Goal: Task Accomplishment & Management: Use online tool/utility

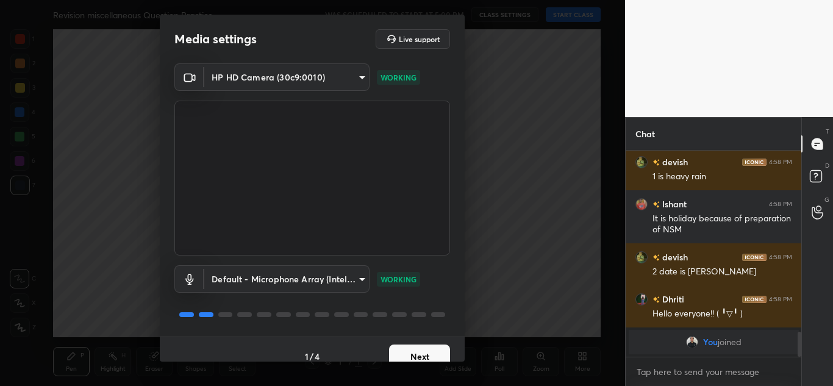
click at [402, 353] on button "Next" at bounding box center [419, 356] width 61 height 24
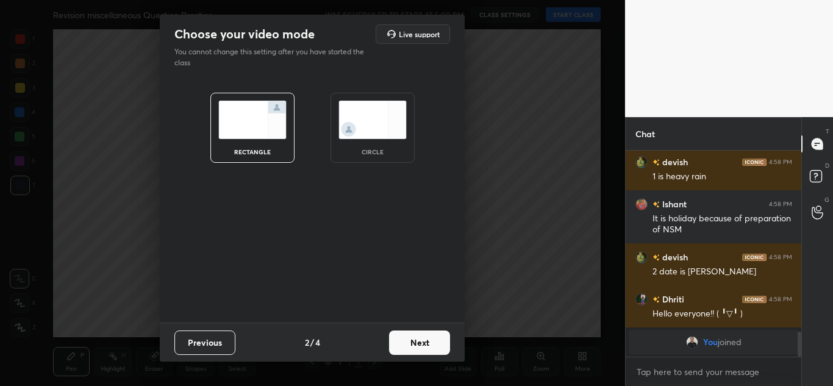
click at [410, 345] on button "Next" at bounding box center [419, 342] width 61 height 24
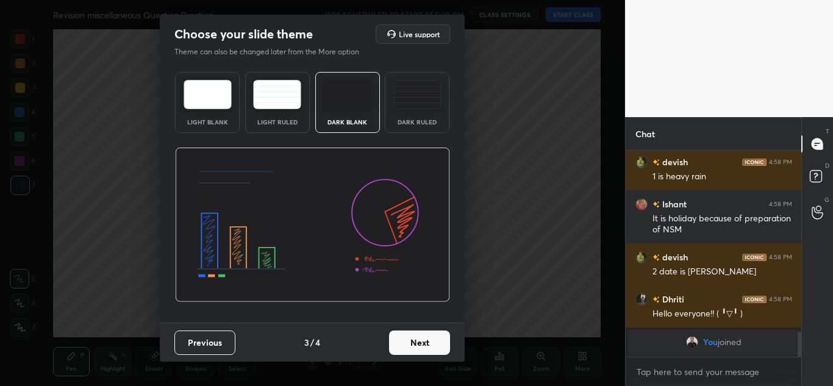
click at [410, 345] on button "Next" at bounding box center [419, 342] width 61 height 24
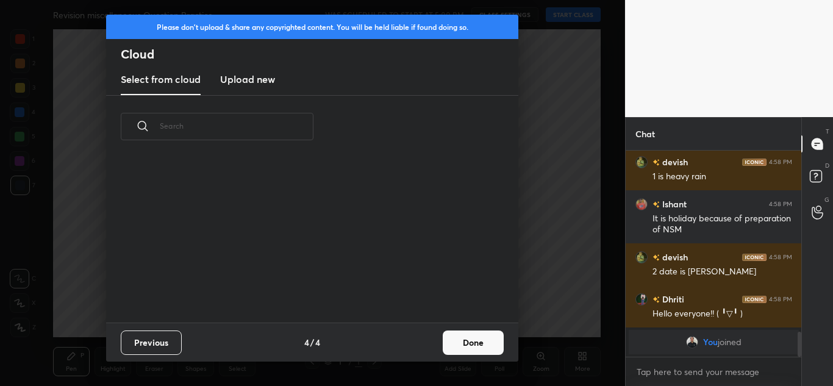
scroll to position [165, 391]
click at [246, 79] on h3 "Upload new" at bounding box center [247, 79] width 55 height 15
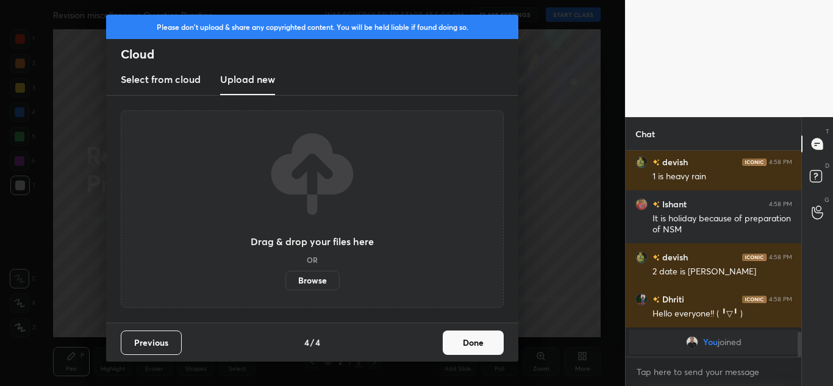
scroll to position [1379, 0]
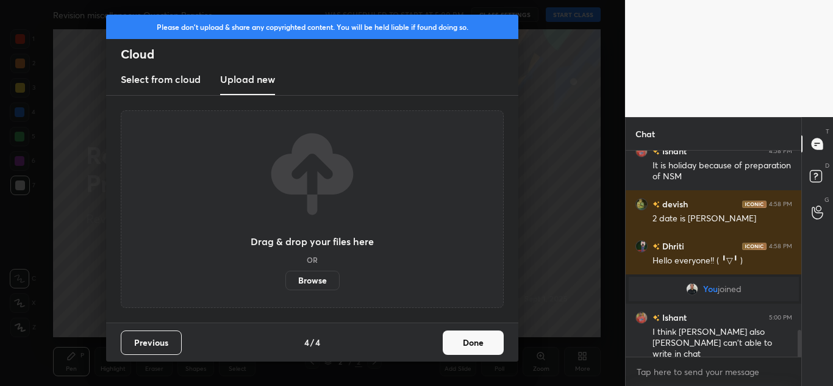
click at [303, 273] on label "Browse" at bounding box center [312, 281] width 54 height 20
click at [285, 273] on input "Browse" at bounding box center [285, 281] width 0 height 20
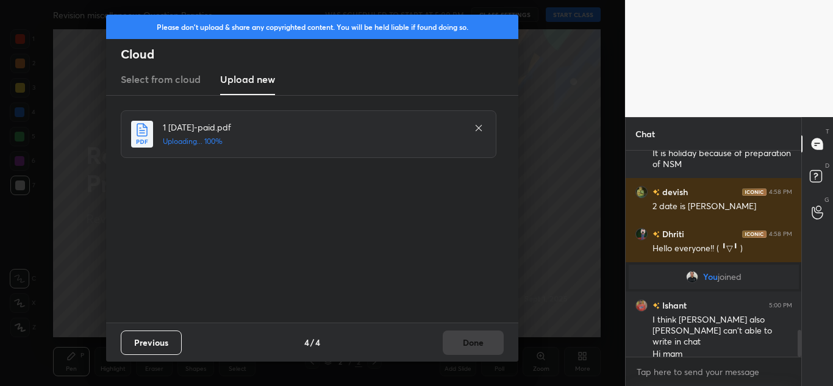
scroll to position [1434, 0]
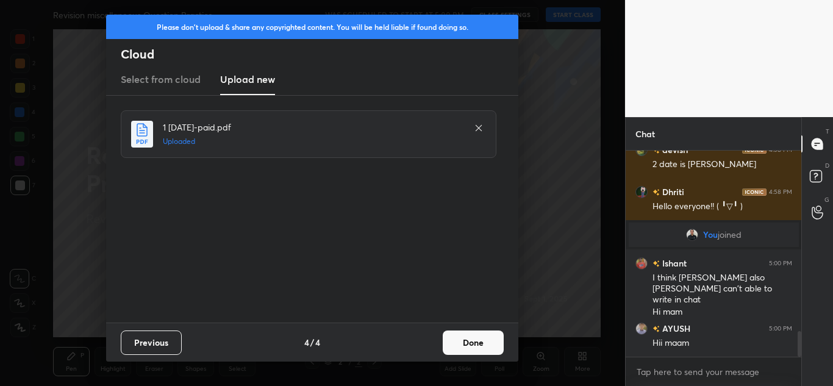
click at [483, 344] on button "Done" at bounding box center [473, 342] width 61 height 24
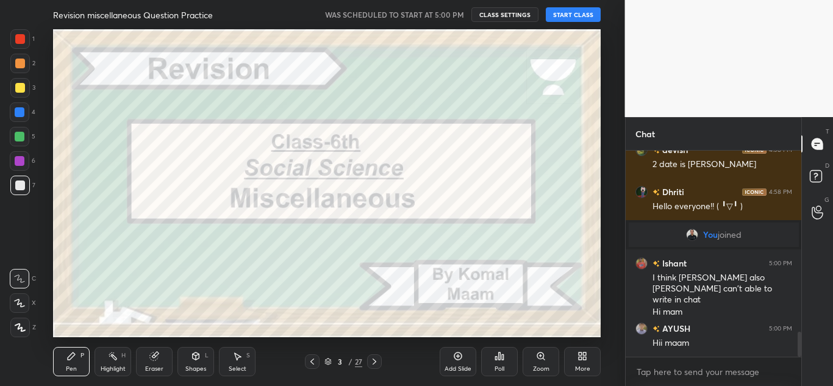
scroll to position [1476, 0]
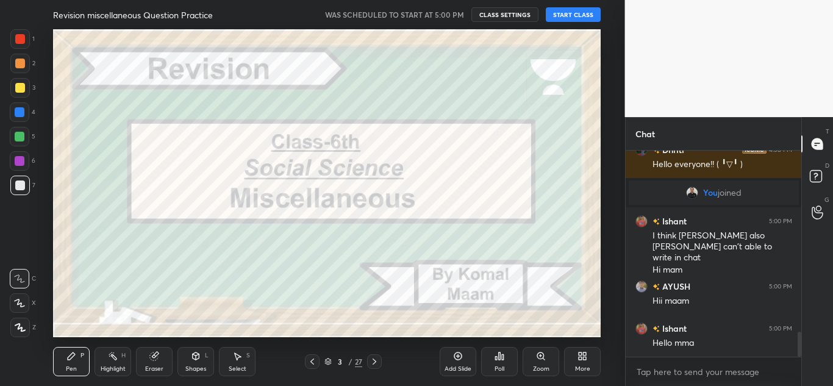
click at [566, 12] on button "START CLASS" at bounding box center [573, 14] width 55 height 15
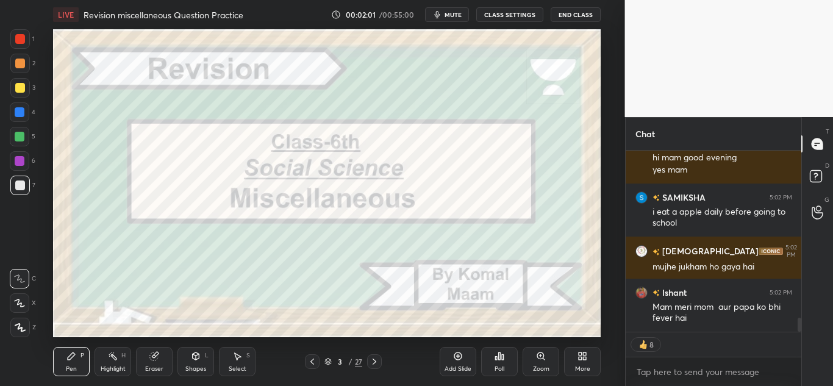
scroll to position [2202, 0]
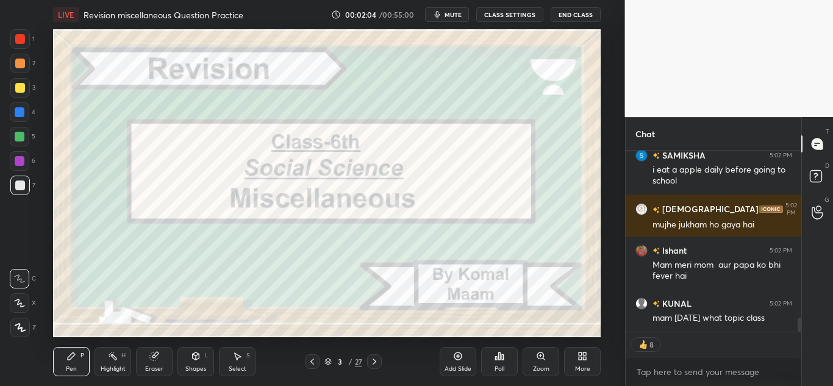
type textarea "x"
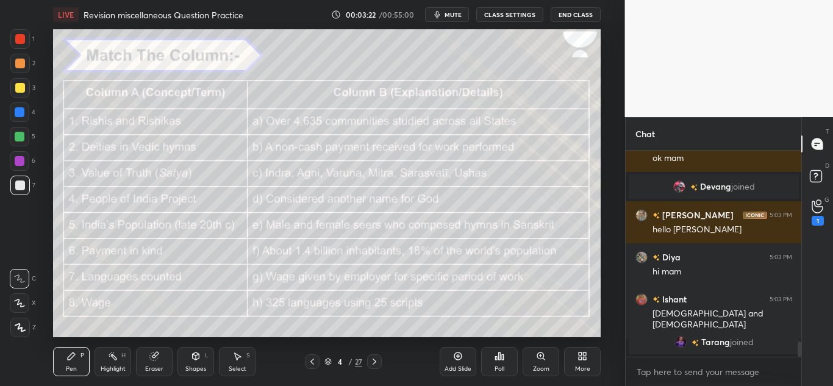
scroll to position [2522, 0]
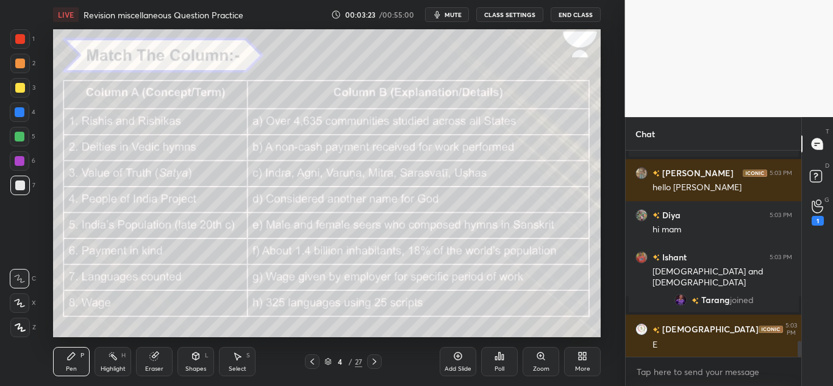
click at [22, 326] on icon at bounding box center [20, 327] width 11 height 9
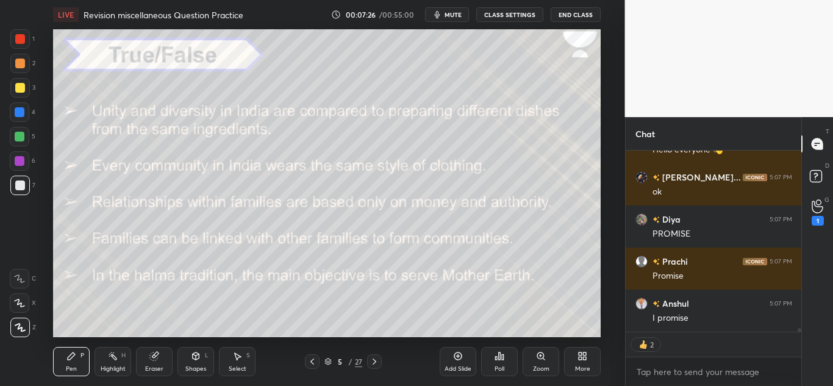
scroll to position [8271, 0]
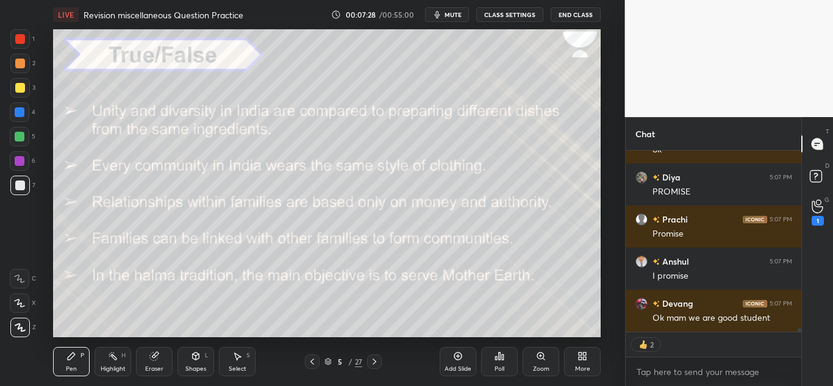
type textarea "x"
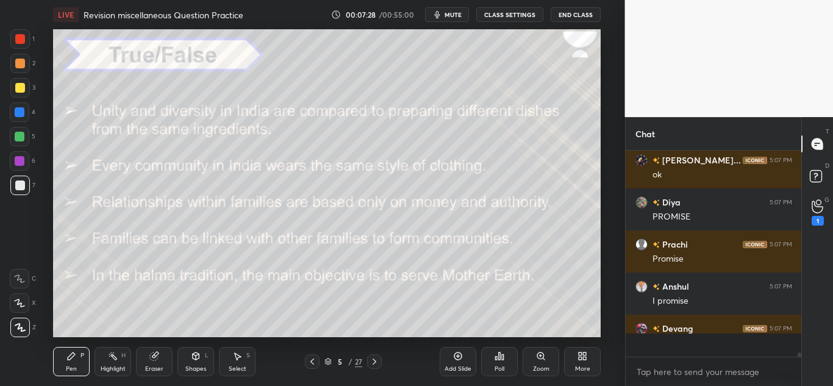
click at [495, 360] on icon at bounding box center [496, 358] width 2 height 3
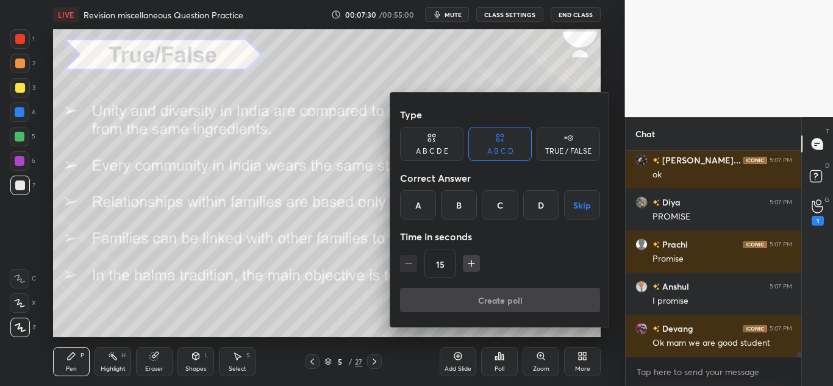
click at [560, 148] on div "TRUE / FALSE" at bounding box center [568, 151] width 46 height 7
click at [428, 205] on div "True" at bounding box center [431, 204] width 63 height 29
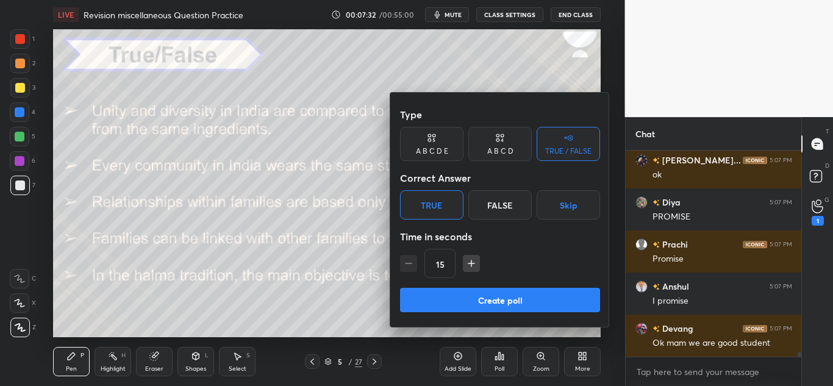
click at [472, 258] on icon "button" at bounding box center [471, 263] width 12 height 12
type input "30"
drag, startPoint x: 430, startPoint y: 187, endPoint x: 426, endPoint y: 199, distance: 13.5
click at [426, 199] on div "Type A B C D E A B C D TRUE / FALSE Correct Answer True False Skip Time in seco…" at bounding box center [500, 194] width 200 height 185
click at [426, 199] on div "True" at bounding box center [431, 204] width 63 height 29
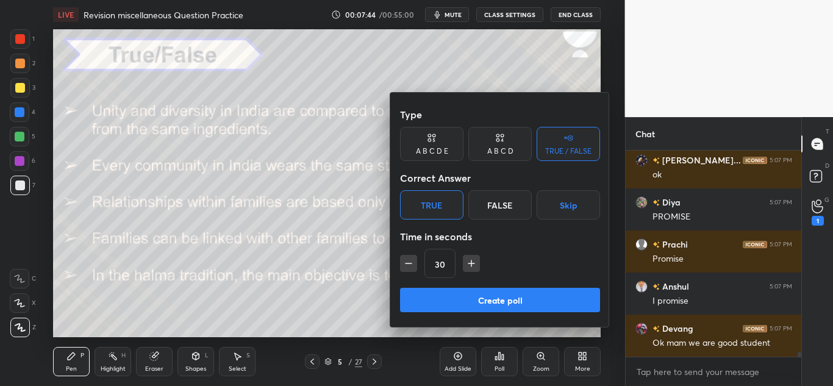
click at [423, 294] on button "Create poll" at bounding box center [500, 300] width 200 height 24
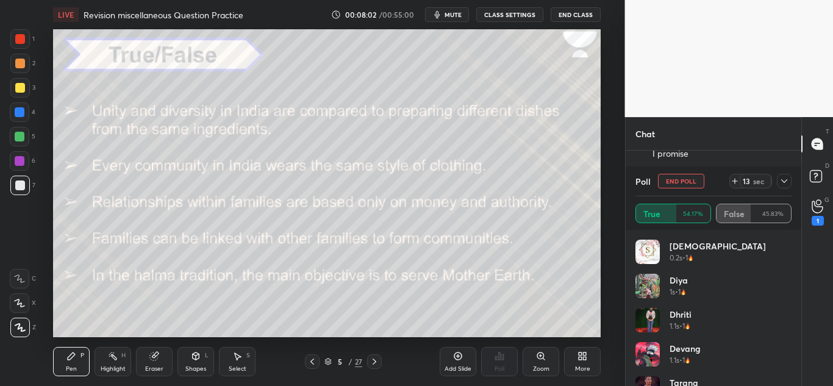
scroll to position [8435, 0]
click at [781, 185] on icon at bounding box center [784, 181] width 10 height 10
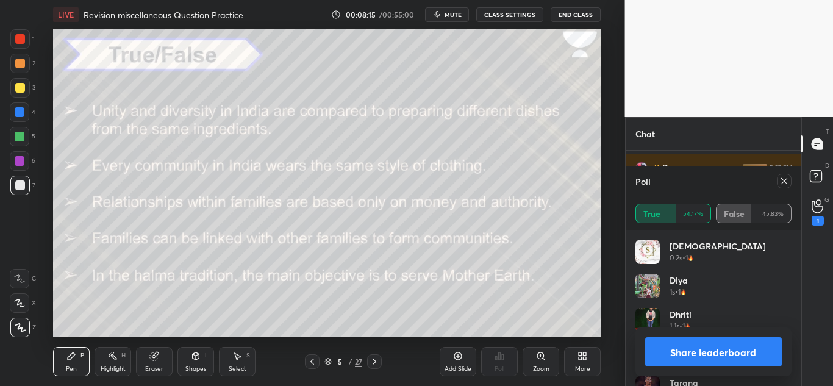
scroll to position [8407, 0]
click at [778, 176] on div at bounding box center [784, 181] width 15 height 15
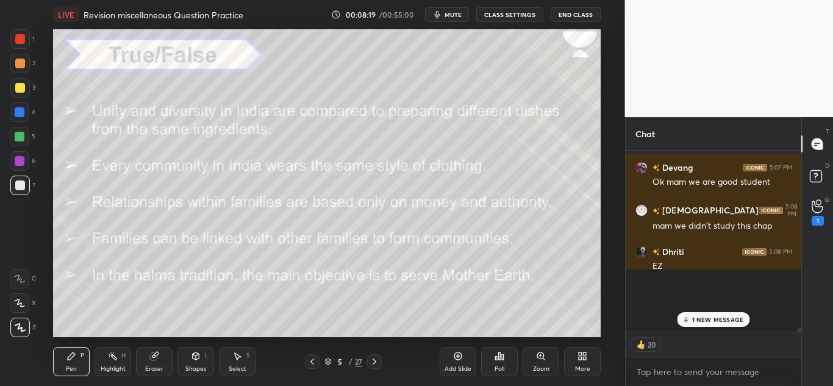
scroll to position [140, 172]
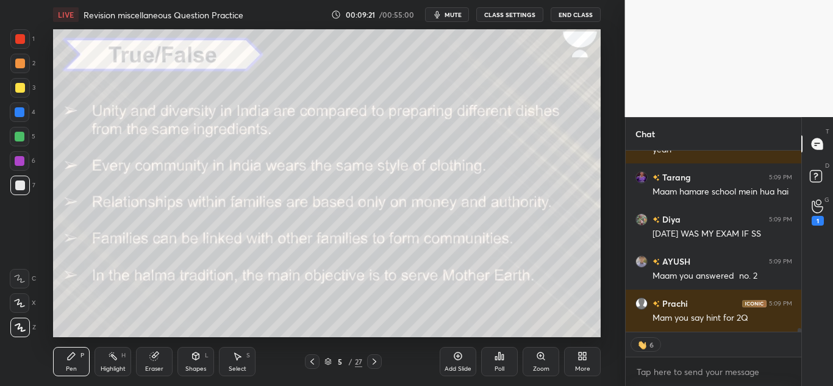
type textarea "x"
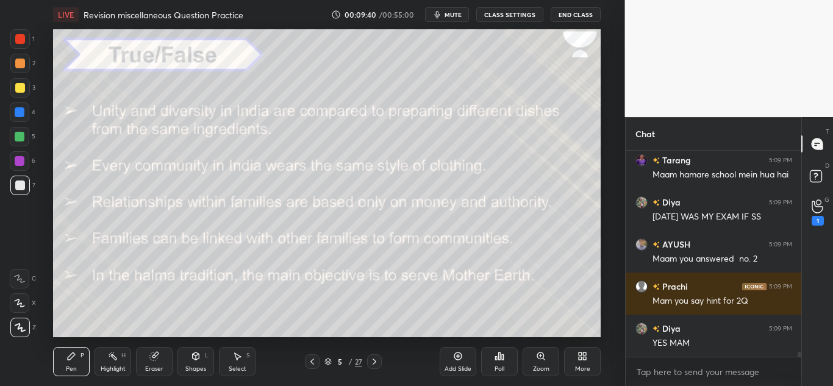
scroll to position [8835, 0]
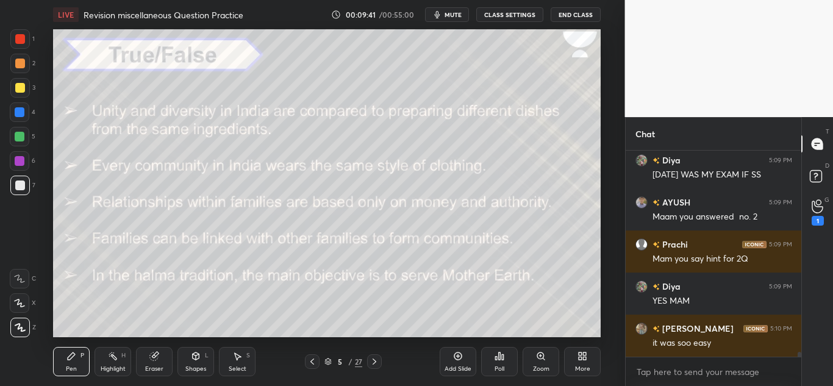
click at [494, 351] on icon at bounding box center [499, 356] width 10 height 10
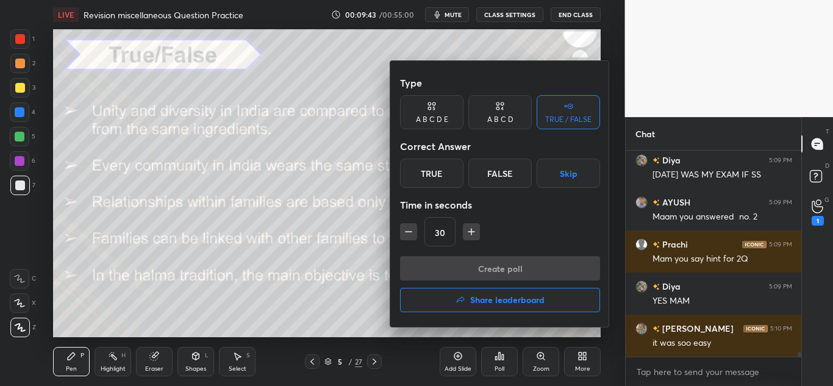
click at [502, 168] on div "False" at bounding box center [499, 172] width 63 height 29
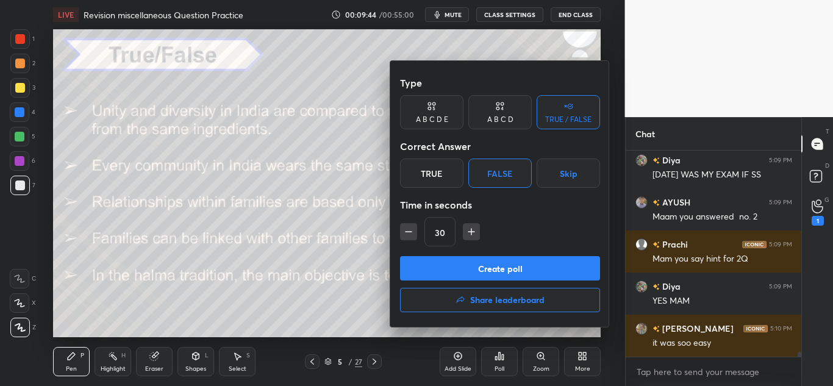
click at [406, 235] on icon "button" at bounding box center [408, 232] width 12 height 12
type input "15"
click at [413, 266] on button "Create poll" at bounding box center [500, 268] width 200 height 24
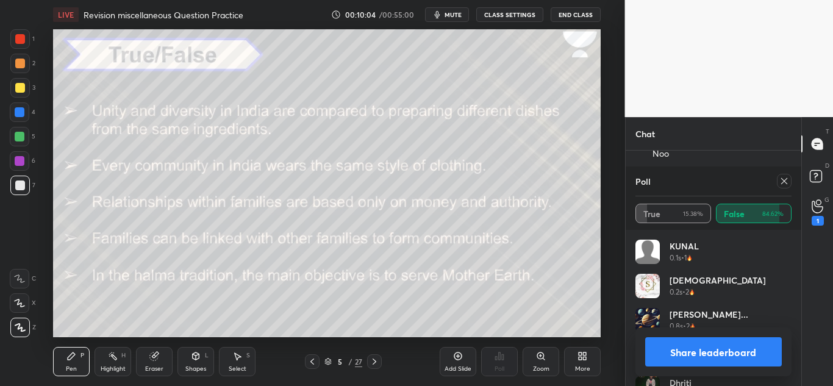
scroll to position [8894, 0]
click at [778, 185] on div at bounding box center [784, 181] width 15 height 15
type textarea "x"
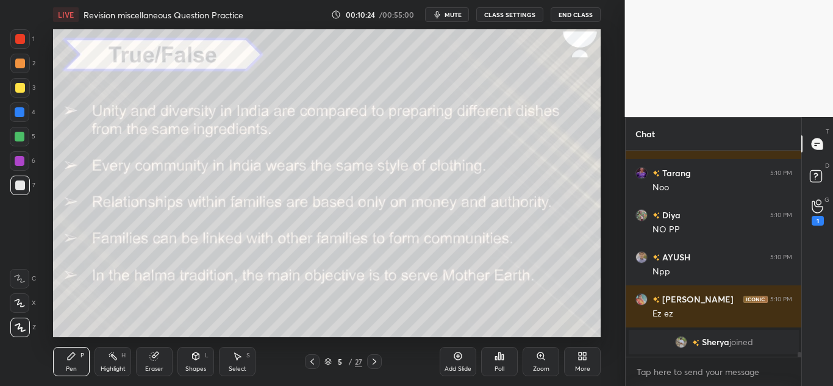
scroll to position [8803, 0]
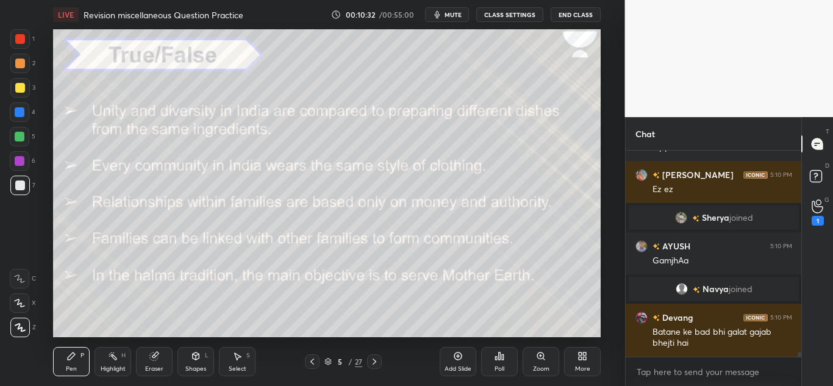
click at [501, 367] on div "Poll" at bounding box center [499, 369] width 10 height 6
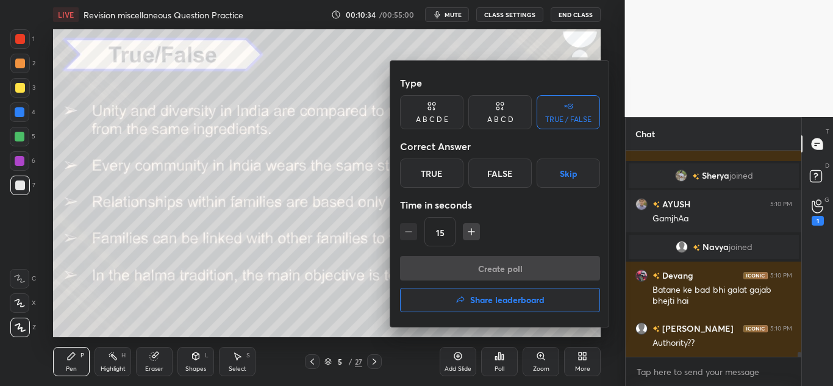
click at [478, 184] on div "False" at bounding box center [499, 172] width 63 height 29
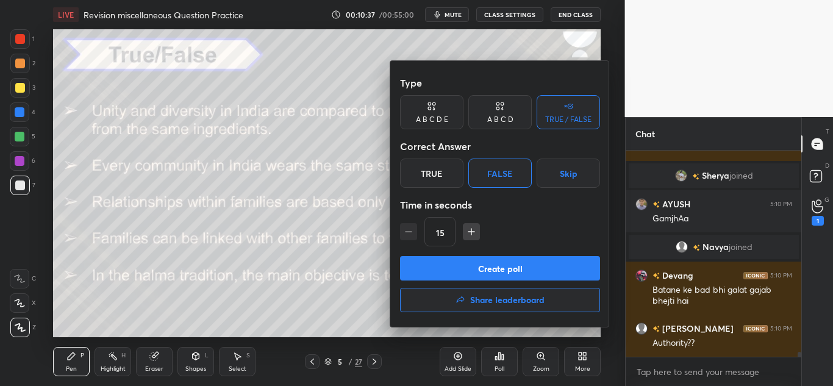
click at [467, 242] on div "15" at bounding box center [500, 231] width 200 height 29
click at [466, 236] on icon "button" at bounding box center [471, 232] width 12 height 12
type input "30"
click at [450, 266] on button "Create poll" at bounding box center [500, 268] width 200 height 24
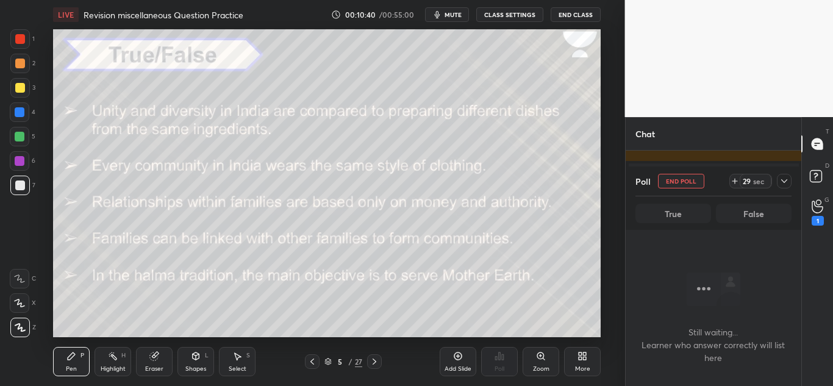
click at [784, 178] on icon at bounding box center [784, 181] width 10 height 10
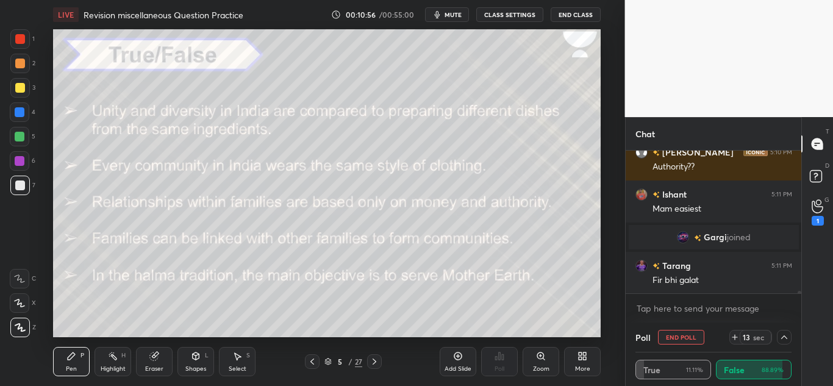
scroll to position [9023, 0]
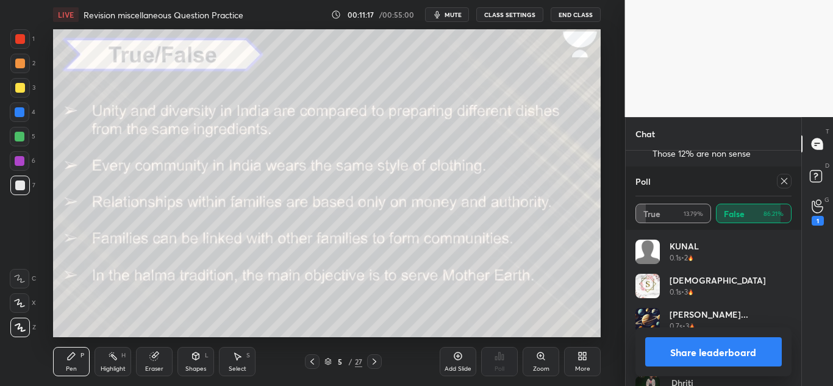
click at [783, 177] on icon at bounding box center [784, 181] width 10 height 10
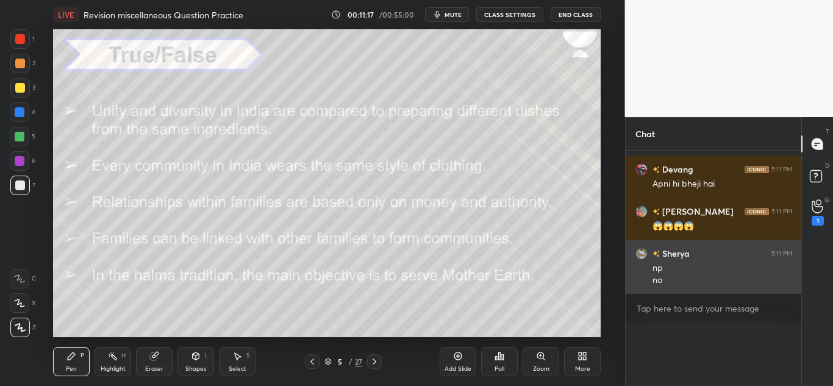
scroll to position [4, 4]
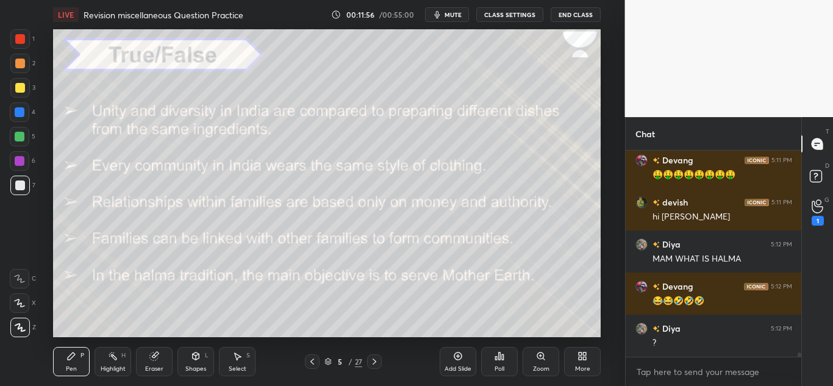
click at [498, 357] on icon at bounding box center [499, 356] width 10 height 10
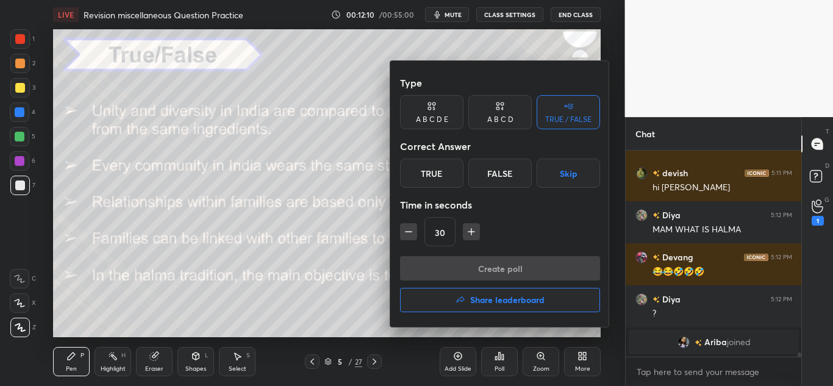
click at [265, 249] on div at bounding box center [416, 193] width 833 height 386
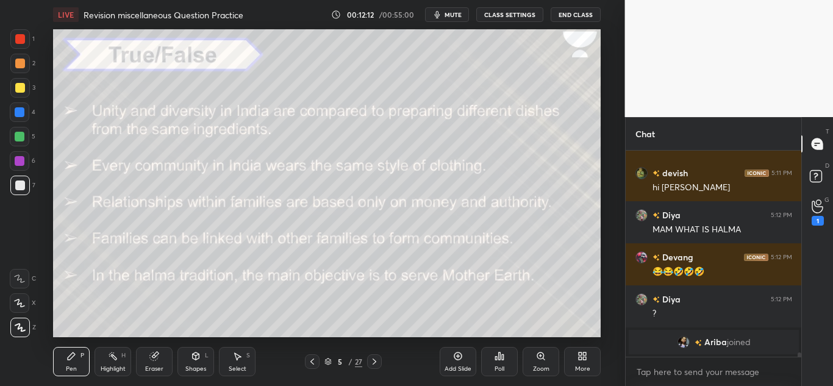
click at [497, 363] on div "Poll" at bounding box center [499, 361] width 37 height 29
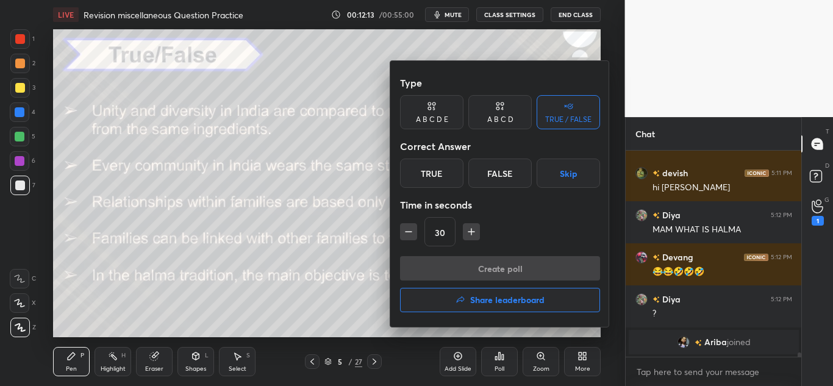
click at [456, 174] on div "True" at bounding box center [431, 172] width 63 height 29
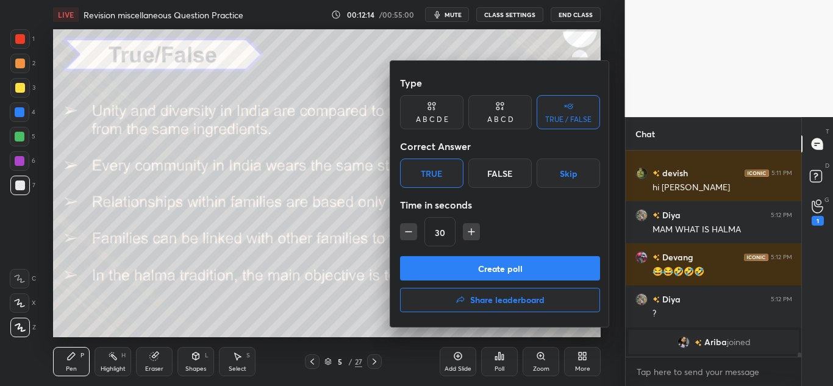
click at [446, 268] on button "Create poll" at bounding box center [500, 268] width 200 height 24
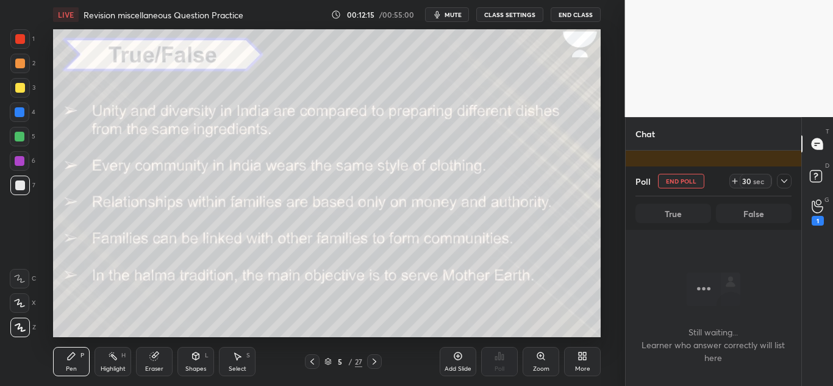
scroll to position [168, 172]
click at [786, 178] on icon at bounding box center [784, 181] width 10 height 10
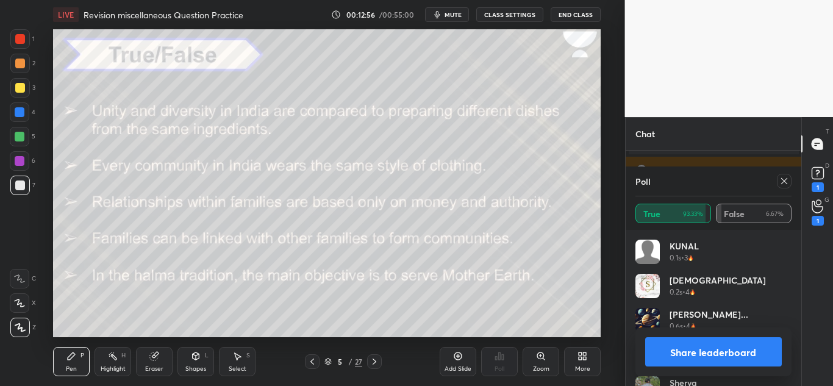
scroll to position [10012, 0]
click at [788, 182] on icon at bounding box center [784, 181] width 10 height 10
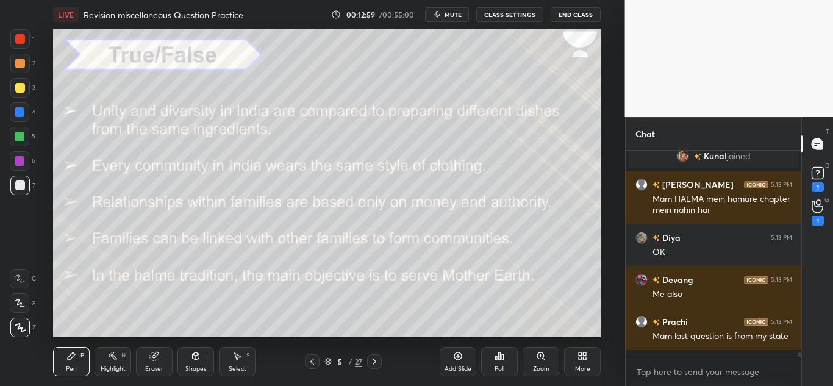
scroll to position [9952, 0]
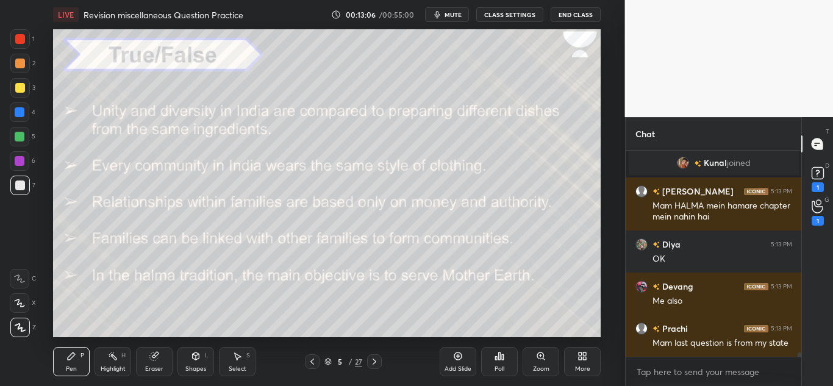
click at [489, 373] on div "Poll" at bounding box center [499, 361] width 37 height 29
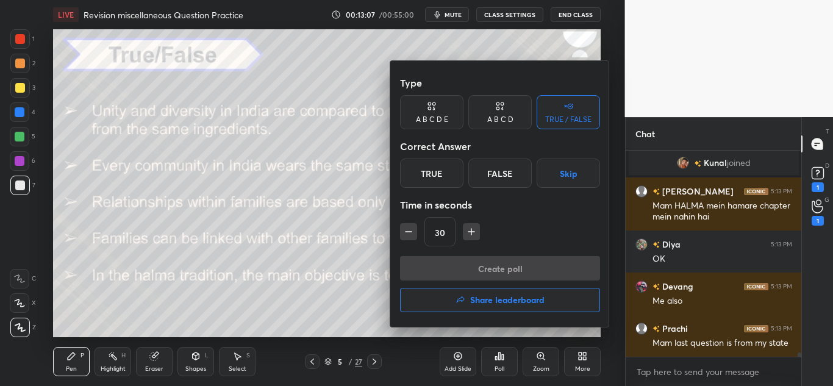
click at [418, 184] on div "True" at bounding box center [431, 172] width 63 height 29
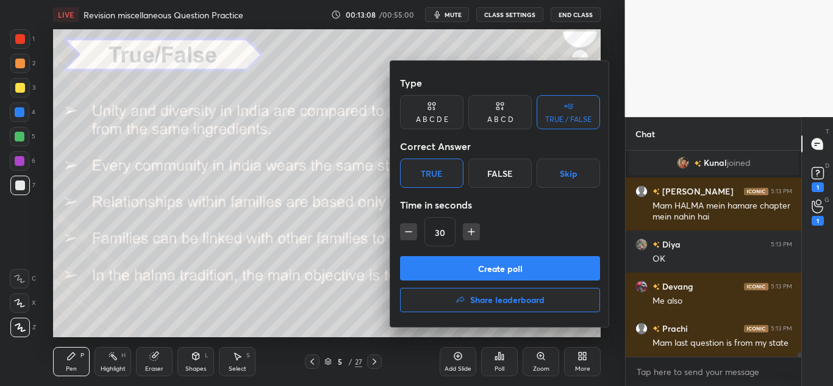
click at [432, 266] on button "Create poll" at bounding box center [500, 268] width 200 height 24
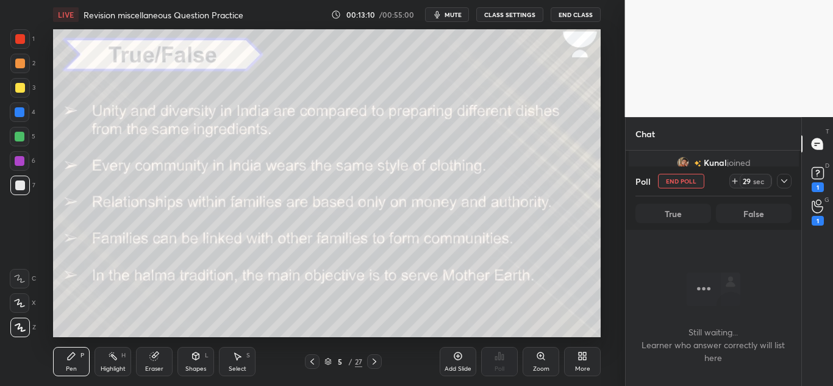
drag, startPoint x: 787, startPoint y: 179, endPoint x: 692, endPoint y: 232, distance: 108.3
click at [692, 232] on div "Poll End Poll 29 sec True False Still waiting... Learner who answer correctly w…" at bounding box center [713, 275] width 176 height 219
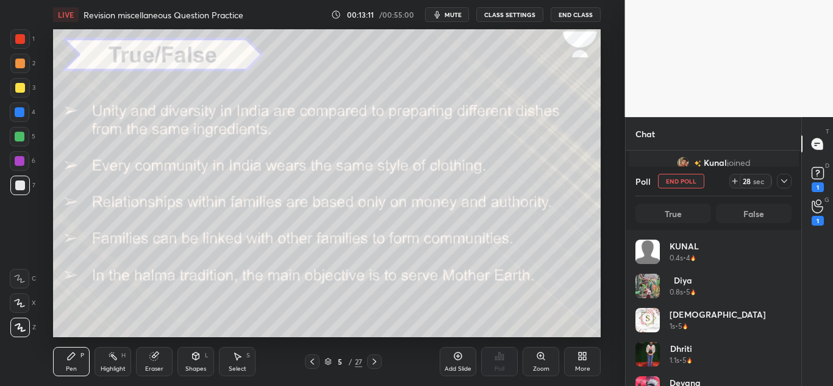
click at [783, 178] on icon at bounding box center [784, 181] width 10 height 10
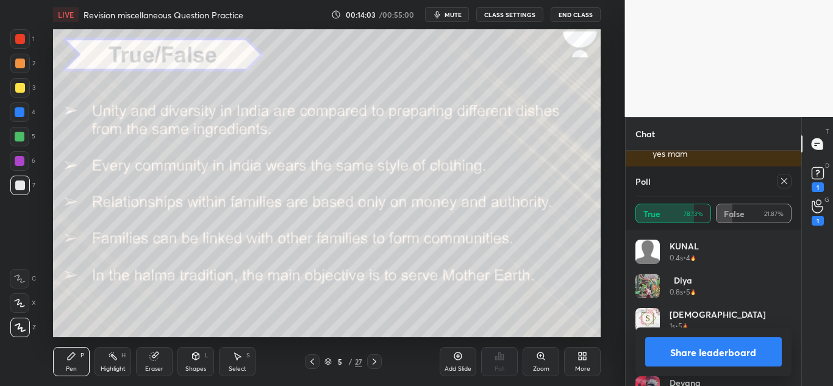
click at [785, 180] on icon at bounding box center [784, 181] width 10 height 10
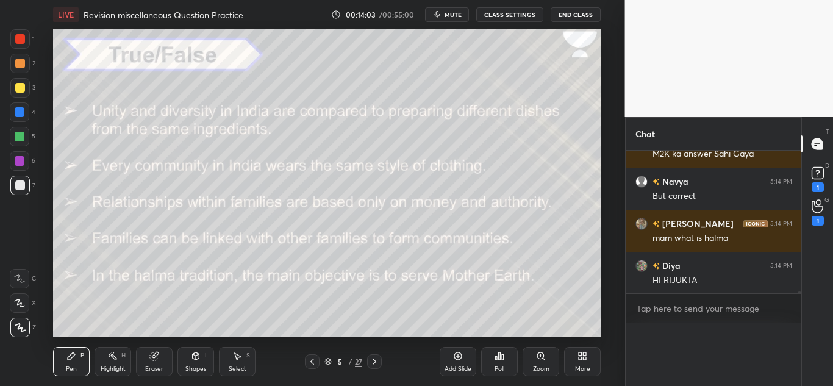
scroll to position [10377, 0]
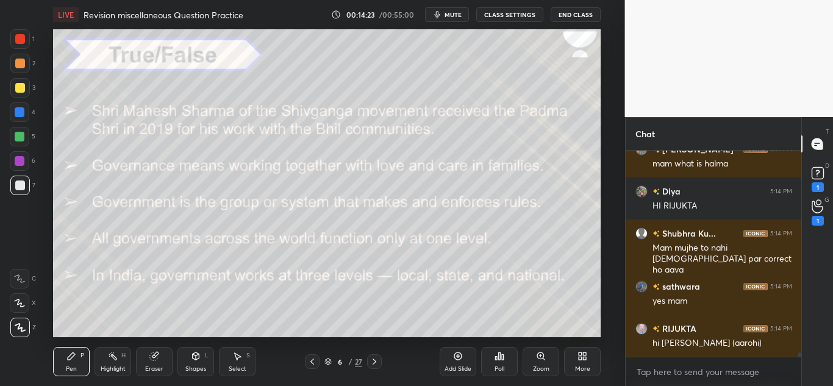
click at [499, 368] on div "Poll" at bounding box center [499, 369] width 10 height 6
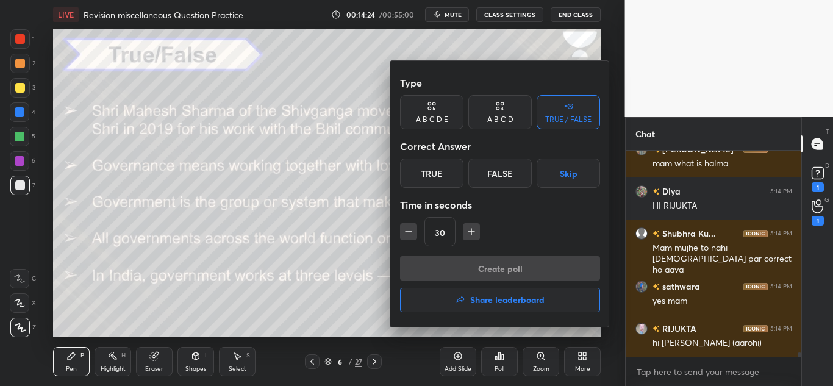
click at [443, 187] on div "True" at bounding box center [431, 172] width 63 height 29
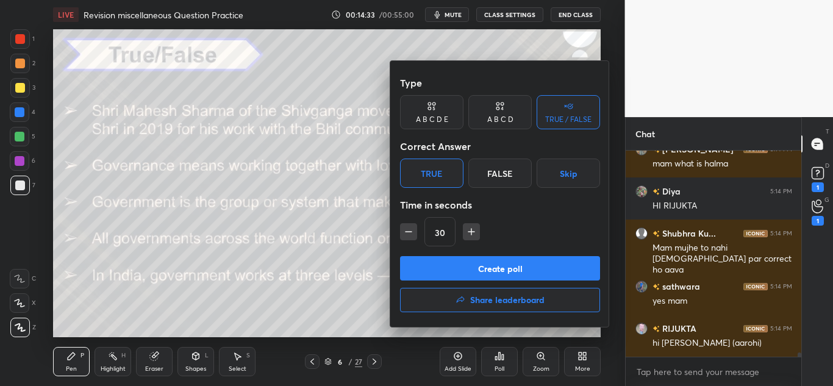
click at [443, 266] on button "Create poll" at bounding box center [500, 268] width 200 height 24
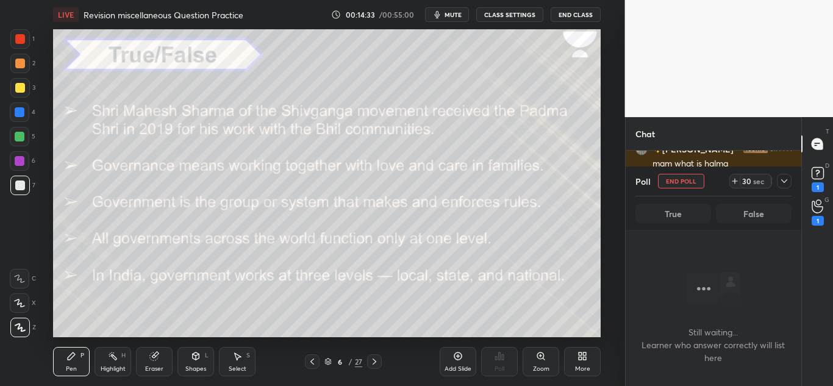
scroll to position [178, 172]
click at [789, 177] on div at bounding box center [784, 181] width 15 height 15
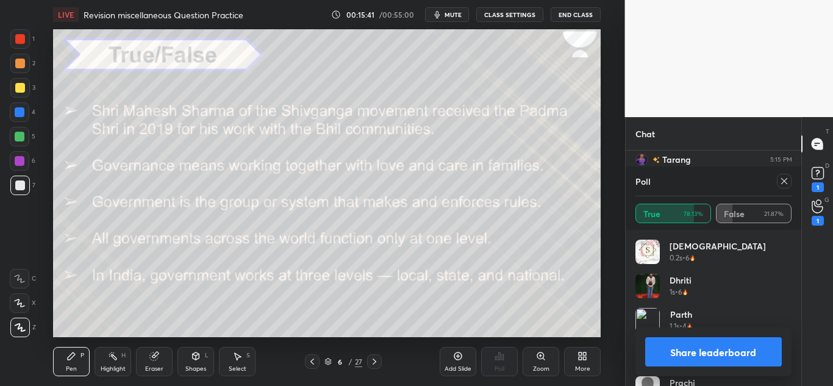
scroll to position [10915, 0]
click at [786, 182] on icon at bounding box center [784, 181] width 10 height 10
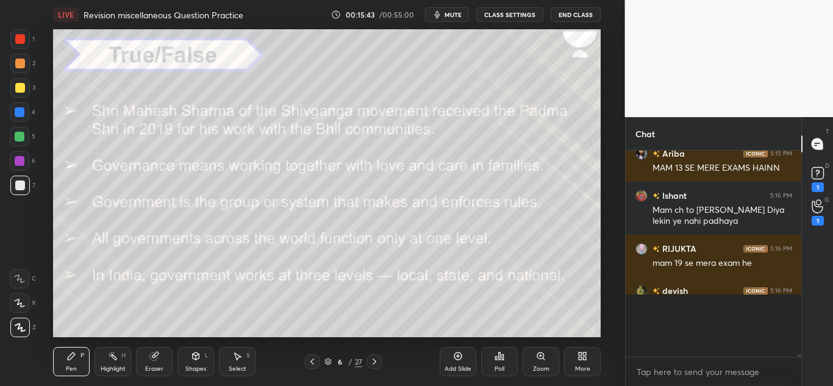
scroll to position [10898, 0]
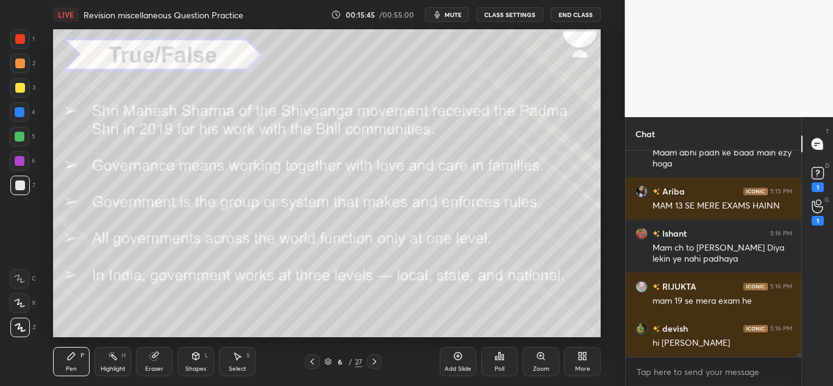
click at [512, 357] on div "Poll" at bounding box center [499, 361] width 37 height 29
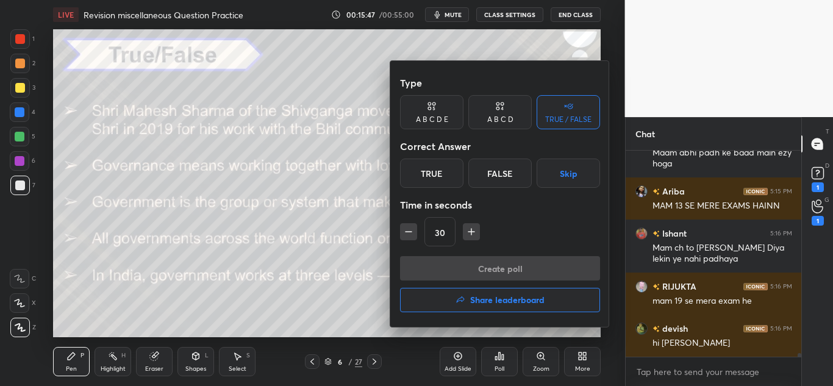
click at [495, 168] on div "False" at bounding box center [499, 172] width 63 height 29
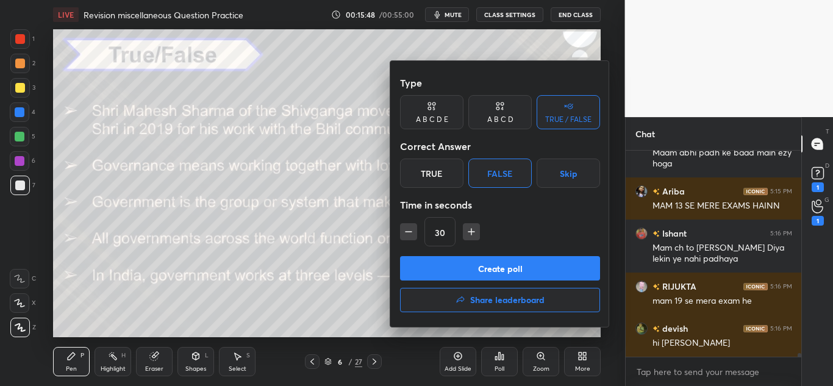
click at [459, 259] on button "Create poll" at bounding box center [500, 268] width 200 height 24
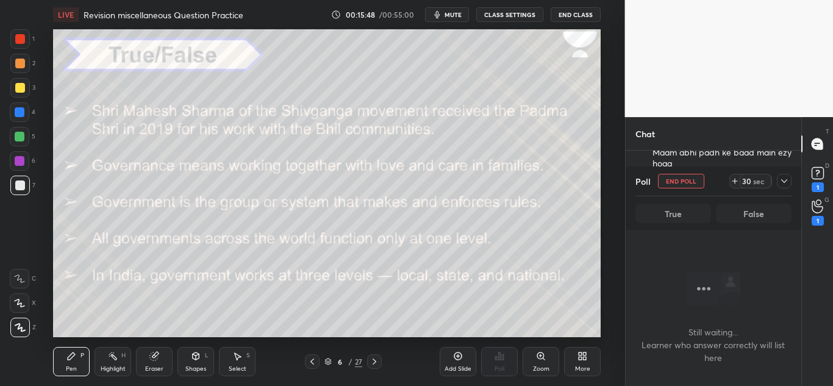
scroll to position [139, 172]
click at [780, 176] on icon at bounding box center [784, 181] width 10 height 10
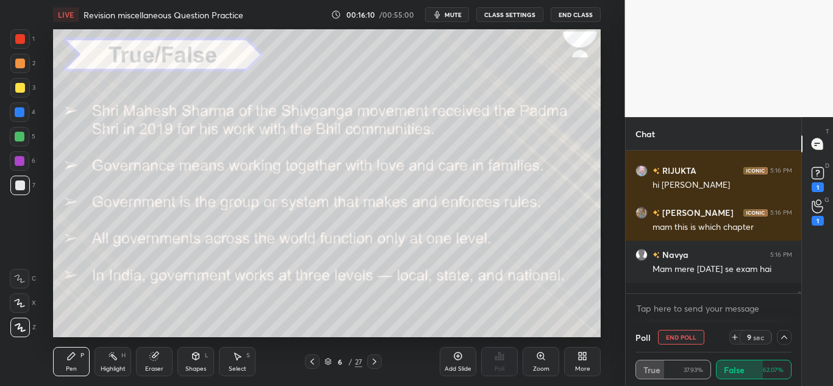
scroll to position [11136, 0]
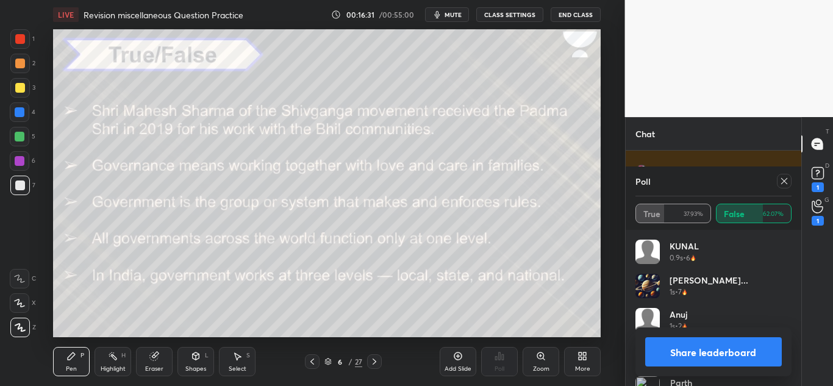
click at [789, 188] on div at bounding box center [782, 181] width 20 height 15
click at [786, 184] on icon at bounding box center [784, 181] width 10 height 10
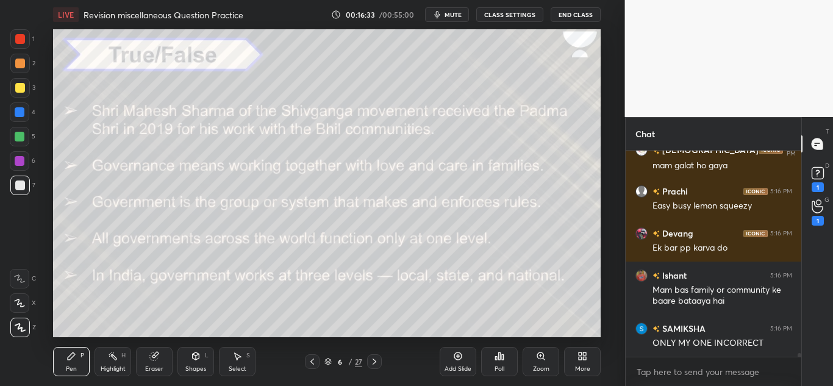
click at [491, 352] on div "Poll" at bounding box center [499, 361] width 37 height 29
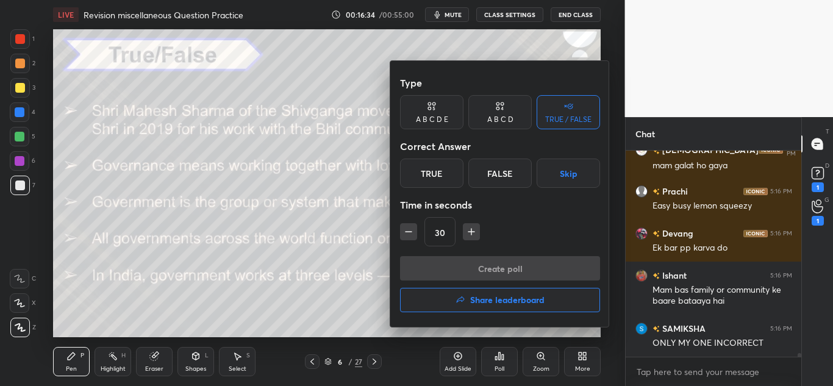
click at [446, 157] on div "Correct Answer" at bounding box center [500, 146] width 200 height 24
click at [438, 177] on div "True" at bounding box center [431, 172] width 63 height 29
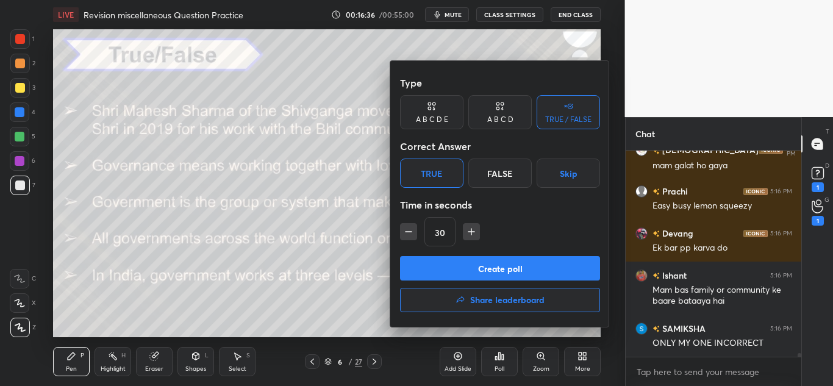
click at [430, 267] on button "Create poll" at bounding box center [500, 268] width 200 height 24
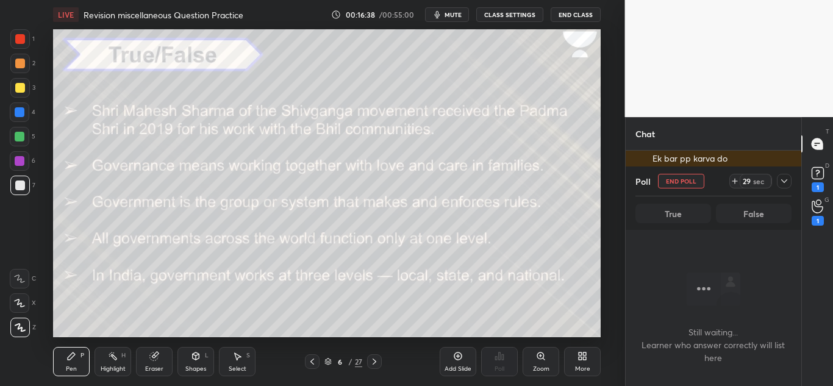
click at [788, 179] on icon at bounding box center [784, 181] width 10 height 10
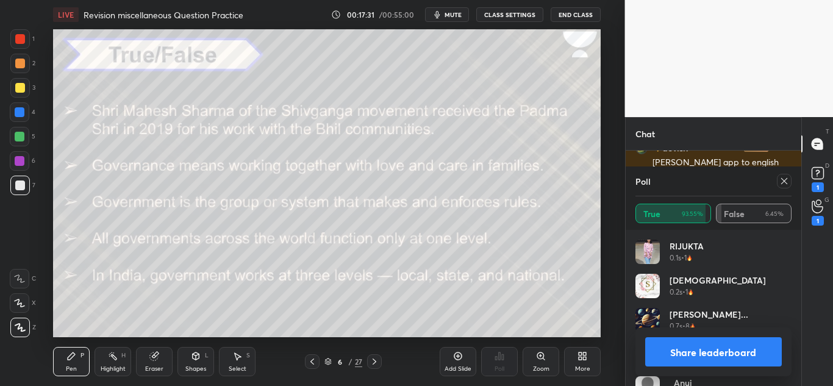
click at [782, 179] on icon at bounding box center [784, 181] width 10 height 10
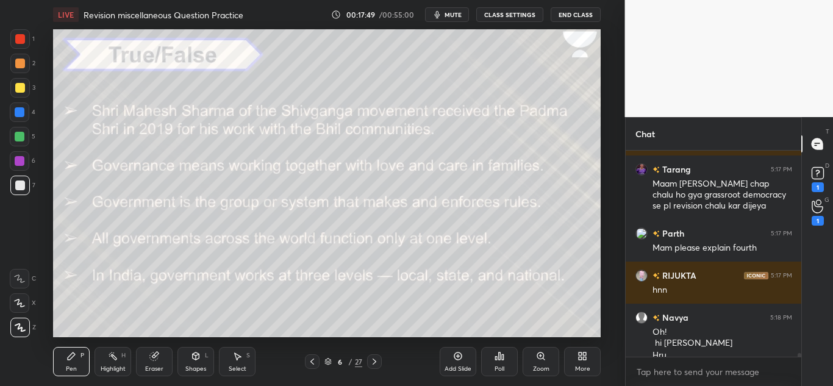
scroll to position [11627, 0]
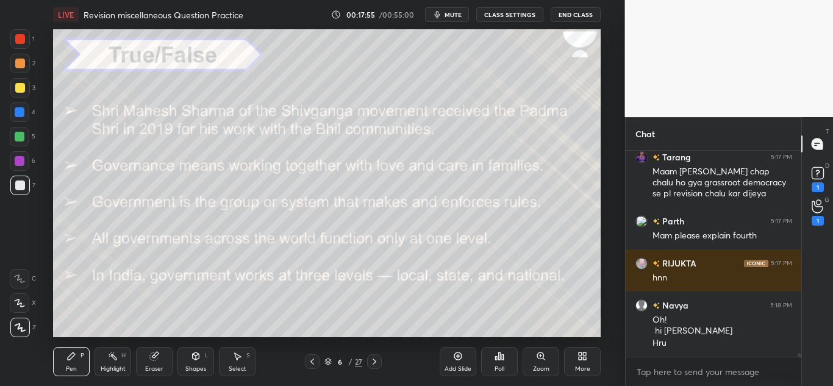
click at [496, 361] on div "Poll" at bounding box center [499, 361] width 37 height 29
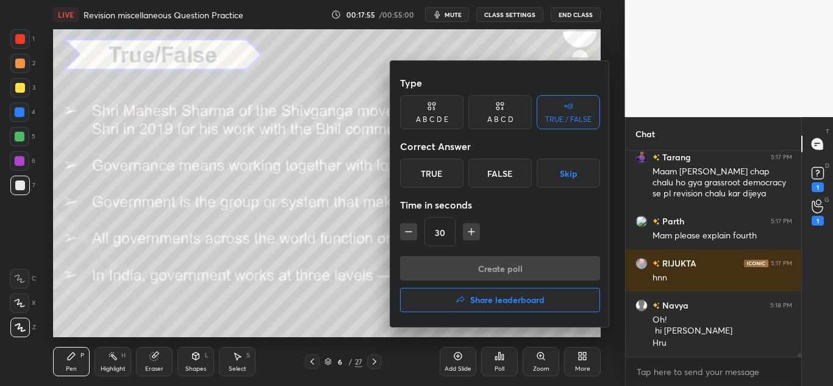
scroll to position [11691, 0]
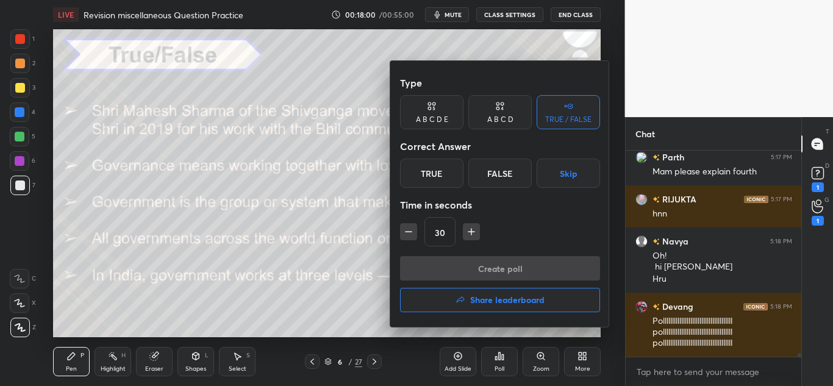
click at [493, 166] on div "False" at bounding box center [499, 172] width 63 height 29
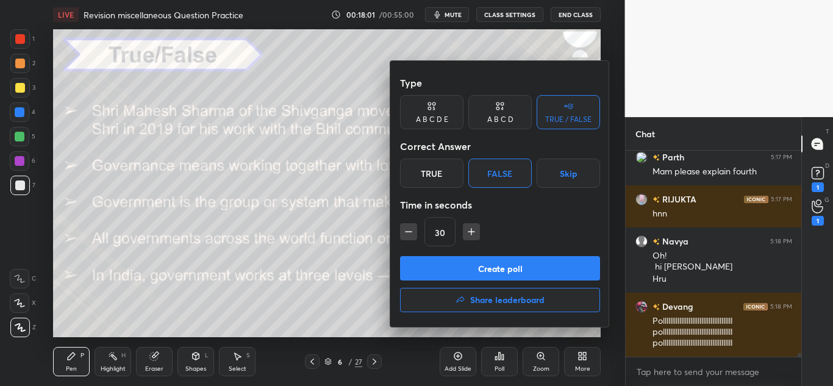
scroll to position [11733, 0]
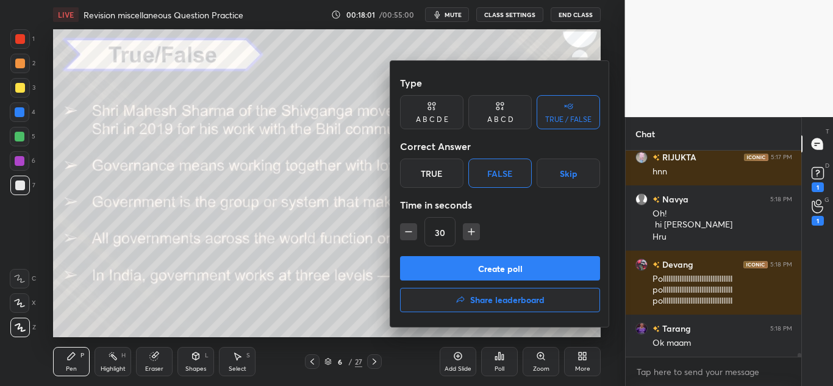
click at [453, 260] on div "Type A B C D E A B C D TRUE / FALSE Correct Answer True False Skip Time in seco…" at bounding box center [499, 194] width 219 height 266
click at [453, 260] on button "Create poll" at bounding box center [500, 268] width 200 height 24
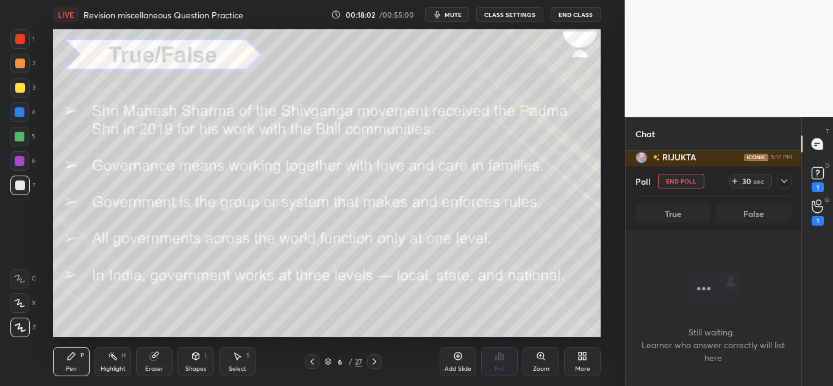
scroll to position [168, 172]
click at [782, 178] on icon at bounding box center [784, 181] width 10 height 10
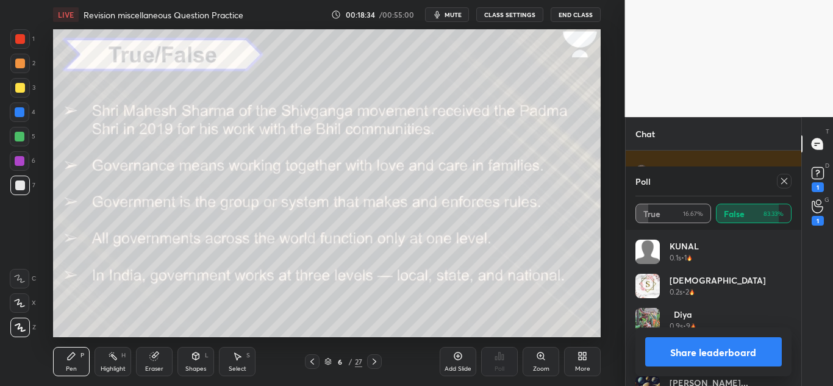
scroll to position [12101, 0]
click at [780, 183] on icon at bounding box center [784, 181] width 10 height 10
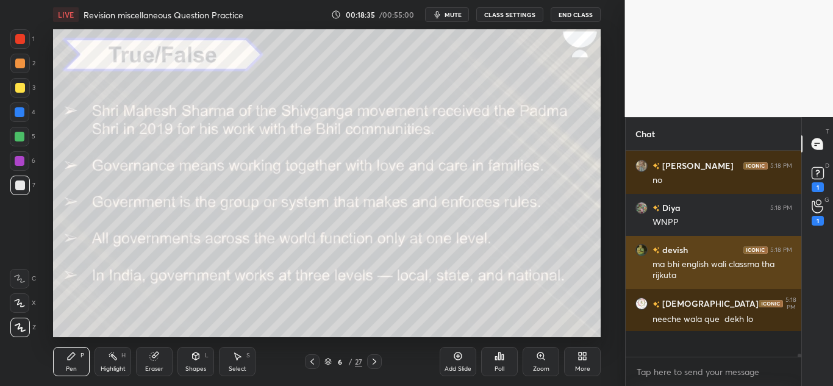
scroll to position [12040, 0]
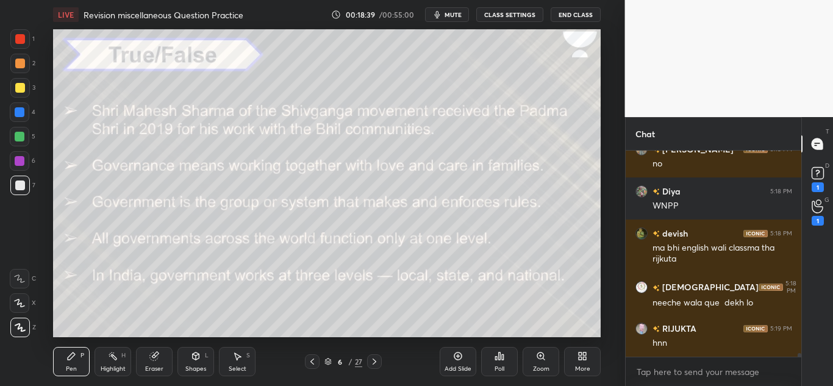
click at [494, 367] on div "Poll" at bounding box center [499, 369] width 10 height 6
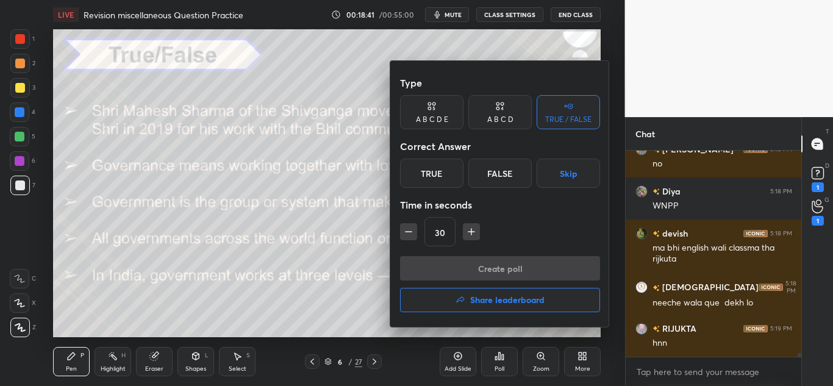
click at [449, 171] on div "True" at bounding box center [431, 172] width 63 height 29
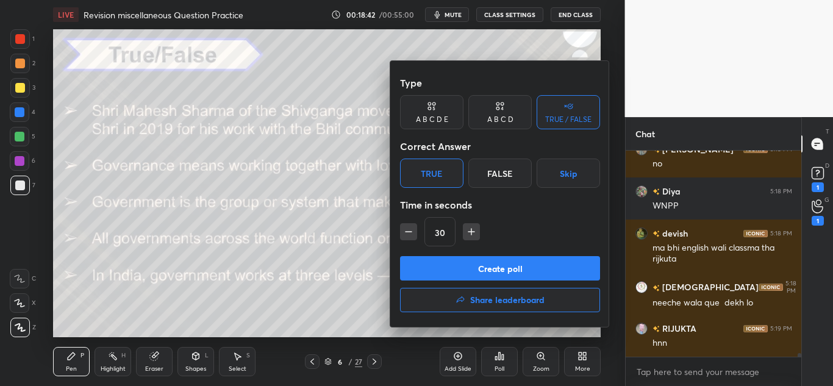
click at [417, 271] on button "Create poll" at bounding box center [500, 268] width 200 height 24
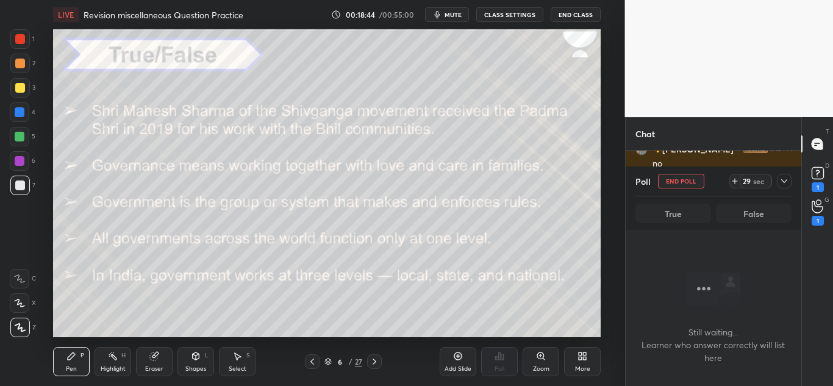
click at [777, 185] on div at bounding box center [784, 181] width 15 height 15
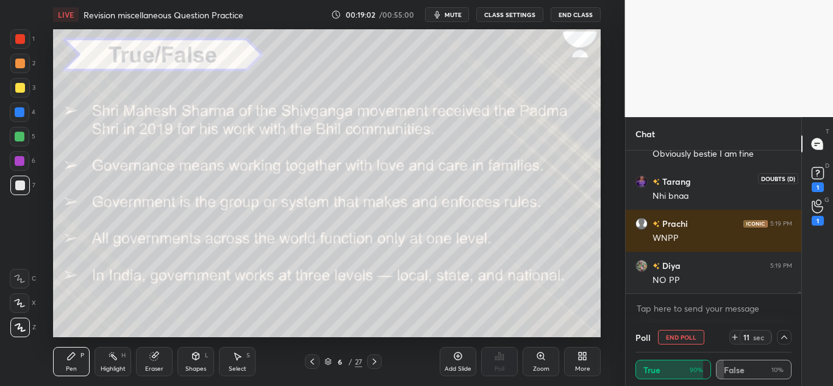
click at [818, 186] on div "1" at bounding box center [817, 187] width 12 height 10
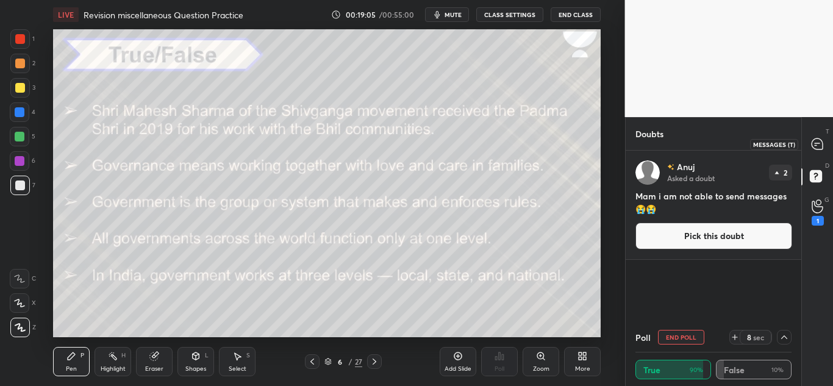
click at [814, 147] on icon at bounding box center [816, 143] width 11 height 11
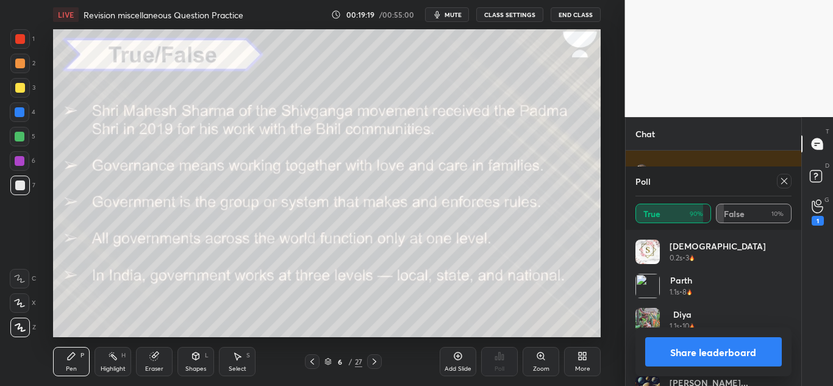
click at [785, 183] on icon at bounding box center [784, 181] width 10 height 10
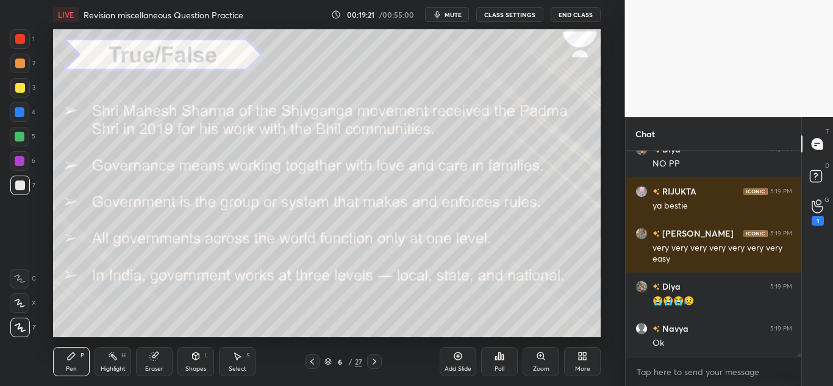
click at [503, 362] on div "Poll" at bounding box center [499, 361] width 37 height 29
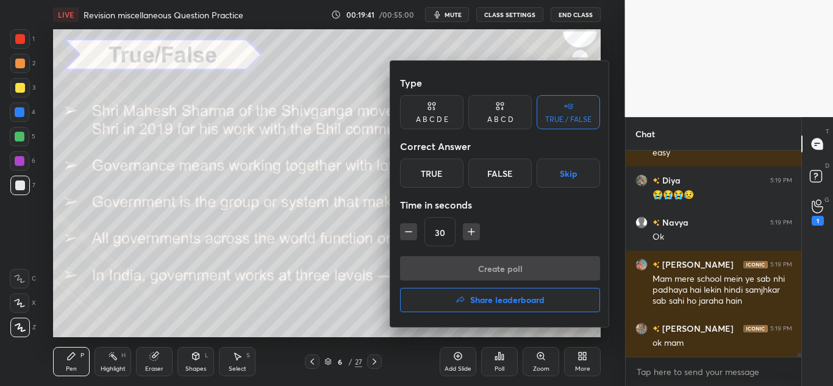
click at [472, 296] on h4 "Share leaderboard" at bounding box center [507, 300] width 74 height 9
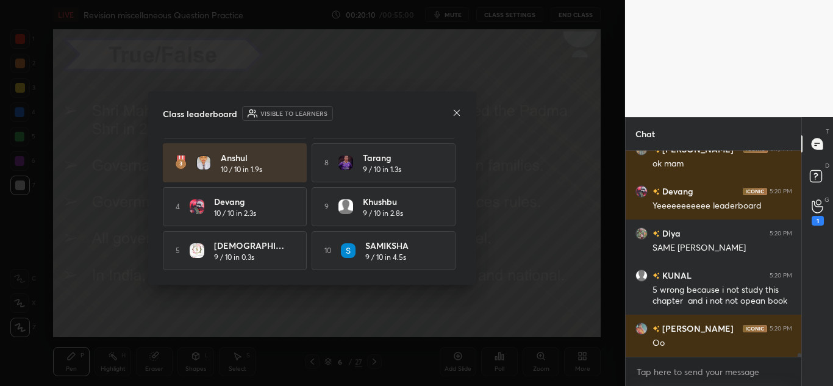
click at [461, 115] on icon at bounding box center [457, 113] width 10 height 10
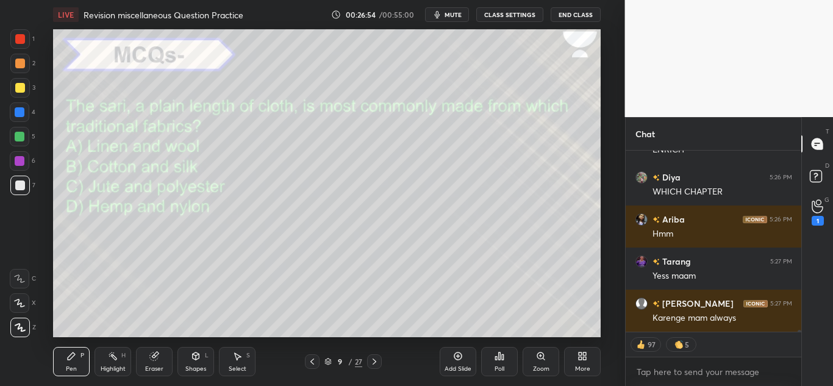
scroll to position [17270, 0]
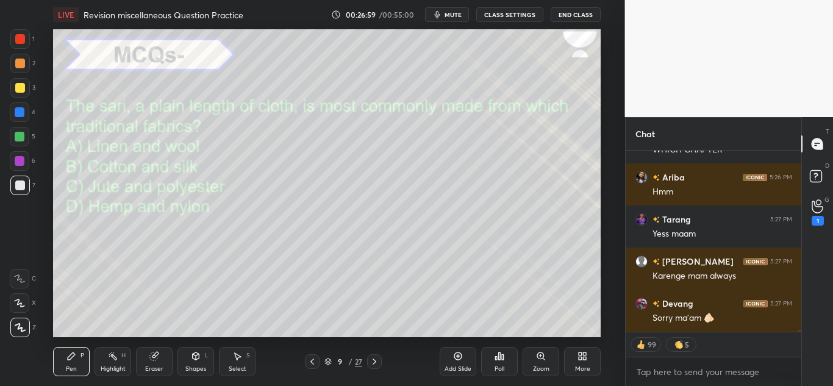
click at [499, 353] on icon at bounding box center [500, 355] width 2 height 7
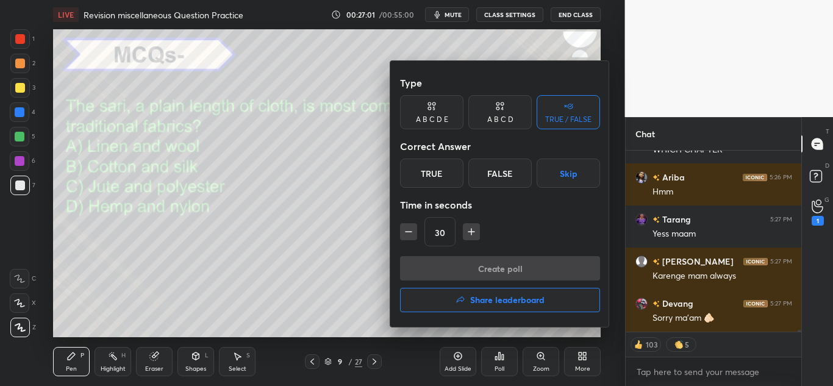
click at [505, 107] on div "A B C D" at bounding box center [499, 112] width 63 height 34
click at [455, 161] on div "B" at bounding box center [459, 172] width 36 height 29
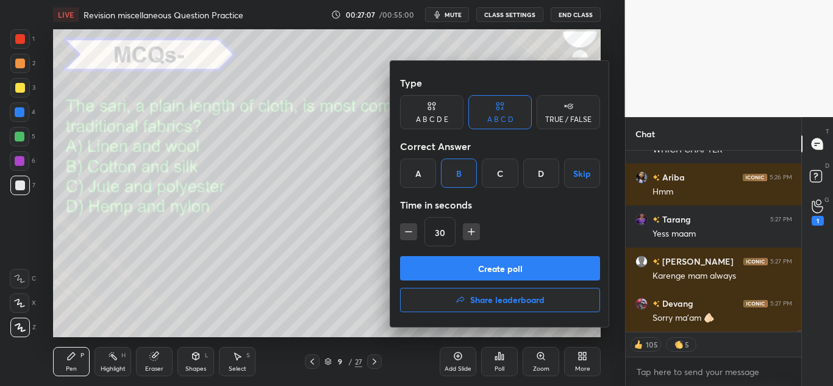
scroll to position [17312, 0]
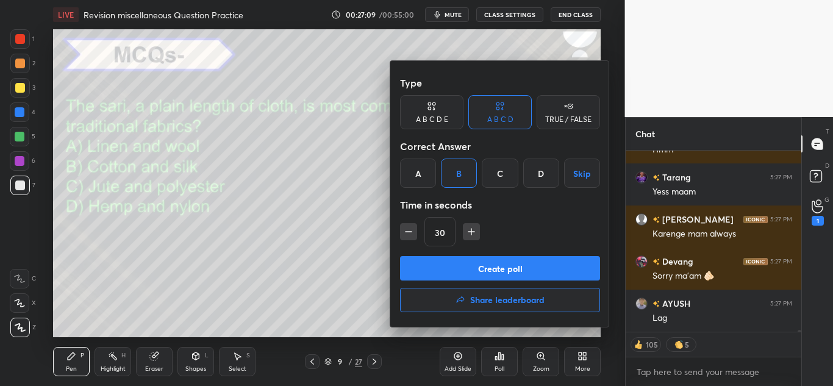
type textarea "x"
click at [470, 231] on icon "button" at bounding box center [471, 232] width 12 height 12
type input "45"
click at [461, 258] on button "Create poll" at bounding box center [500, 268] width 200 height 24
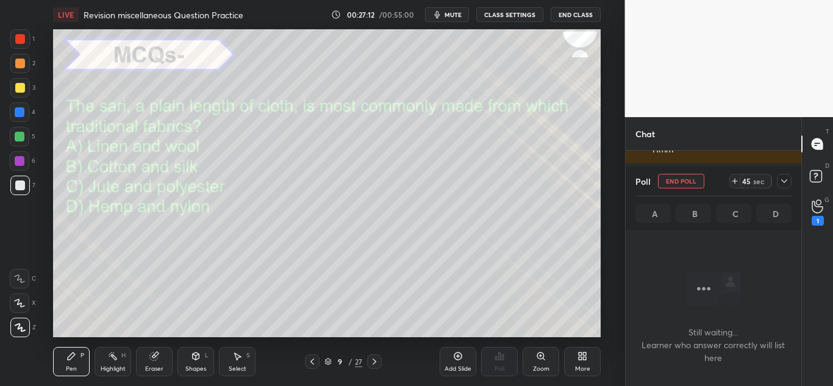
scroll to position [168, 172]
click at [782, 183] on icon at bounding box center [784, 181] width 10 height 10
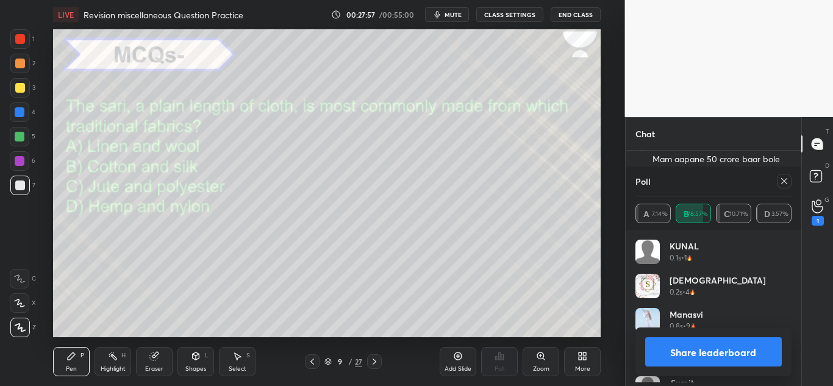
scroll to position [17807, 0]
click at [781, 188] on div at bounding box center [784, 181] width 15 height 15
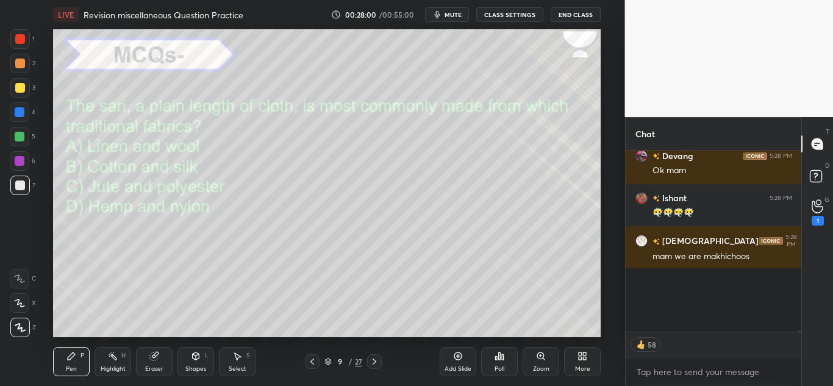
scroll to position [17787, 0]
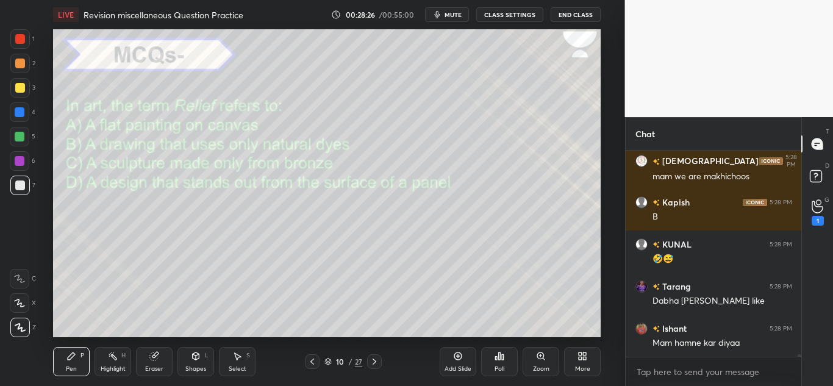
click at [499, 349] on div "Poll" at bounding box center [499, 361] width 37 height 29
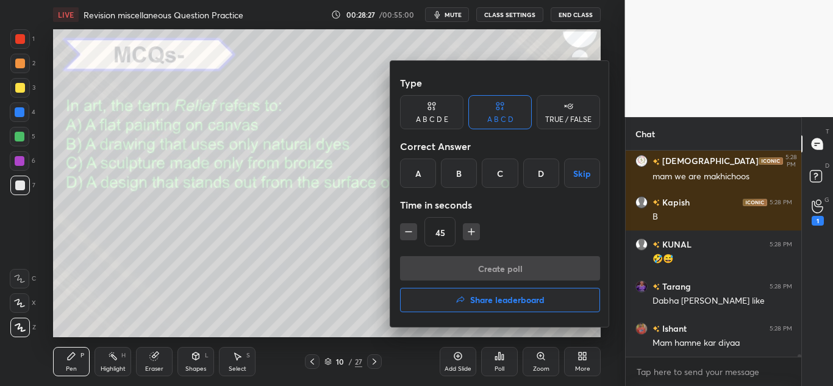
click at [535, 174] on div "D" at bounding box center [541, 172] width 36 height 29
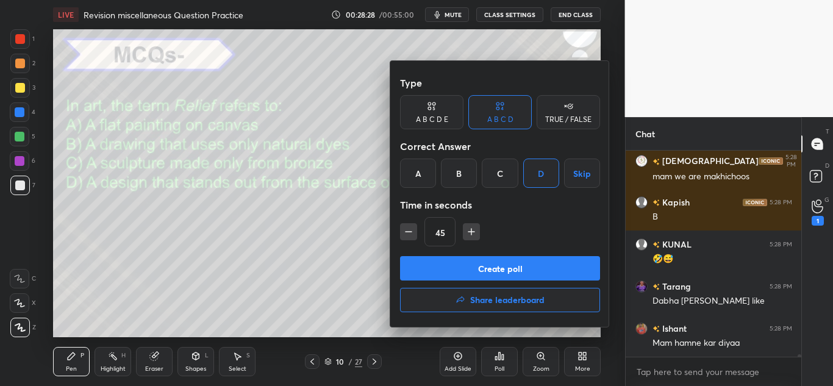
click at [478, 267] on button "Create poll" at bounding box center [500, 268] width 200 height 24
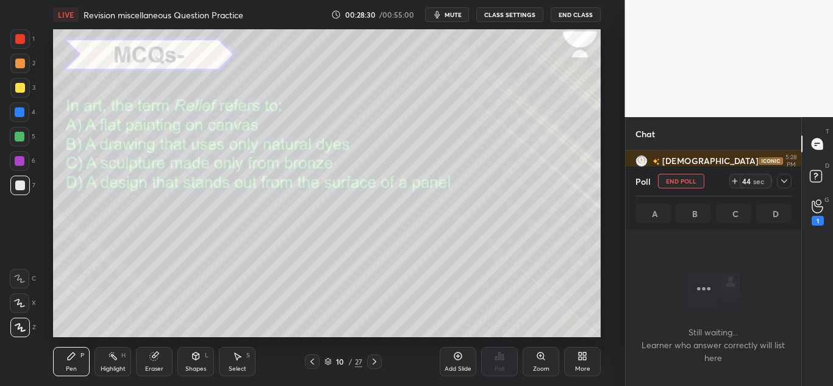
click at [779, 182] on icon at bounding box center [784, 181] width 10 height 10
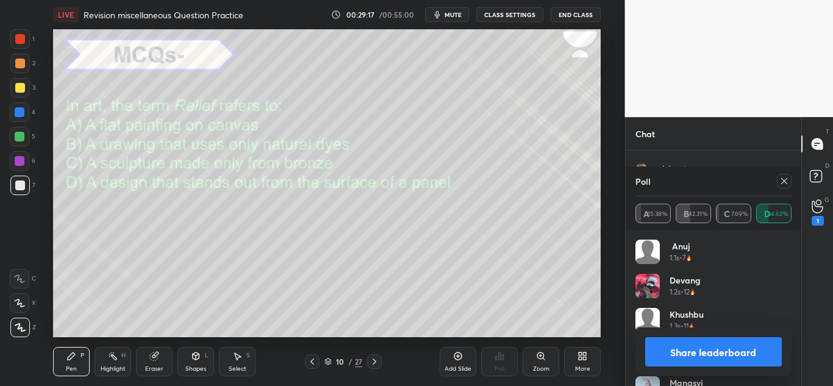
scroll to position [18363, 0]
click at [783, 174] on div at bounding box center [784, 181] width 15 height 15
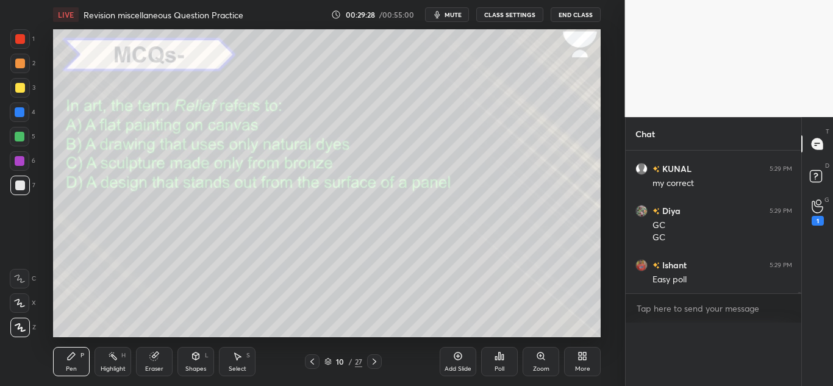
scroll to position [165, 172]
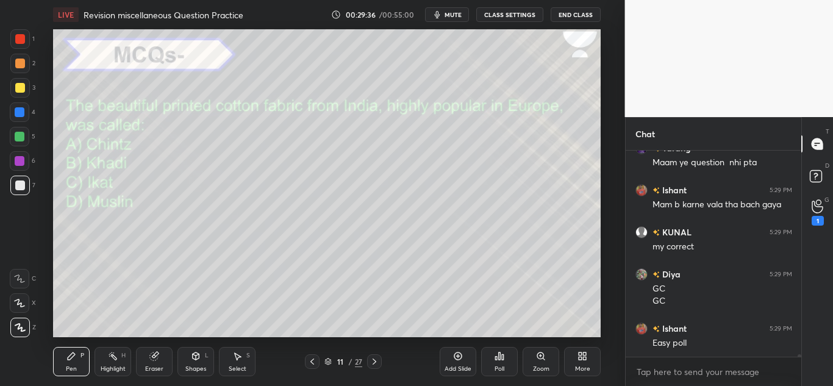
click at [498, 350] on div "Poll" at bounding box center [499, 361] width 37 height 29
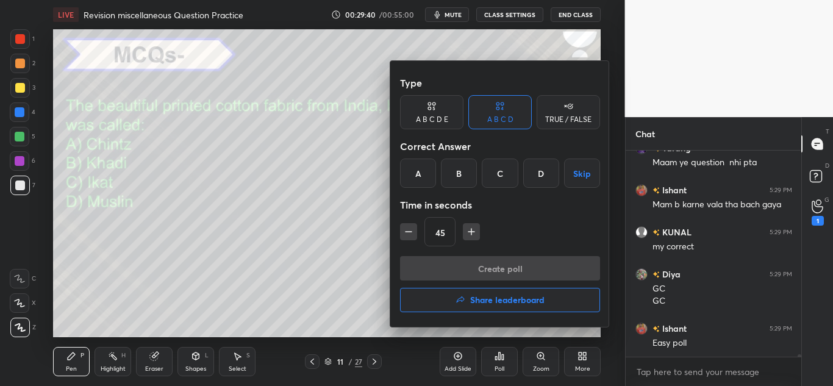
drag, startPoint x: 391, startPoint y: 177, endPoint x: 401, endPoint y: 178, distance: 9.8
click at [401, 178] on div "Type A B C D E A B C D TRUE / FALSE Correct Answer A B C D Skip Time in seconds…" at bounding box center [499, 194] width 219 height 266
click at [401, 178] on div "A" at bounding box center [418, 172] width 36 height 29
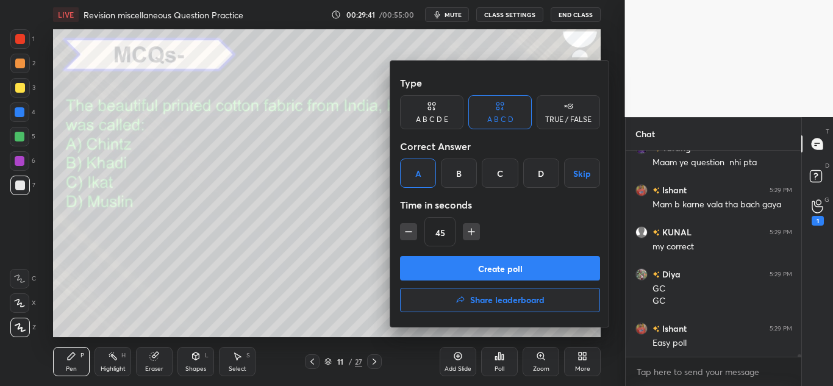
click at [427, 267] on button "Create poll" at bounding box center [500, 268] width 200 height 24
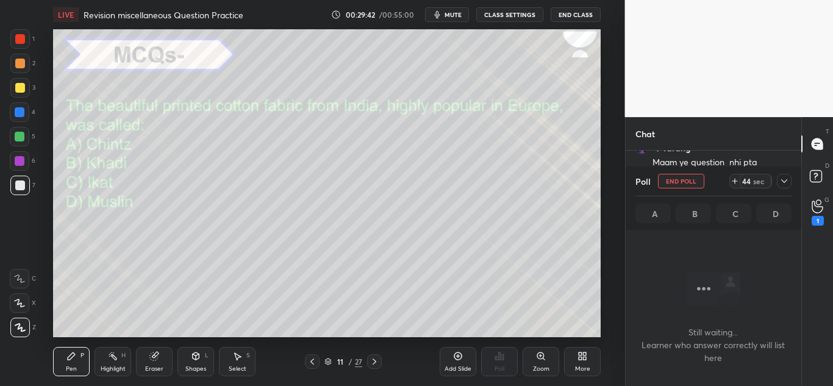
click at [781, 187] on div at bounding box center [784, 181] width 15 height 15
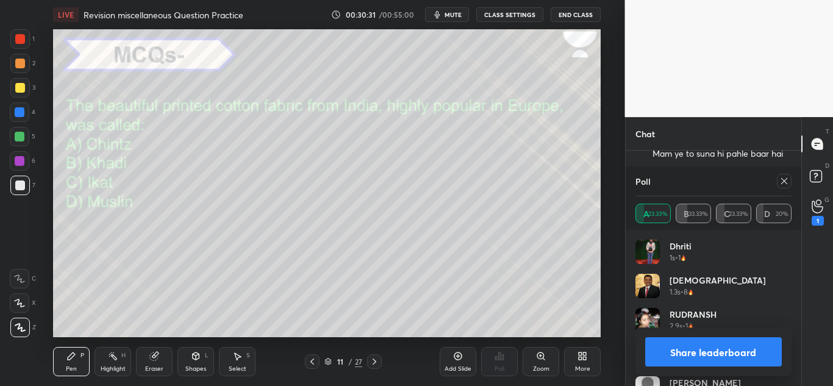
click at [780, 174] on div at bounding box center [784, 181] width 15 height 15
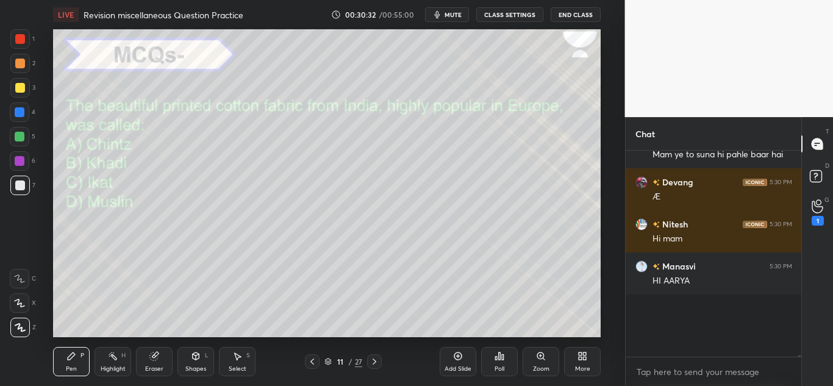
scroll to position [194, 172]
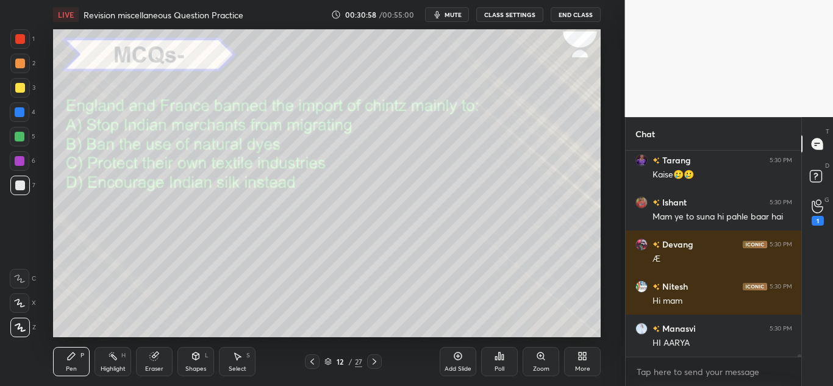
click at [494, 370] on div "Poll" at bounding box center [499, 369] width 10 height 6
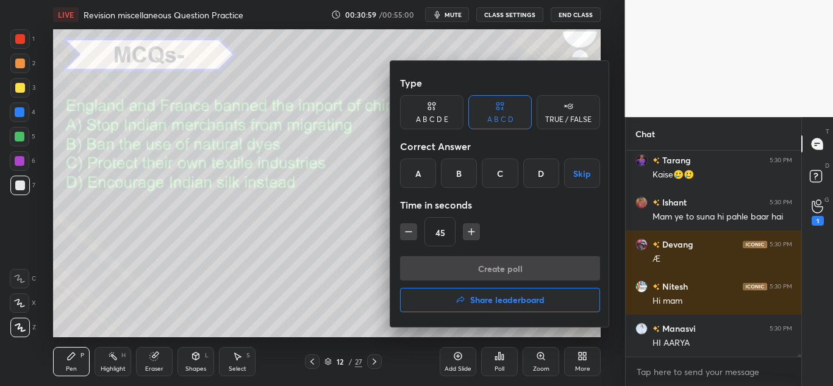
click at [500, 158] on div "C" at bounding box center [500, 172] width 36 height 29
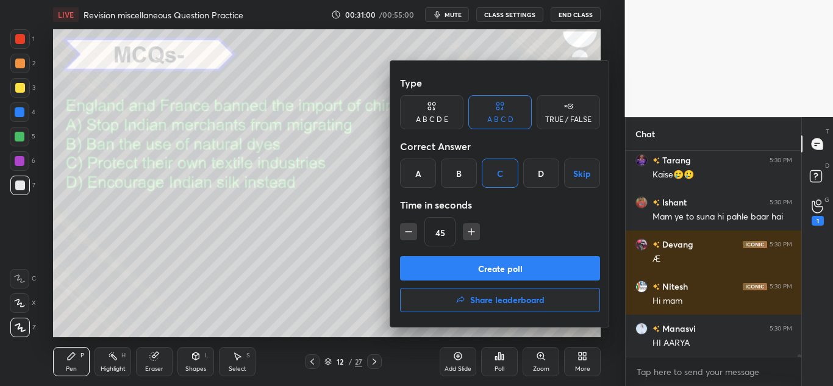
click at [477, 266] on button "Create poll" at bounding box center [500, 268] width 200 height 24
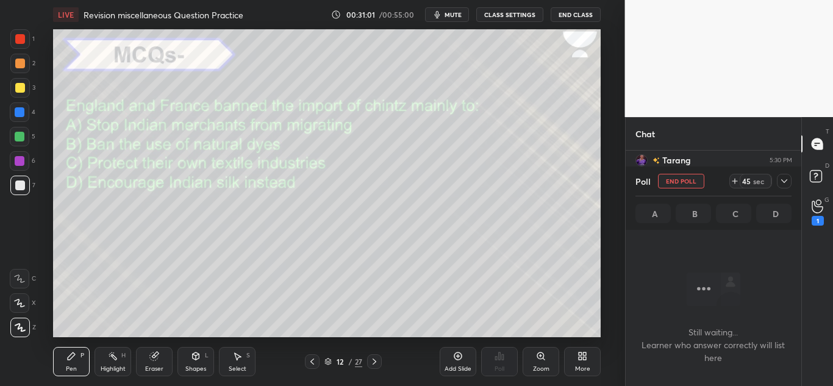
scroll to position [168, 172]
click at [789, 177] on div at bounding box center [784, 181] width 15 height 15
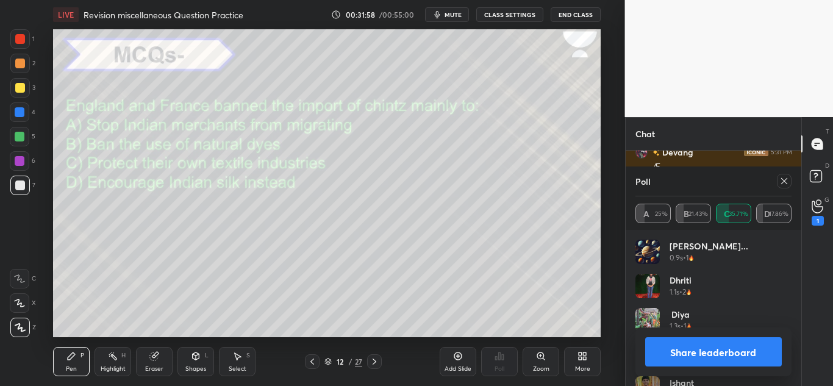
scroll to position [18639, 0]
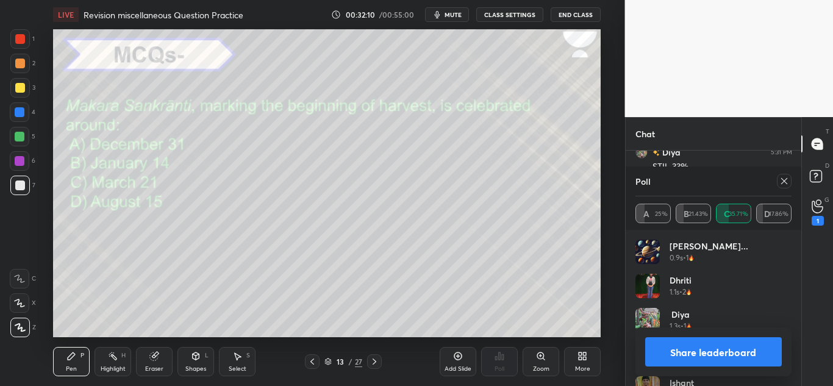
click at [783, 185] on icon at bounding box center [784, 181] width 10 height 10
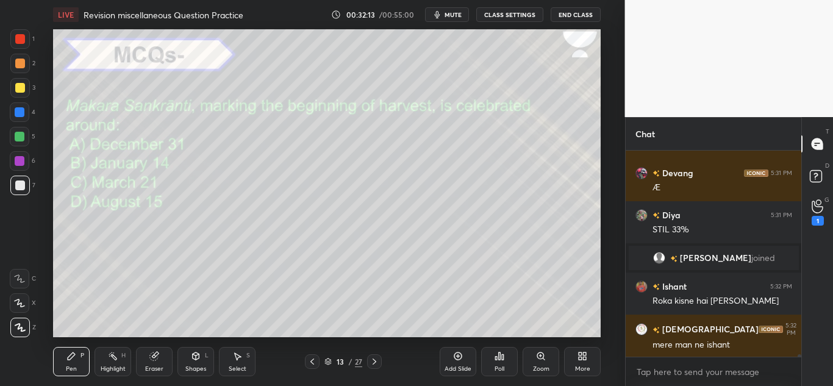
scroll to position [18619, 0]
click at [489, 360] on div "Poll" at bounding box center [499, 361] width 37 height 29
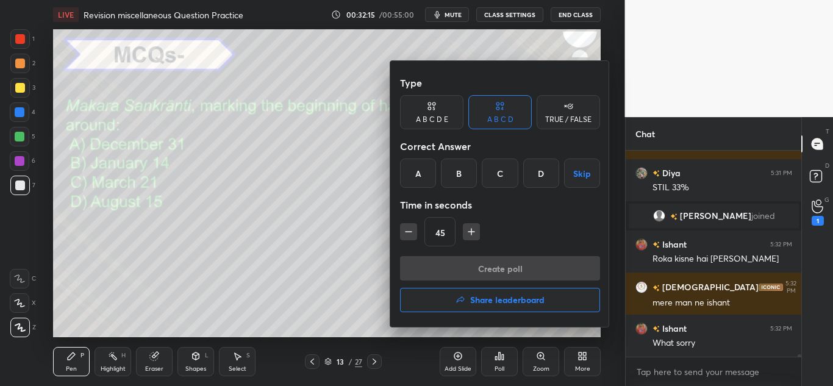
click at [450, 174] on div "B" at bounding box center [459, 172] width 36 height 29
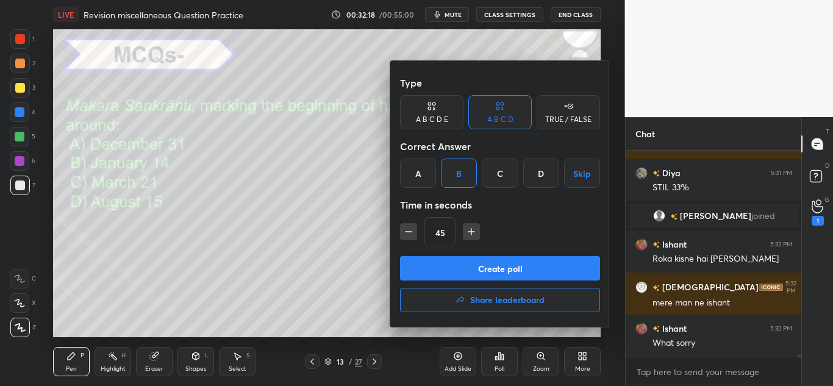
click at [418, 263] on button "Create poll" at bounding box center [500, 268] width 200 height 24
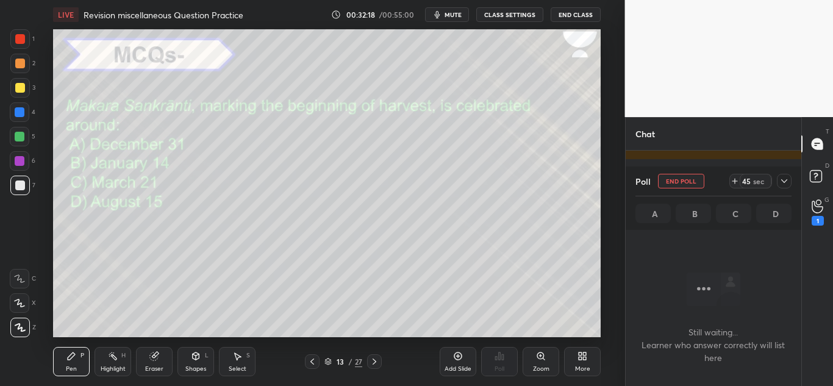
scroll to position [171, 172]
click at [788, 175] on div at bounding box center [784, 181] width 15 height 15
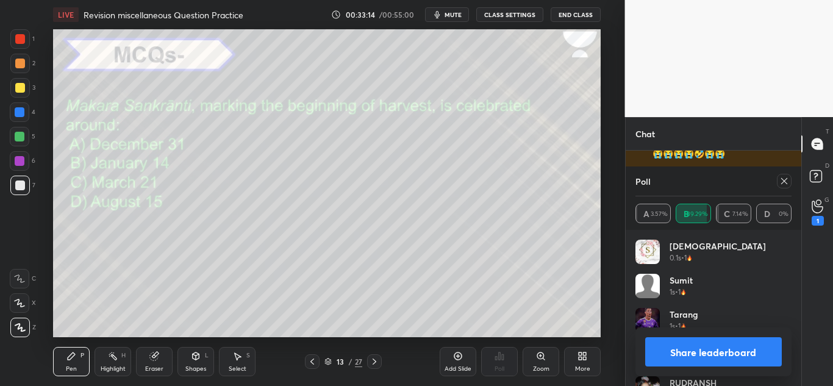
click at [781, 187] on div at bounding box center [784, 181] width 15 height 15
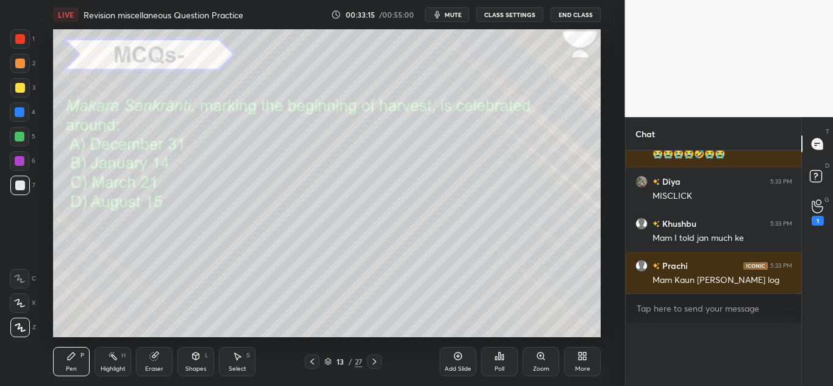
scroll to position [19161, 0]
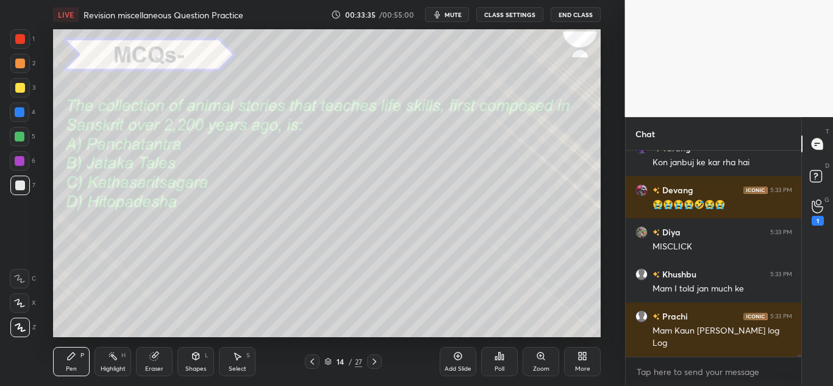
click at [502, 371] on div "Poll" at bounding box center [499, 369] width 10 height 6
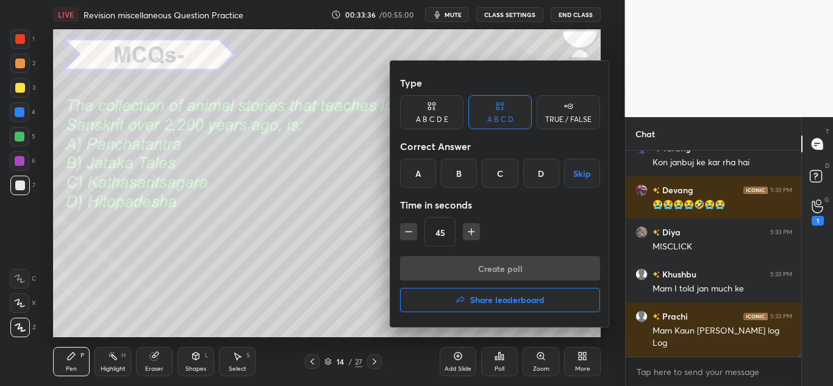
drag, startPoint x: 417, startPoint y: 190, endPoint x: 417, endPoint y: 169, distance: 20.7
click at [417, 169] on div "Type A B C D E A B C D TRUE / FALSE Correct Answer A B C D Skip Time in seconds…" at bounding box center [500, 163] width 200 height 185
click at [417, 169] on div "A" at bounding box center [418, 172] width 36 height 29
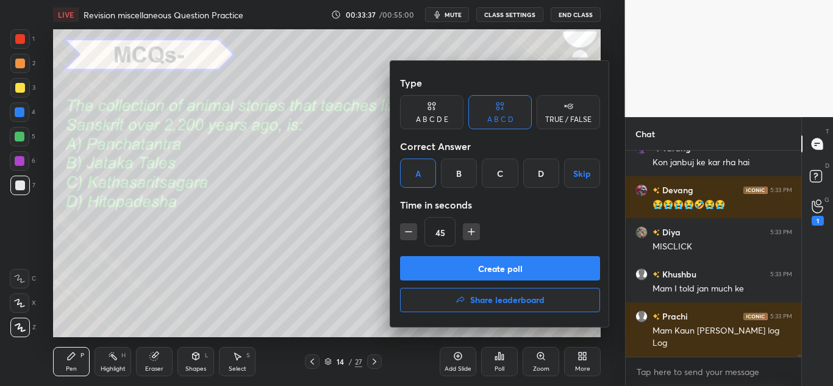
click at [440, 260] on button "Create poll" at bounding box center [500, 268] width 200 height 24
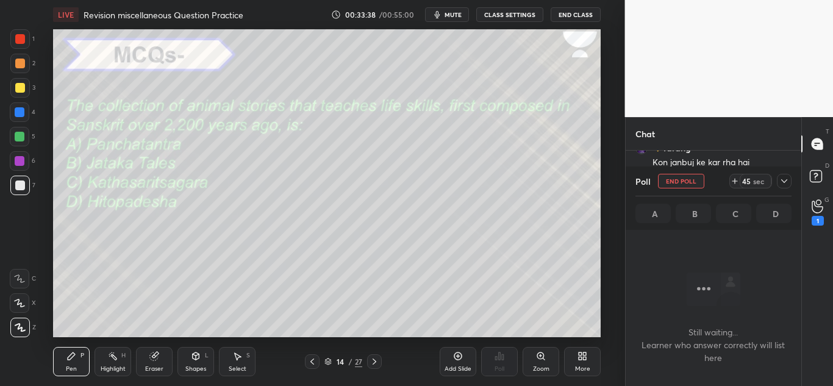
scroll to position [168, 172]
click at [781, 189] on div "Poll End Poll 44 sec" at bounding box center [713, 180] width 157 height 29
click at [781, 187] on div at bounding box center [784, 181] width 15 height 15
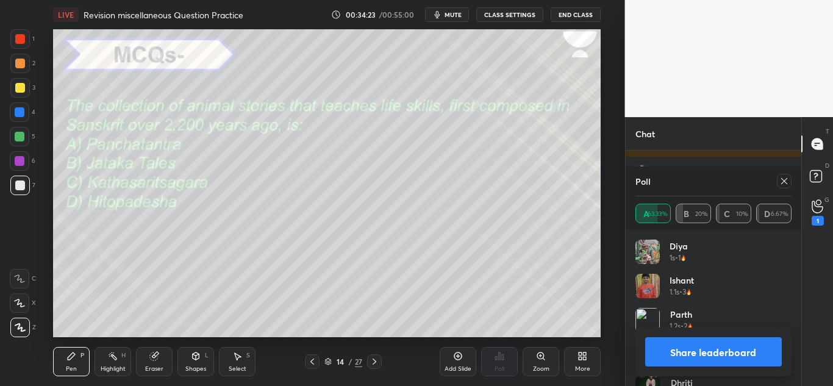
scroll to position [19515, 0]
click at [783, 185] on icon at bounding box center [784, 181] width 10 height 10
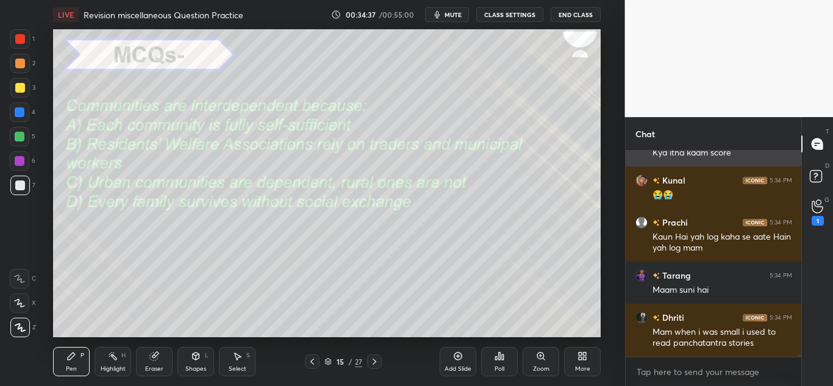
scroll to position [19534, 0]
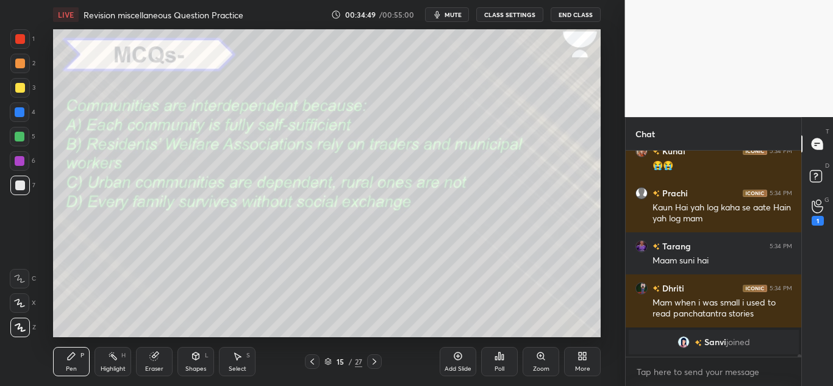
click at [489, 360] on div "Poll" at bounding box center [499, 361] width 37 height 29
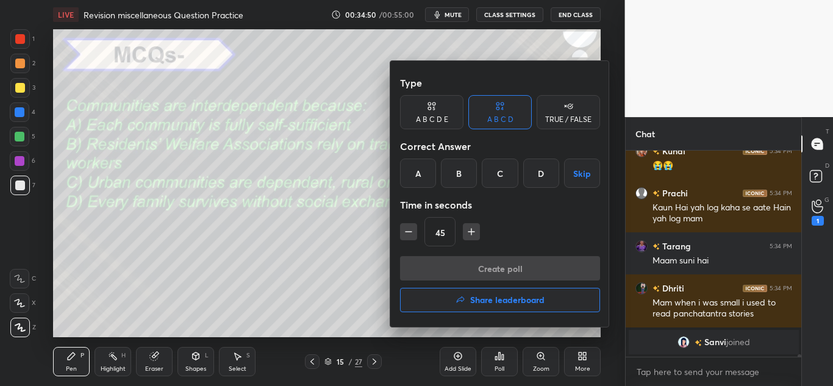
click at [464, 171] on div "B" at bounding box center [459, 172] width 36 height 29
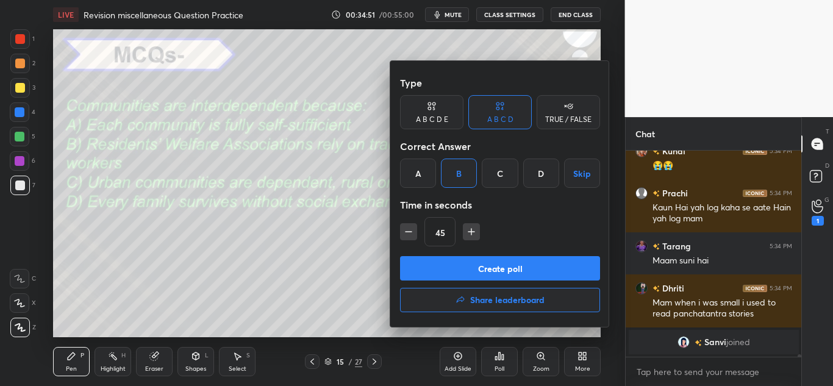
click at [443, 261] on button "Create poll" at bounding box center [500, 268] width 200 height 24
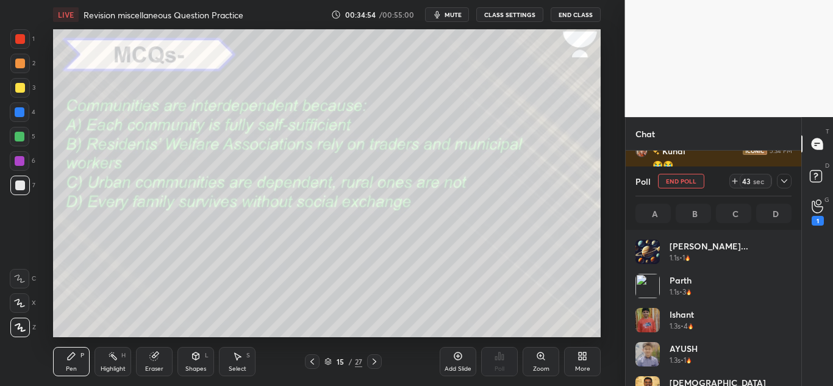
scroll to position [4, 4]
click at [781, 188] on div at bounding box center [784, 181] width 15 height 15
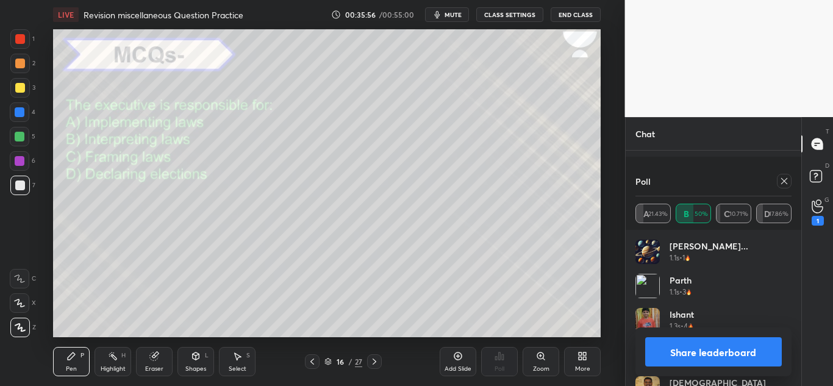
scroll to position [19820, 0]
click at [782, 180] on icon at bounding box center [784, 181] width 10 height 10
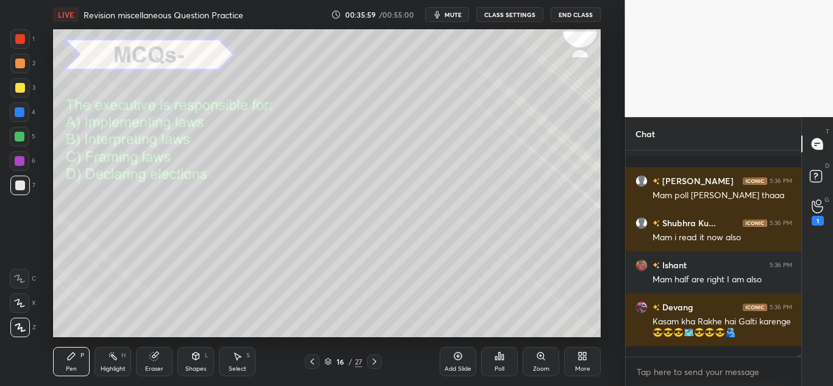
scroll to position [19761, 0]
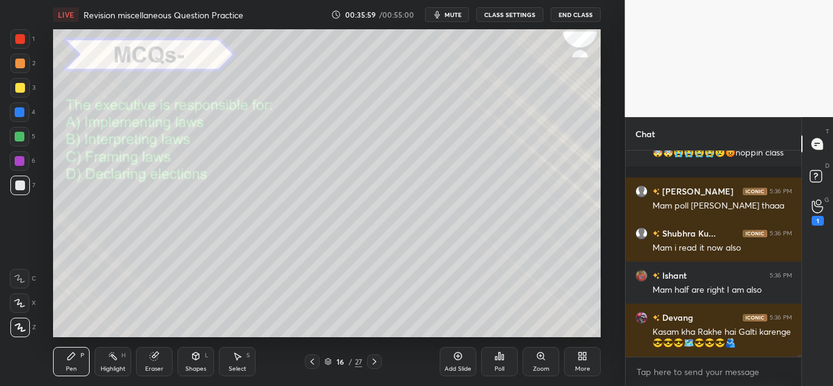
click at [488, 356] on div "Poll" at bounding box center [499, 361] width 37 height 29
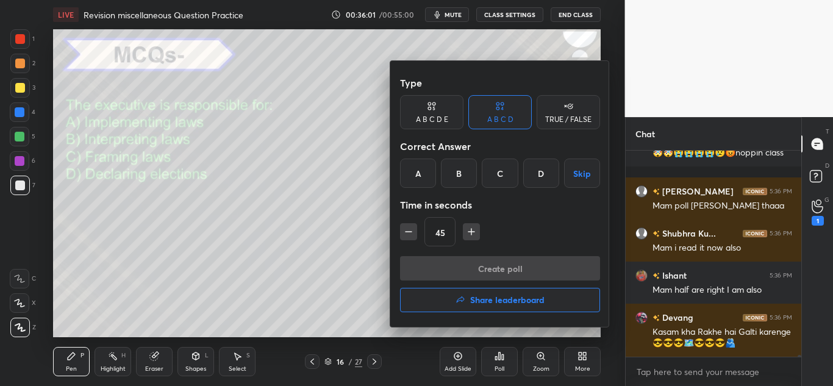
click at [411, 172] on div "A" at bounding box center [418, 172] width 36 height 29
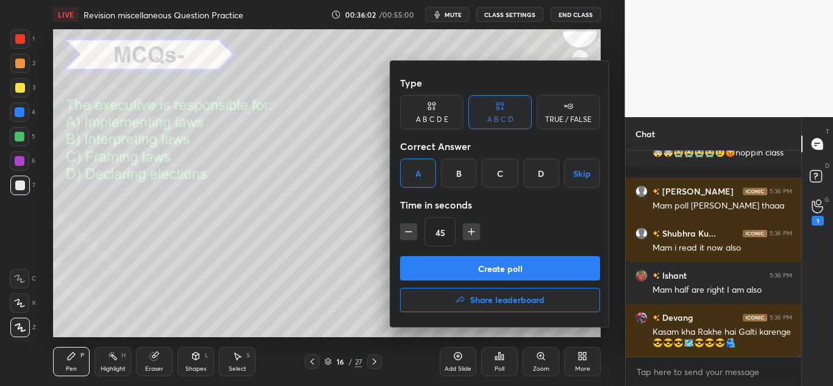
click at [433, 277] on button "Create poll" at bounding box center [500, 268] width 200 height 24
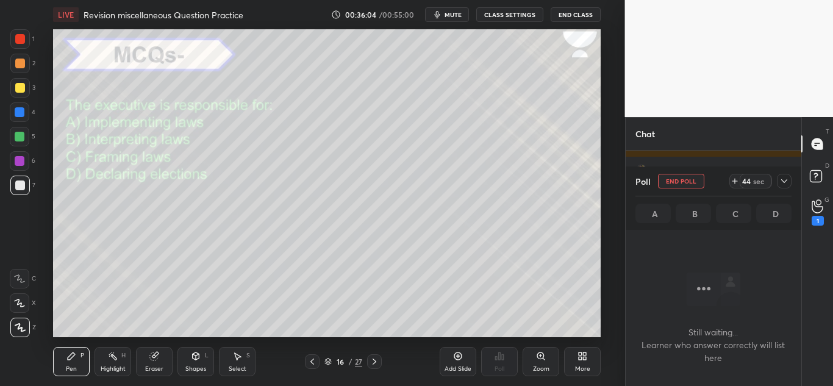
click at [781, 184] on icon at bounding box center [784, 181] width 10 height 10
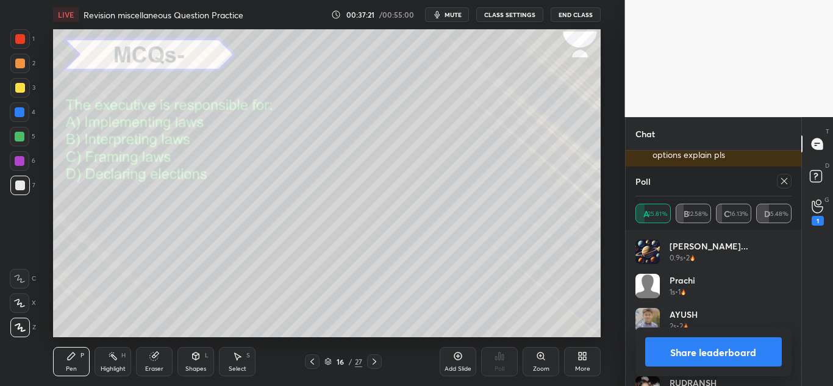
scroll to position [20275, 0]
click at [786, 183] on icon at bounding box center [784, 181] width 10 height 10
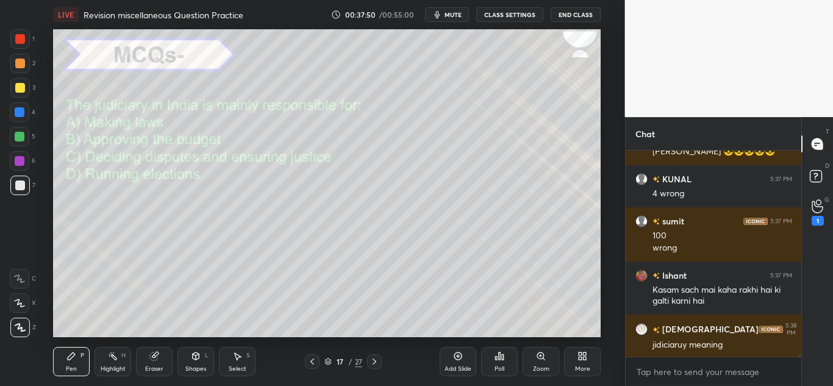
scroll to position [177, 172]
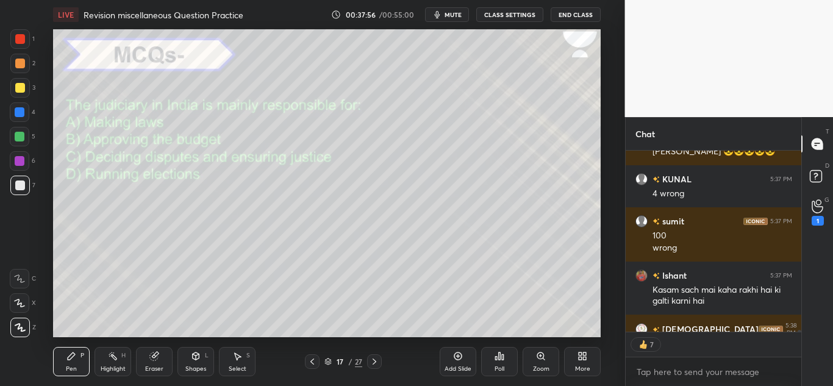
click at [497, 361] on div "Poll" at bounding box center [499, 361] width 37 height 29
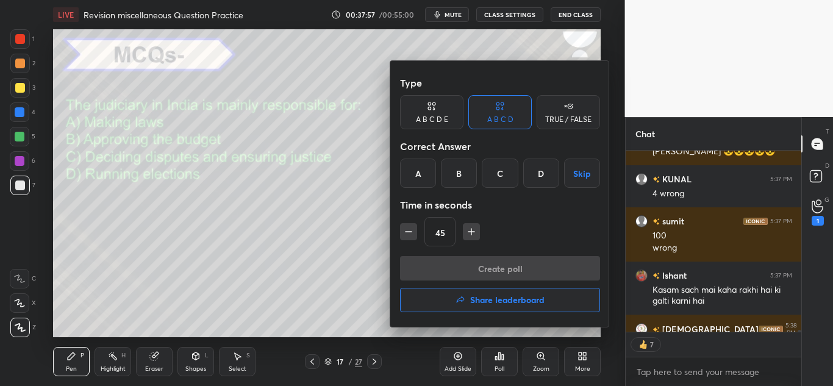
click at [503, 174] on div "C" at bounding box center [500, 172] width 36 height 29
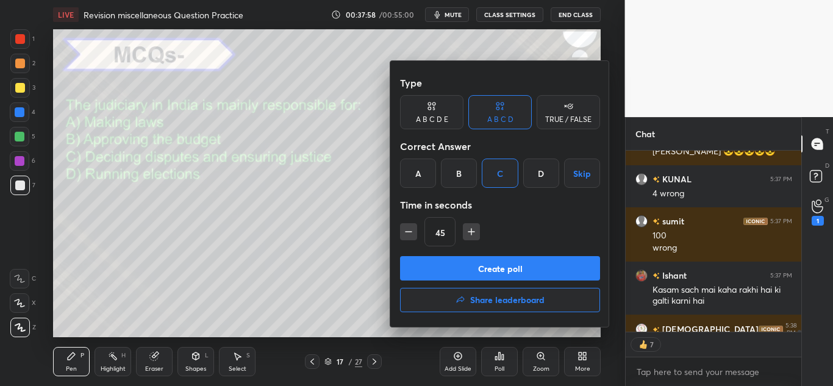
click at [478, 266] on button "Create poll" at bounding box center [500, 268] width 200 height 24
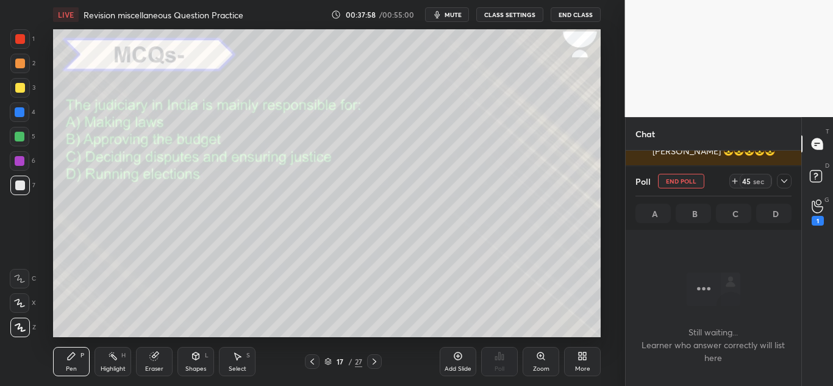
scroll to position [168, 172]
click at [791, 182] on div at bounding box center [784, 181] width 15 height 15
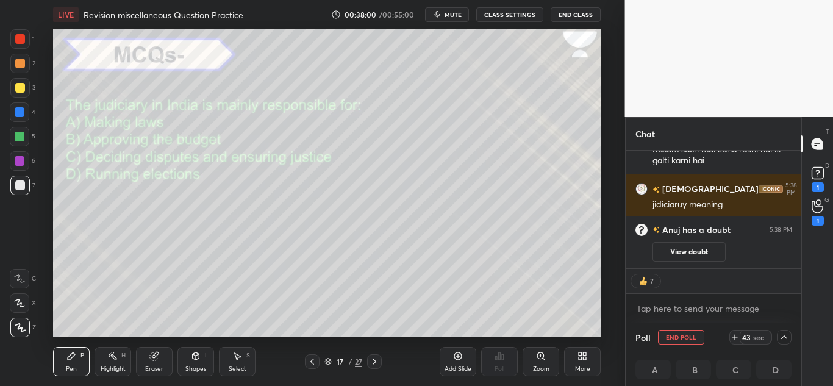
scroll to position [1, 4]
click at [707, 240] on div "View doubt" at bounding box center [722, 249] width 140 height 26
click at [700, 251] on button "View doubt" at bounding box center [688, 252] width 73 height 20
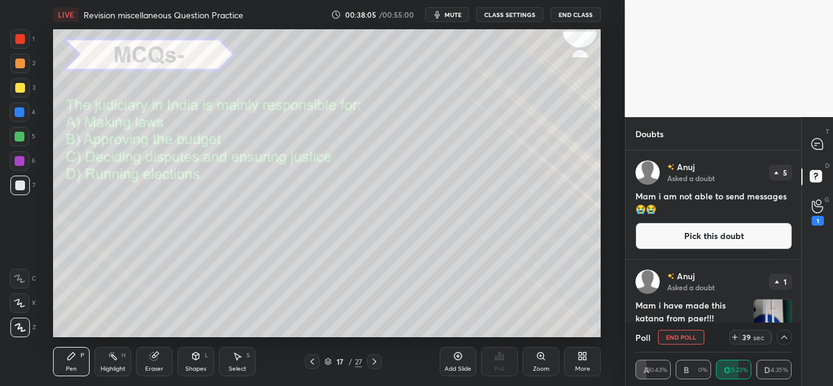
scroll to position [59, 0]
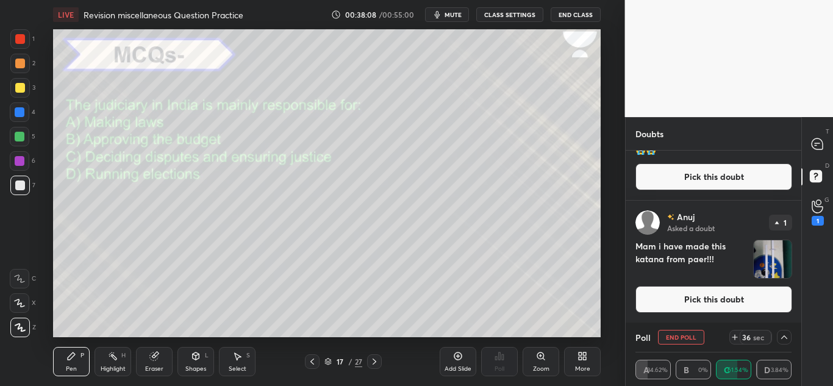
click at [762, 259] on img "grid" at bounding box center [772, 259] width 38 height 38
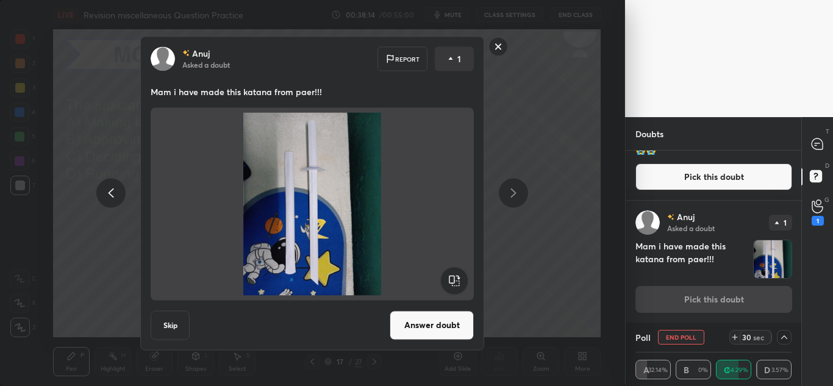
click at [495, 45] on rect at bounding box center [498, 46] width 19 height 19
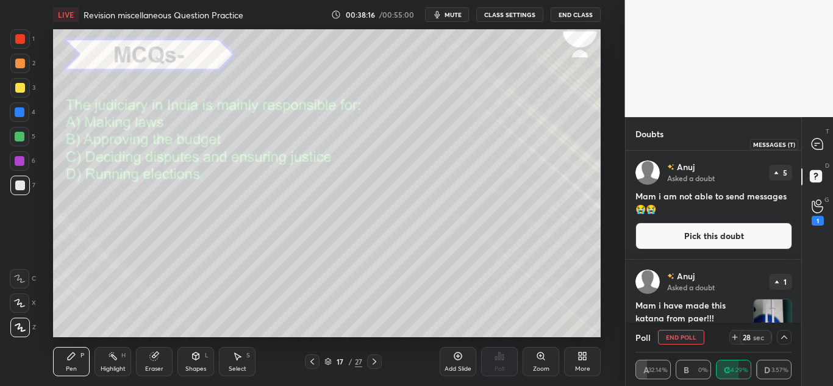
click at [819, 144] on icon at bounding box center [816, 143] width 11 height 11
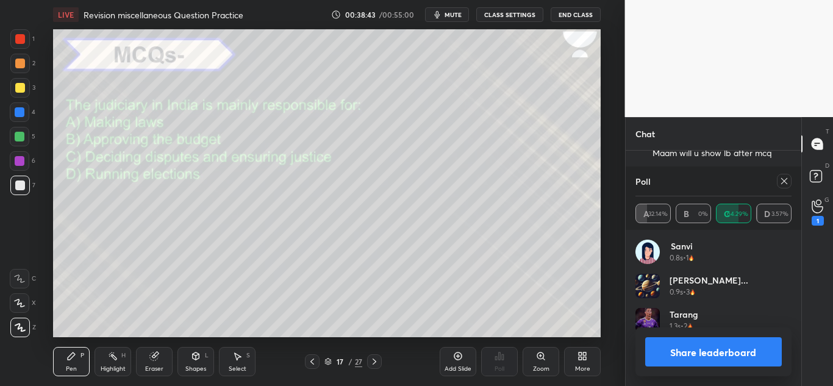
scroll to position [143, 152]
click at [781, 183] on icon at bounding box center [784, 181] width 10 height 10
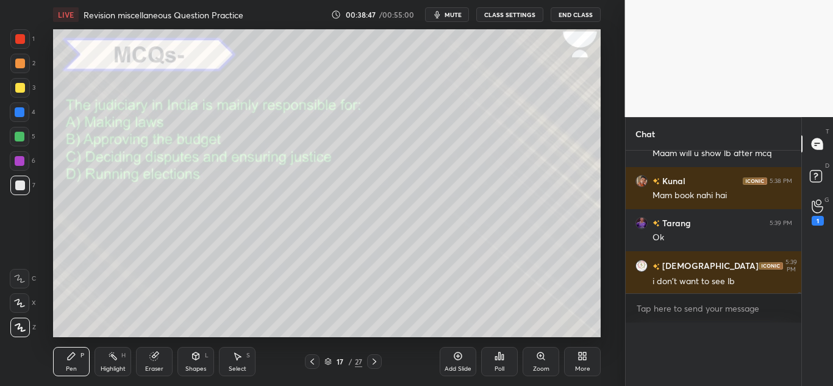
scroll to position [4, 4]
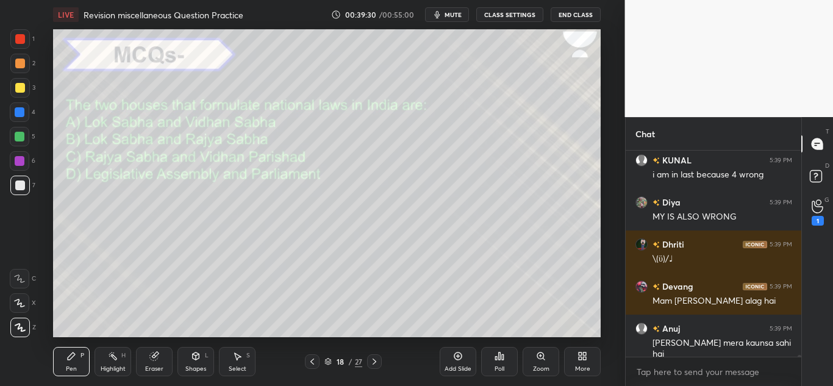
click at [497, 349] on div "Poll" at bounding box center [499, 361] width 37 height 29
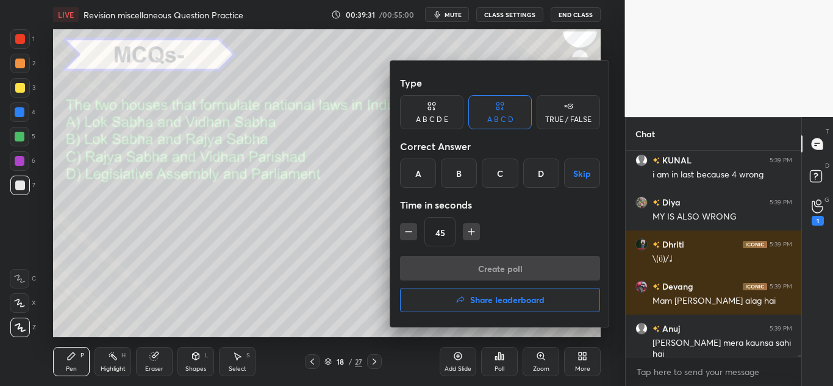
click at [460, 173] on div "B" at bounding box center [459, 172] width 36 height 29
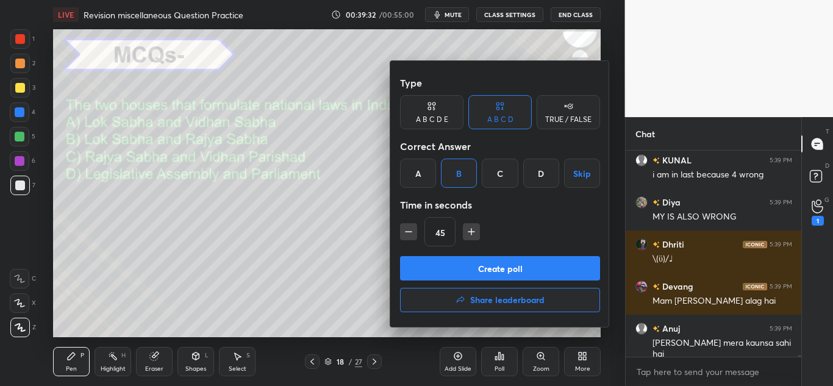
click at [447, 264] on button "Create poll" at bounding box center [500, 268] width 200 height 24
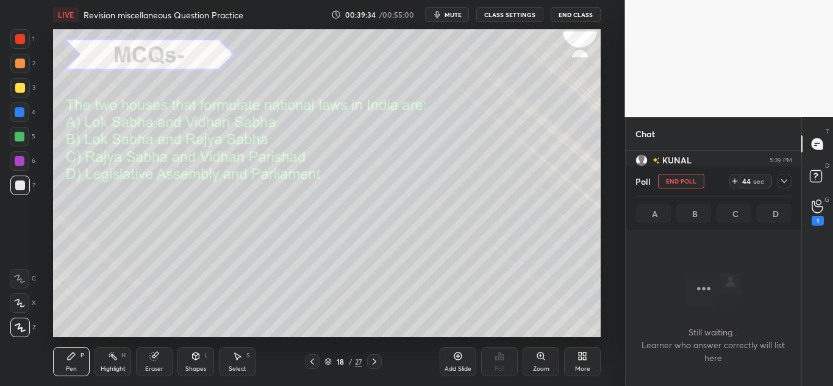
click at [780, 186] on div at bounding box center [784, 181] width 15 height 15
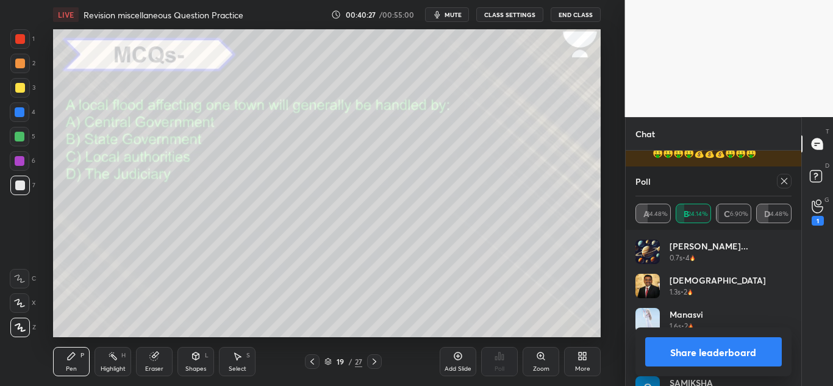
scroll to position [20787, 0]
click at [788, 182] on icon at bounding box center [784, 181] width 10 height 10
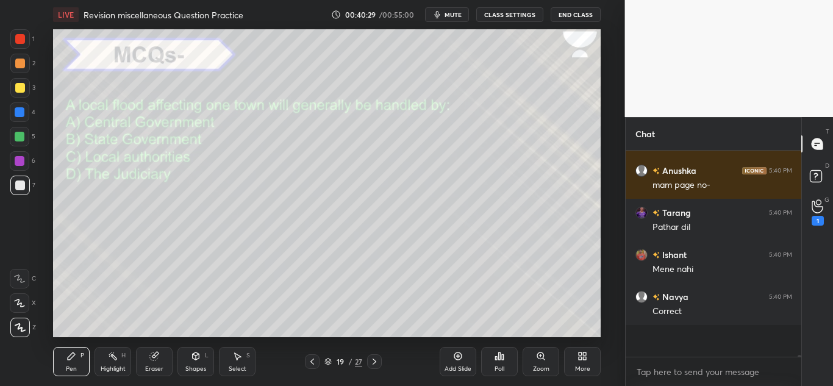
scroll to position [20738, 0]
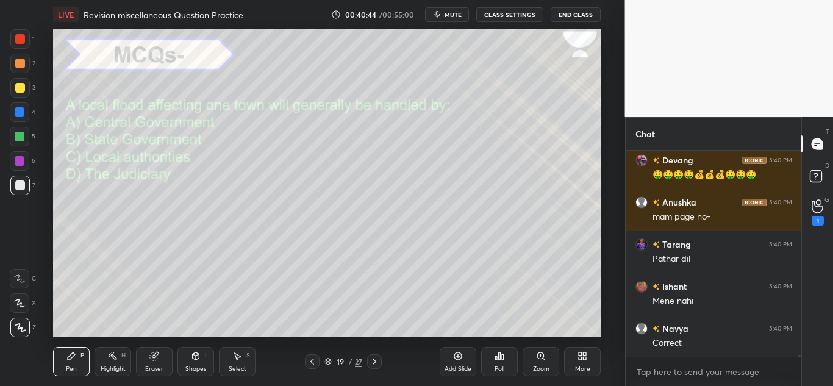
click at [489, 363] on div "Poll" at bounding box center [499, 361] width 37 height 29
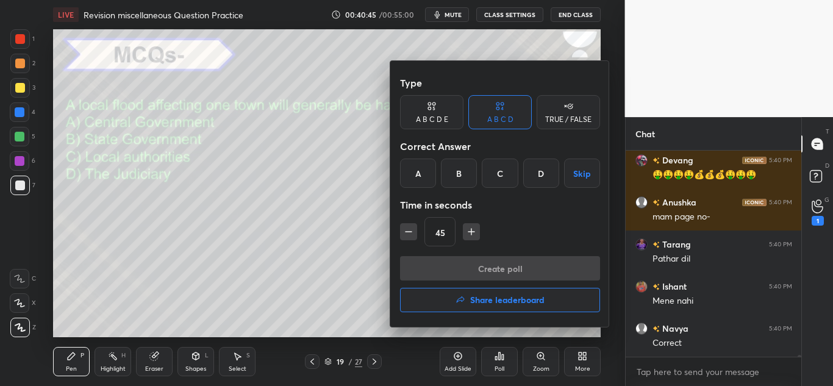
click at [504, 165] on div "C" at bounding box center [500, 172] width 36 height 29
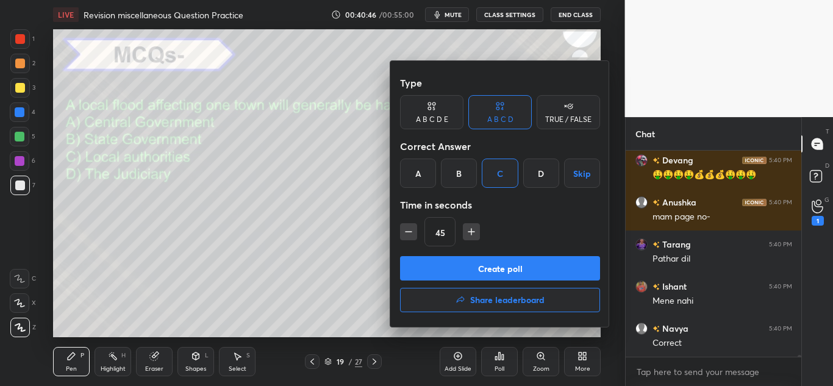
click at [467, 272] on button "Create poll" at bounding box center [500, 268] width 200 height 24
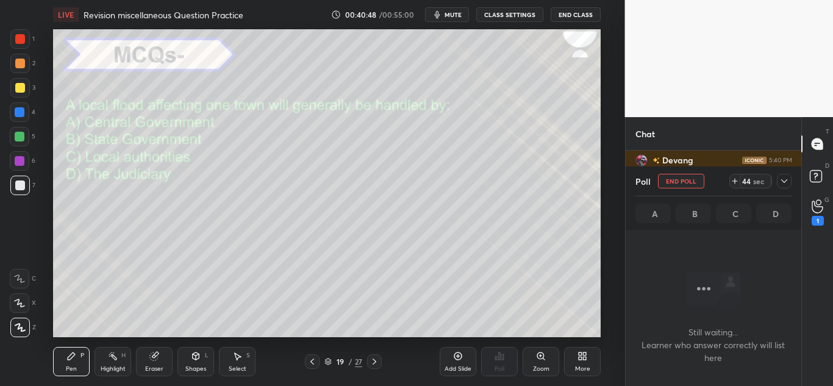
click at [782, 187] on div at bounding box center [784, 181] width 15 height 15
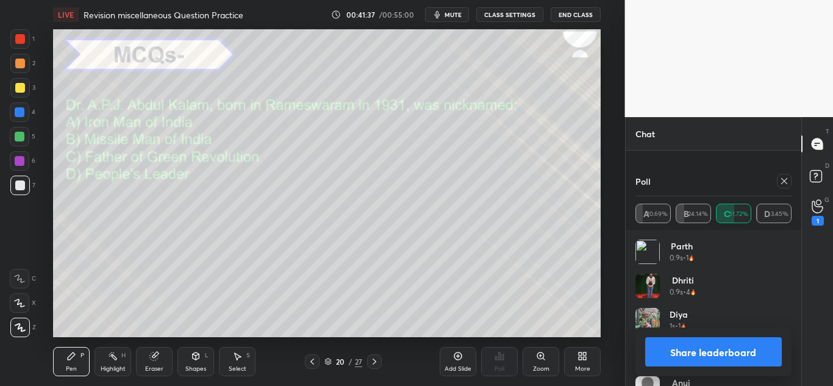
scroll to position [21061, 0]
click at [783, 173] on div "Poll" at bounding box center [713, 180] width 157 height 29
click at [783, 177] on icon at bounding box center [784, 181] width 10 height 10
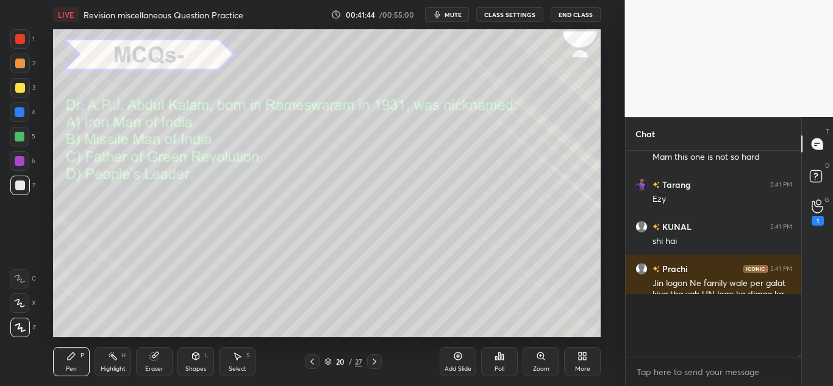
scroll to position [21001, 0]
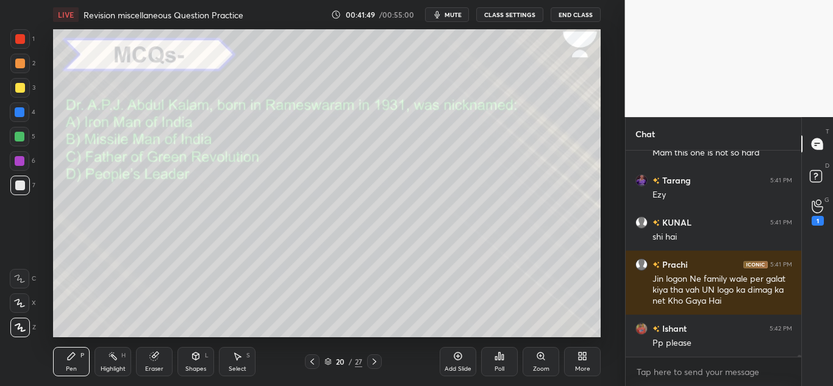
click at [494, 359] on icon at bounding box center [499, 356] width 10 height 10
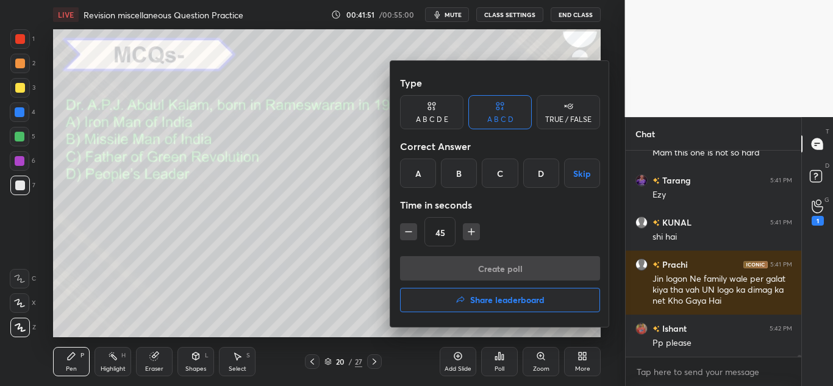
click at [449, 172] on div "B" at bounding box center [459, 172] width 36 height 29
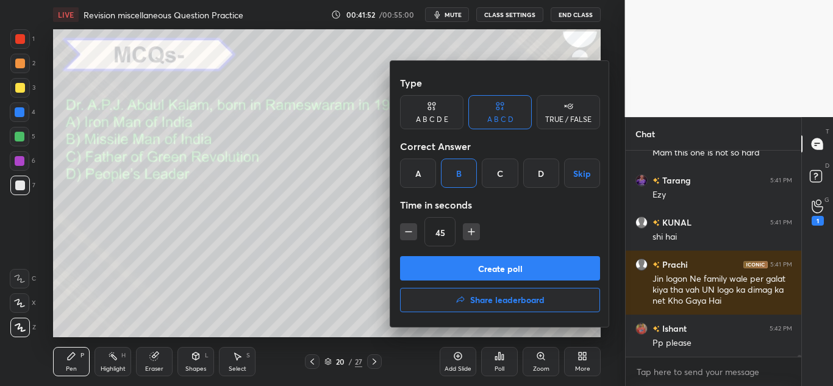
click at [435, 260] on button "Create poll" at bounding box center [500, 268] width 200 height 24
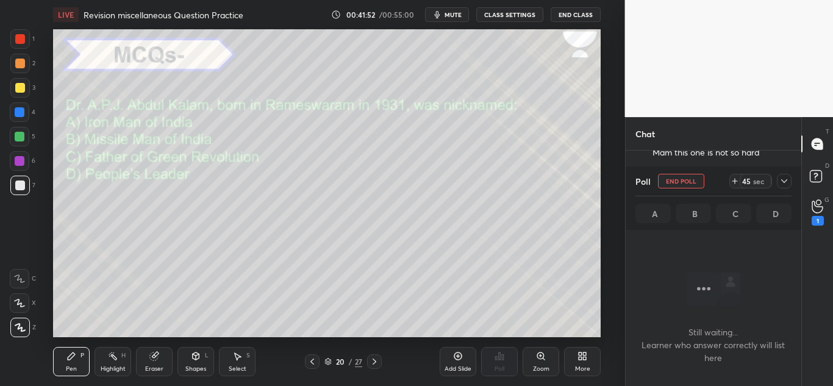
scroll to position [142, 172]
click at [788, 178] on icon at bounding box center [784, 181] width 10 height 10
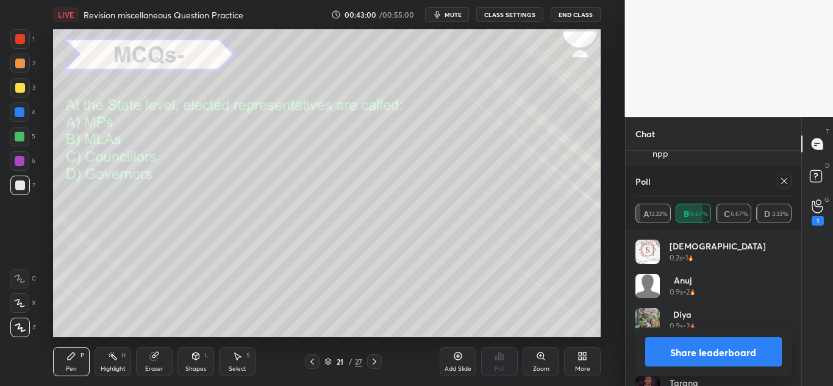
click at [779, 180] on icon at bounding box center [784, 181] width 10 height 10
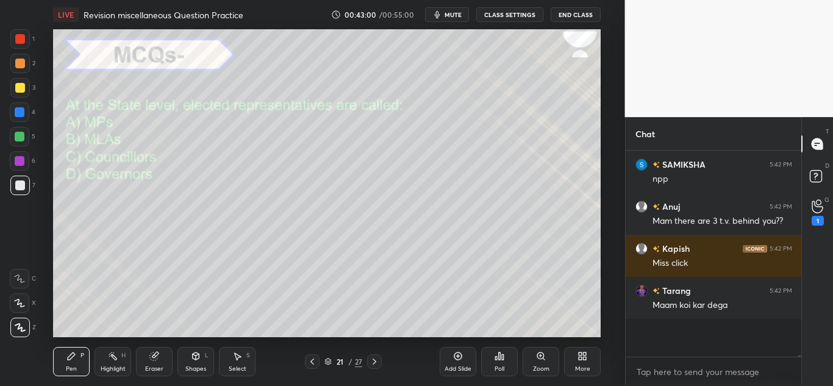
scroll to position [21350, 0]
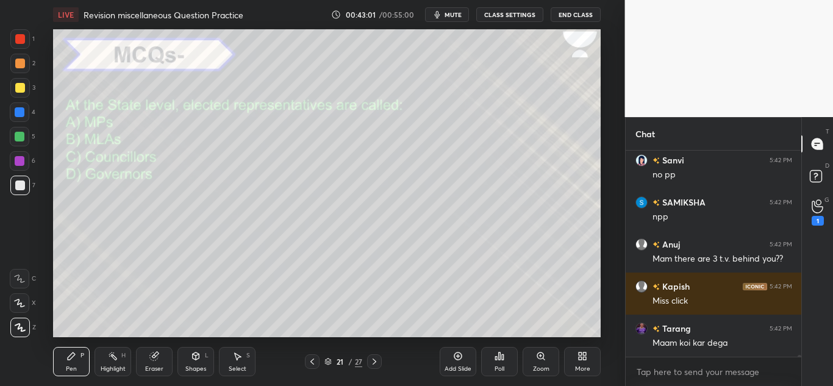
click at [500, 360] on icon at bounding box center [499, 356] width 10 height 10
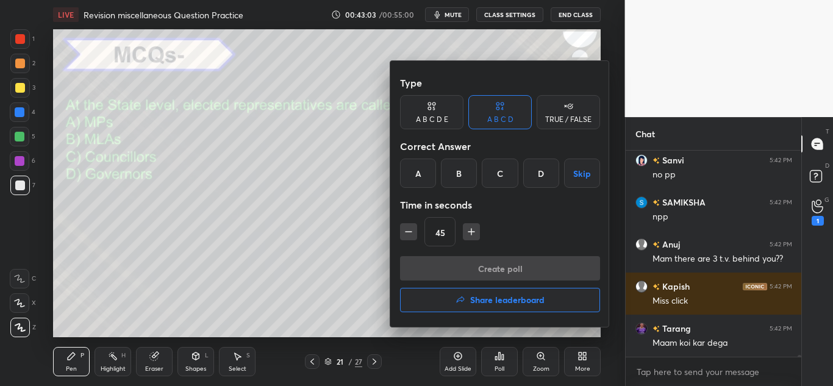
click at [458, 169] on div "B" at bounding box center [459, 172] width 36 height 29
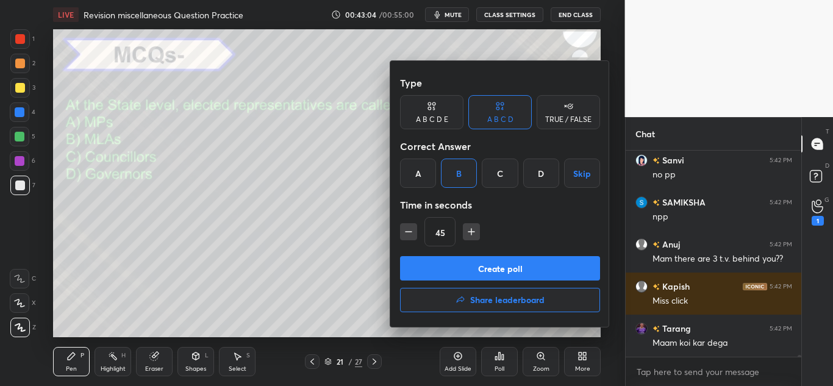
click at [443, 263] on button "Create poll" at bounding box center [500, 268] width 200 height 24
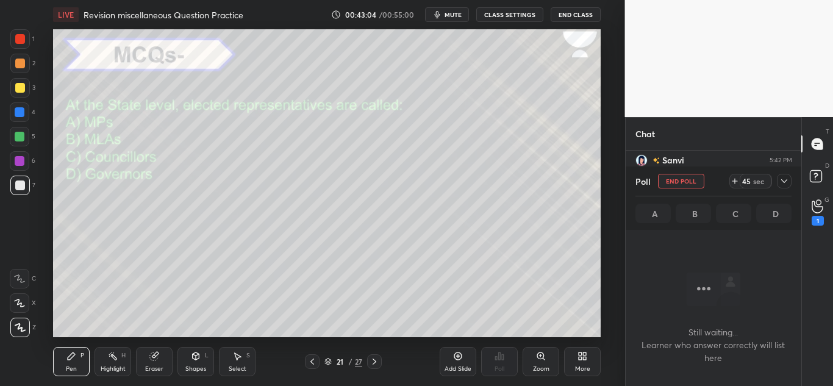
scroll to position [168, 172]
click at [783, 176] on icon at bounding box center [784, 181] width 10 height 10
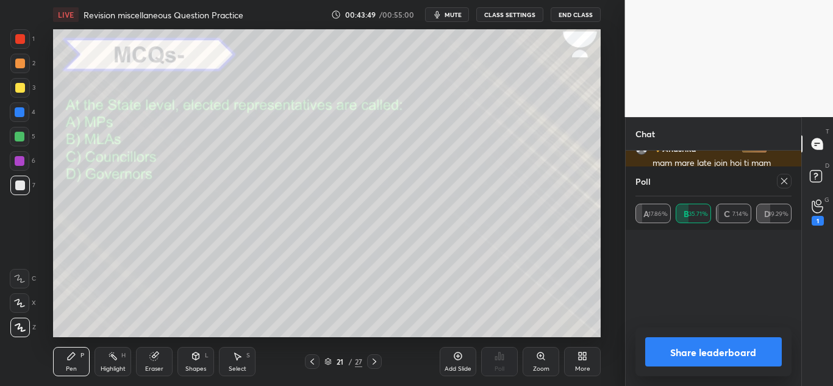
scroll to position [4, 4]
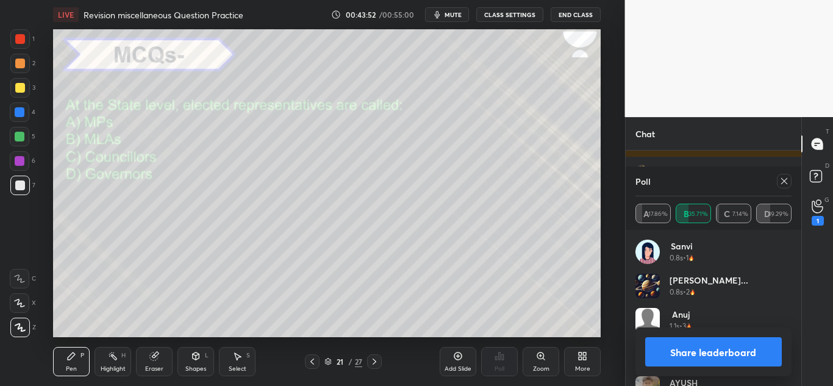
click at [782, 177] on icon at bounding box center [784, 181] width 10 height 10
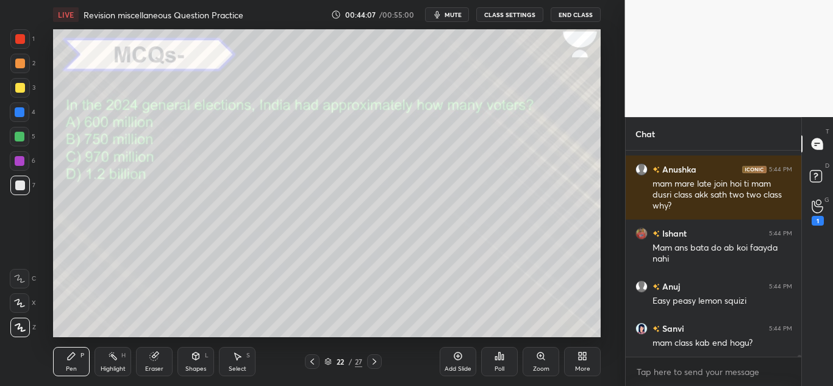
click at [497, 360] on icon at bounding box center [499, 356] width 10 height 10
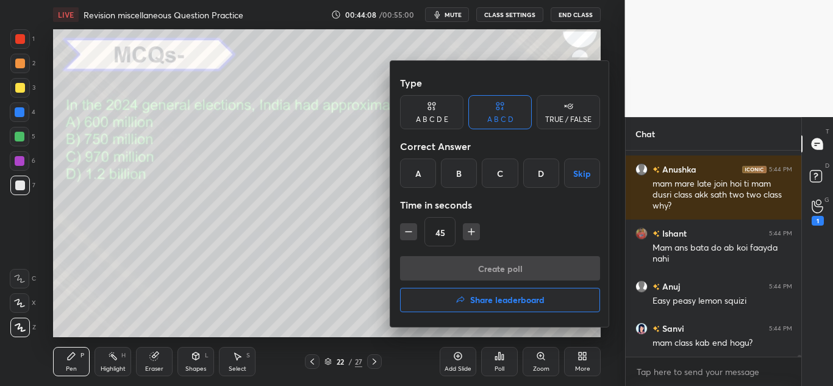
click at [505, 168] on div "C" at bounding box center [500, 172] width 36 height 29
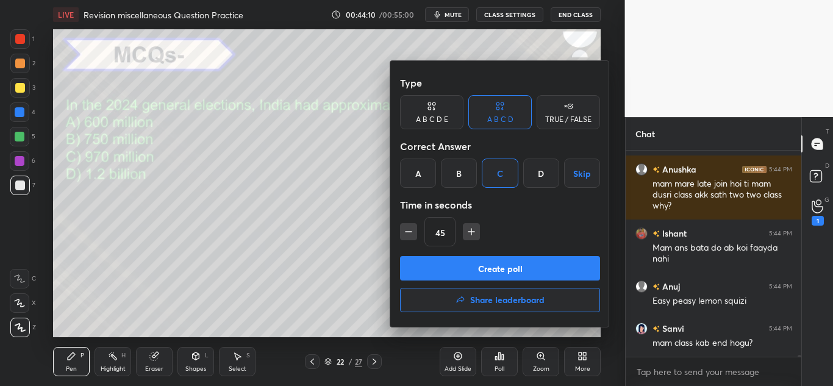
click at [463, 258] on button "Create poll" at bounding box center [500, 268] width 200 height 24
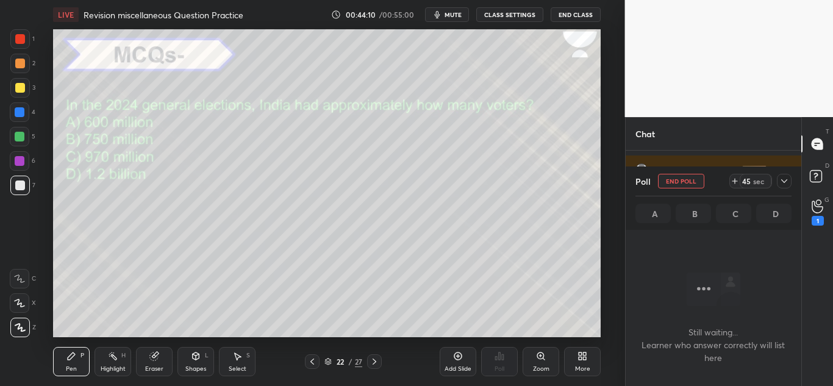
scroll to position [168, 172]
click at [782, 186] on div at bounding box center [784, 181] width 15 height 15
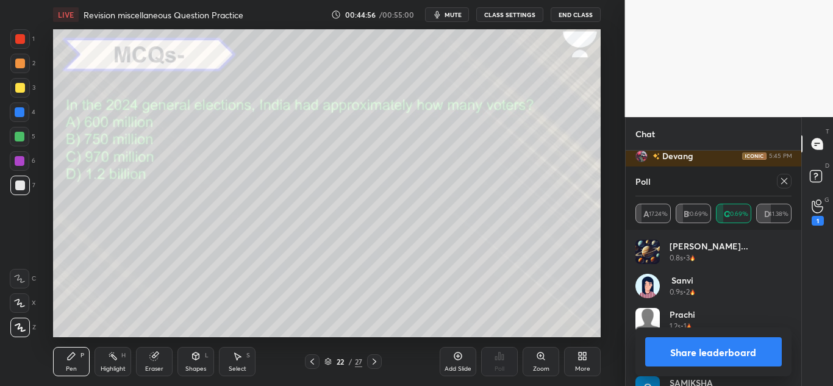
scroll to position [22222, 0]
click at [780, 179] on icon at bounding box center [784, 181] width 10 height 10
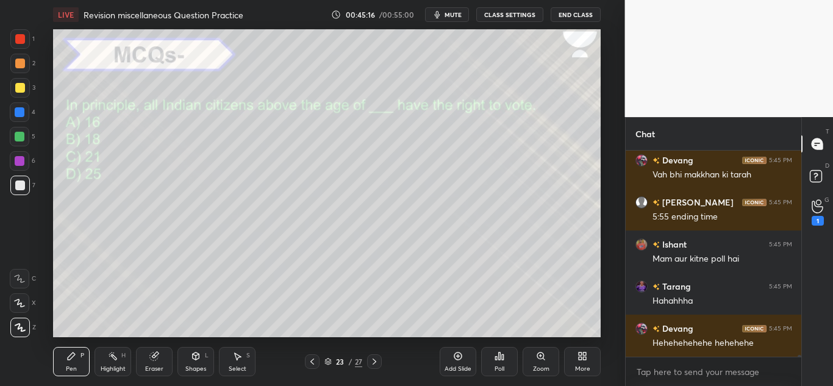
click at [507, 358] on div "Poll" at bounding box center [499, 361] width 37 height 29
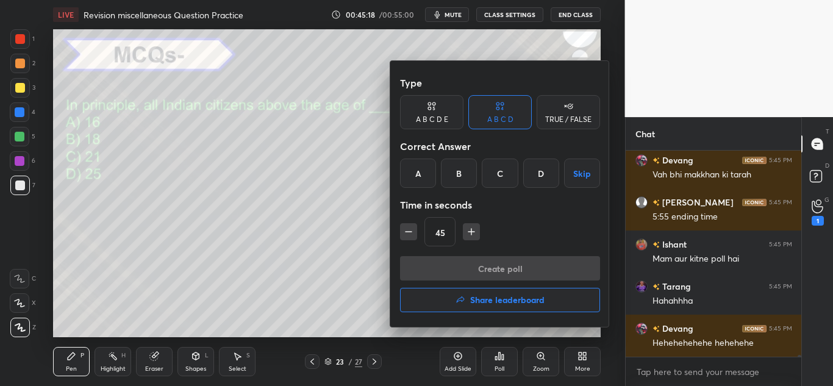
click at [455, 183] on div "B" at bounding box center [459, 172] width 36 height 29
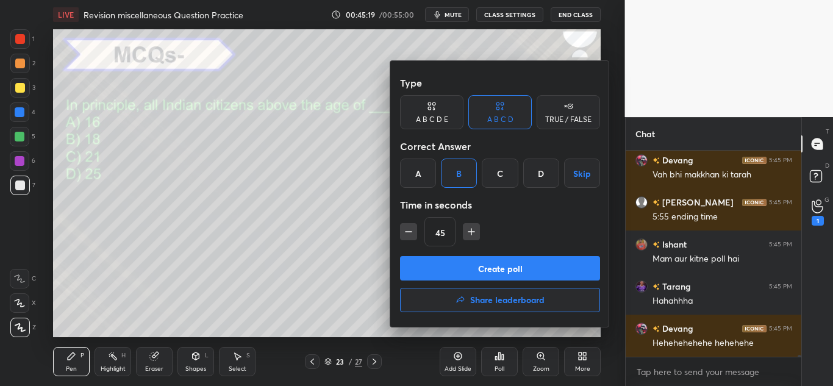
click at [451, 268] on button "Create poll" at bounding box center [500, 268] width 200 height 24
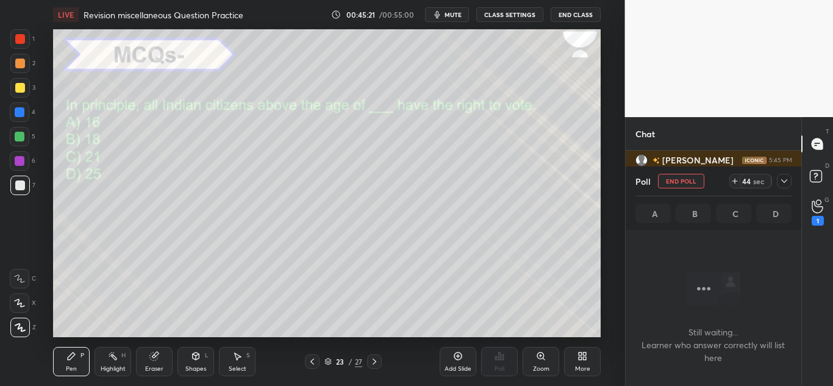
click at [780, 178] on icon at bounding box center [784, 181] width 10 height 10
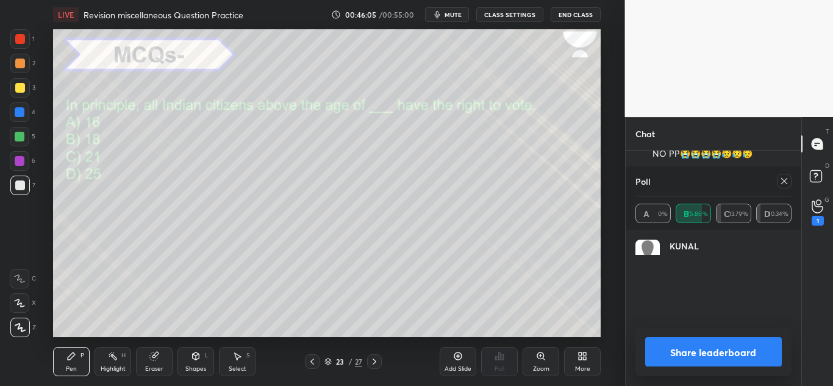
scroll to position [143, 152]
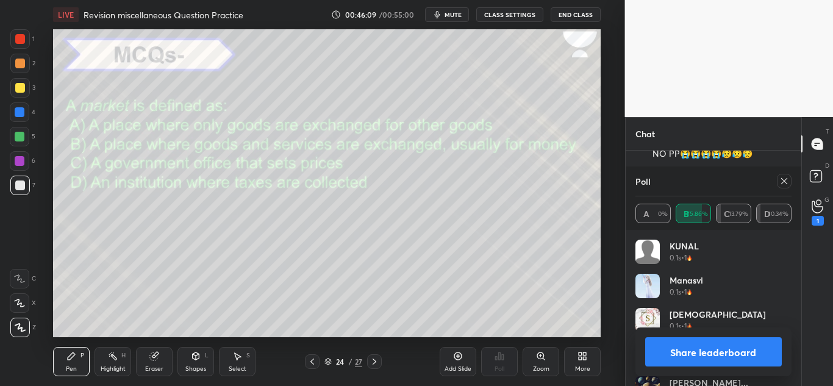
click at [778, 182] on div at bounding box center [784, 181] width 15 height 15
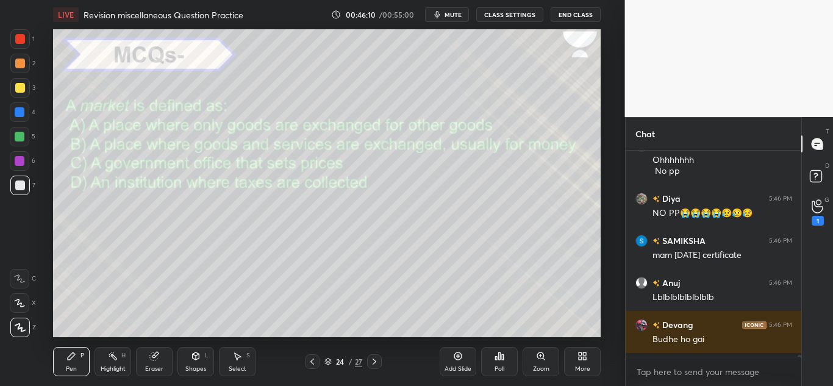
scroll to position [22716, 0]
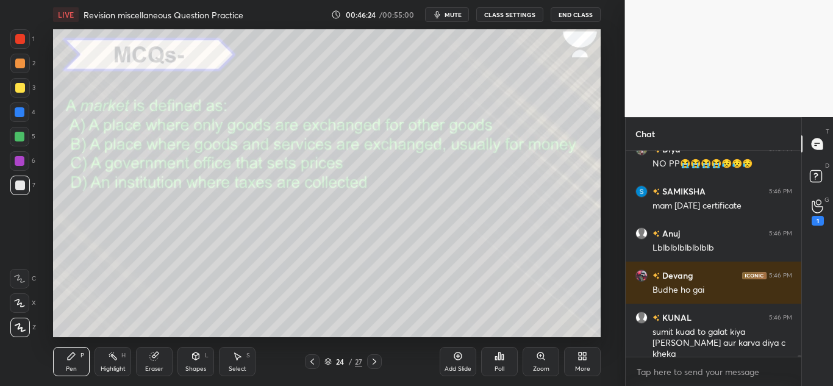
click at [500, 359] on icon at bounding box center [500, 355] width 2 height 7
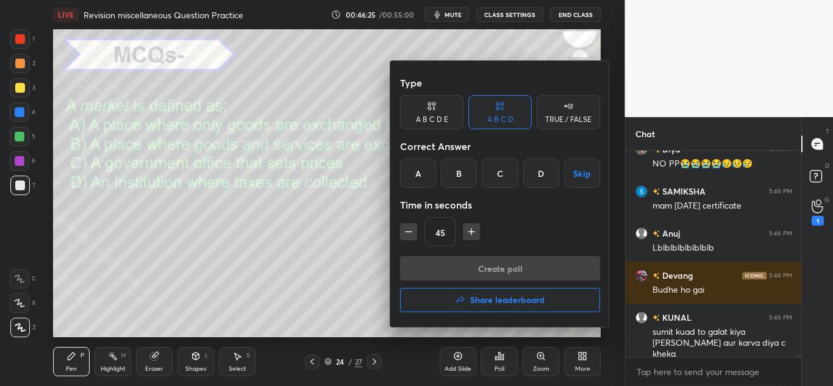
click at [457, 175] on div "B" at bounding box center [459, 172] width 36 height 29
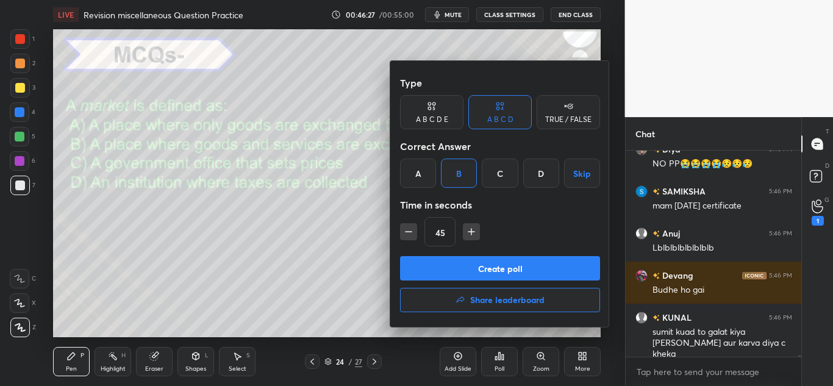
click at [442, 263] on button "Create poll" at bounding box center [500, 268] width 200 height 24
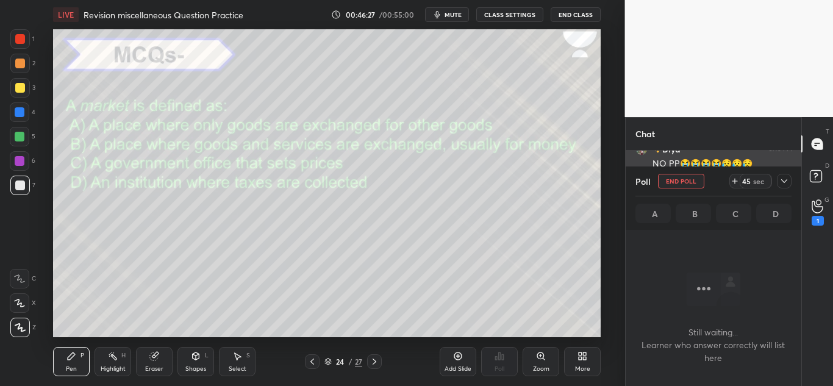
scroll to position [168, 172]
click at [784, 180] on icon at bounding box center [784, 181] width 10 height 10
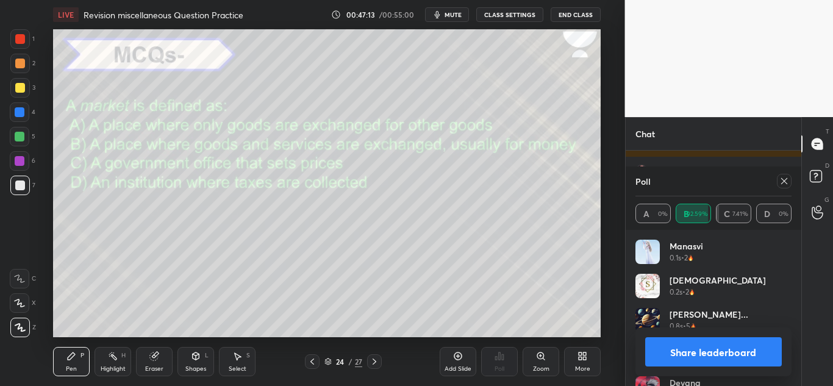
scroll to position [23521, 0]
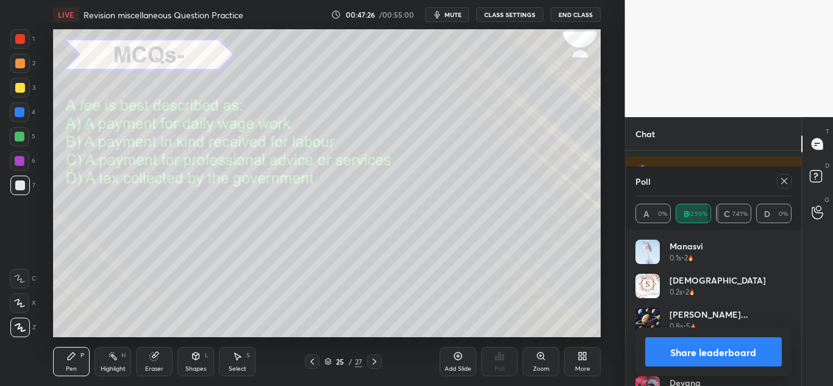
click at [784, 176] on div at bounding box center [784, 181] width 15 height 15
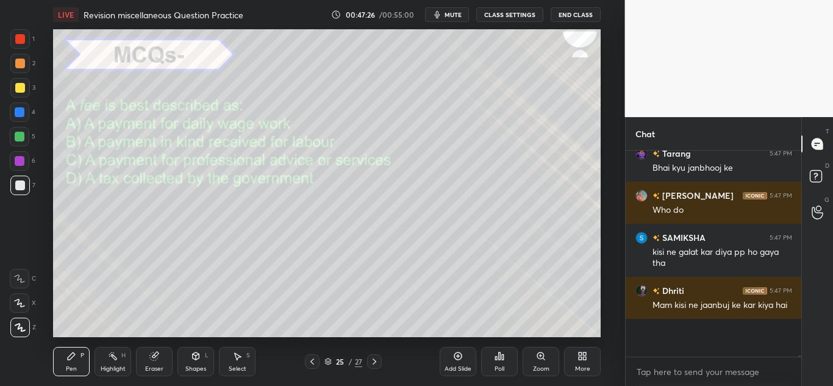
scroll to position [23460, 0]
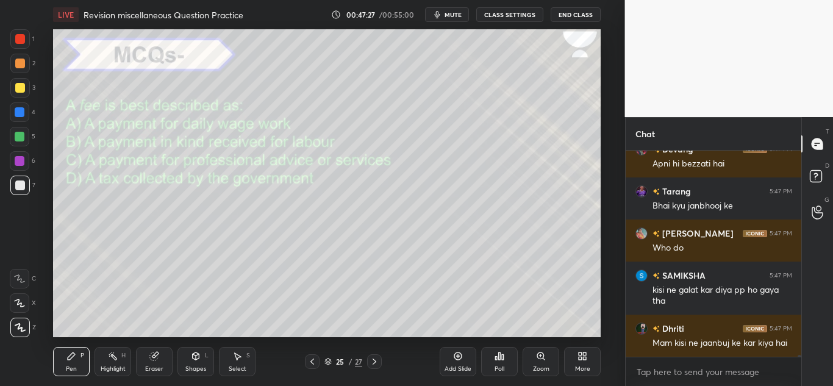
click at [490, 355] on div "Poll" at bounding box center [499, 361] width 37 height 29
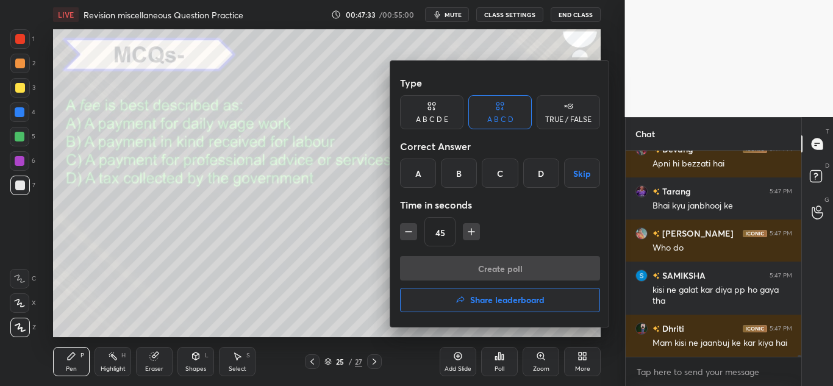
click at [491, 169] on div "C" at bounding box center [500, 172] width 36 height 29
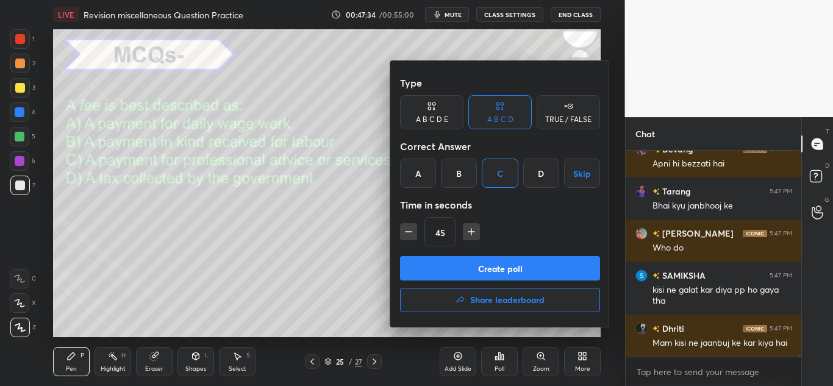
click at [452, 266] on button "Create poll" at bounding box center [500, 268] width 200 height 24
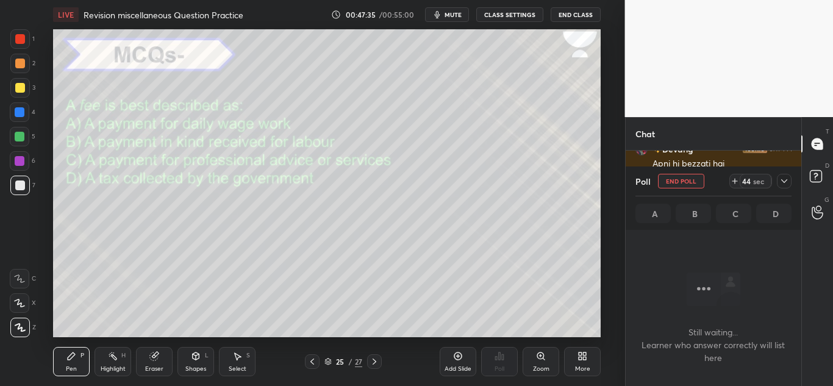
click at [785, 181] on icon at bounding box center [784, 181] width 6 height 4
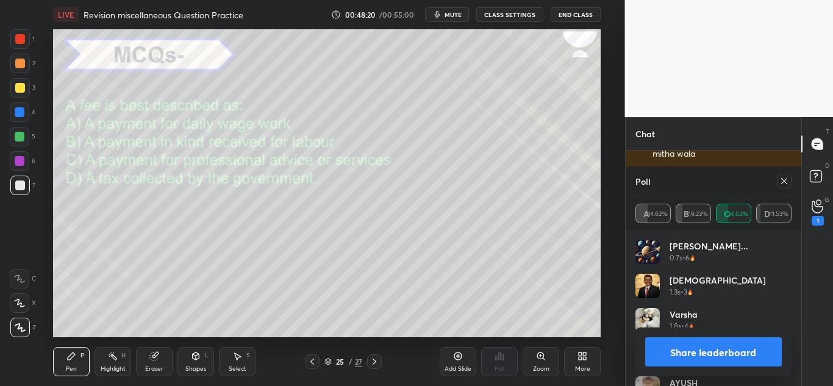
scroll to position [143, 152]
click at [781, 188] on div "Poll" at bounding box center [713, 180] width 157 height 29
click at [781, 185] on icon at bounding box center [784, 181] width 10 height 10
type textarea "x"
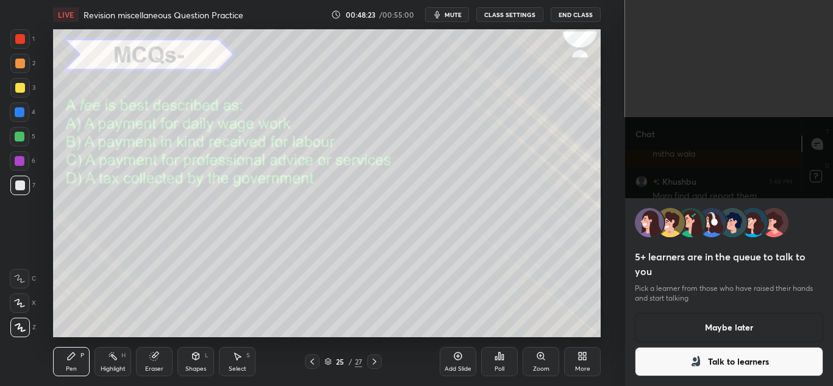
scroll to position [4, 4]
click at [728, 328] on button "Maybe later" at bounding box center [729, 327] width 189 height 29
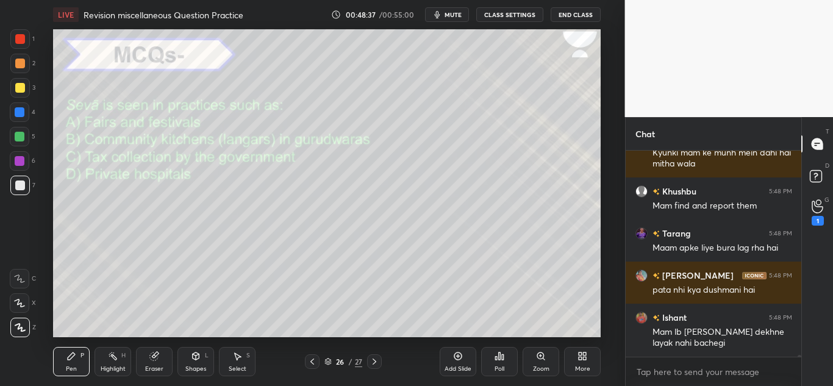
click at [498, 371] on div "Poll" at bounding box center [499, 369] width 10 height 6
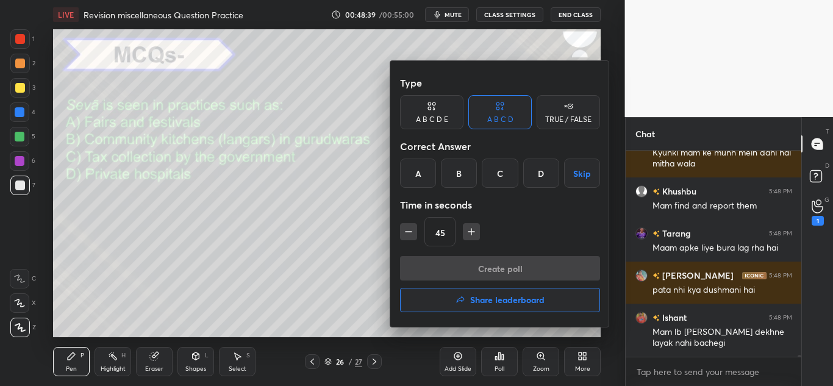
click at [452, 168] on div "B" at bounding box center [459, 172] width 36 height 29
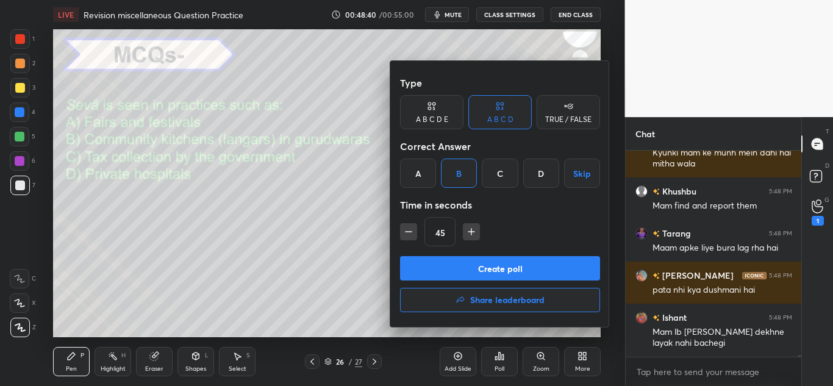
click at [446, 263] on button "Create poll" at bounding box center [500, 268] width 200 height 24
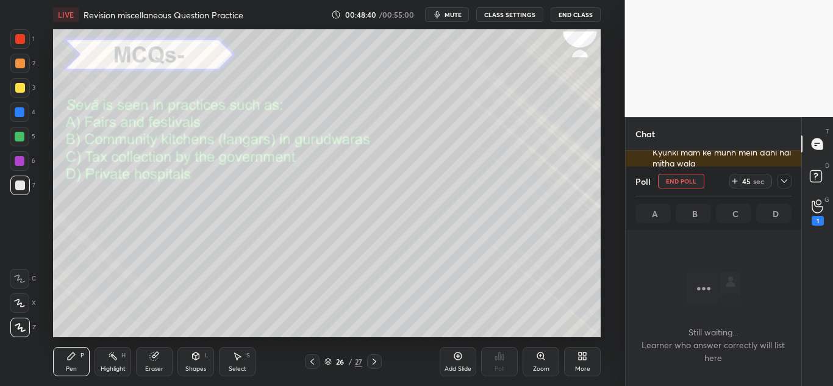
scroll to position [168, 172]
click at [784, 177] on icon at bounding box center [784, 181] width 10 height 10
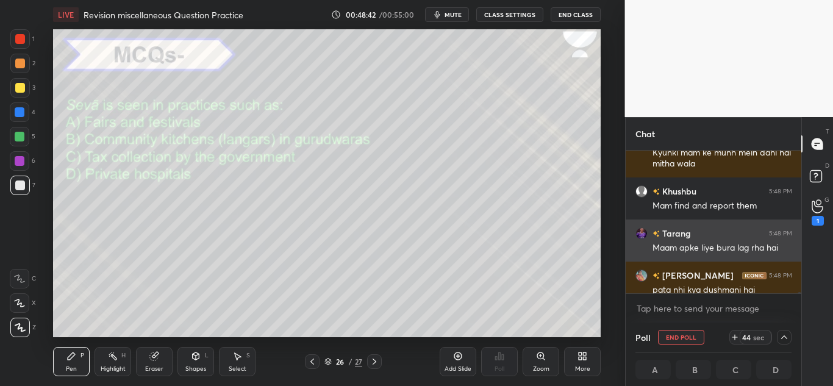
scroll to position [23753, 0]
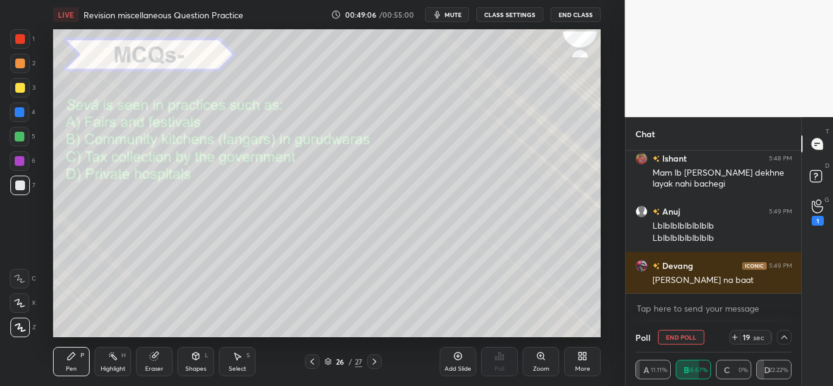
click at [693, 337] on button "End Poll" at bounding box center [681, 337] width 46 height 15
type textarea "x"
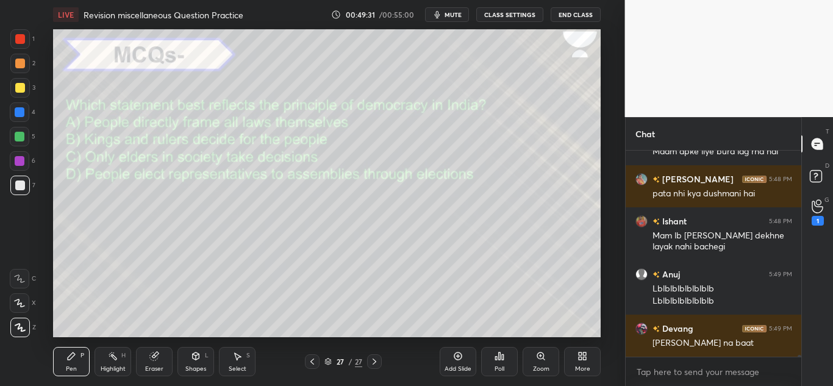
scroll to position [23810, 0]
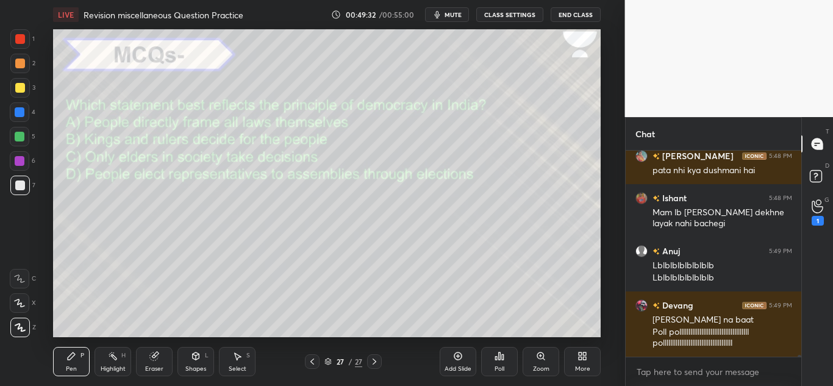
click at [499, 356] on icon at bounding box center [500, 355] width 2 height 7
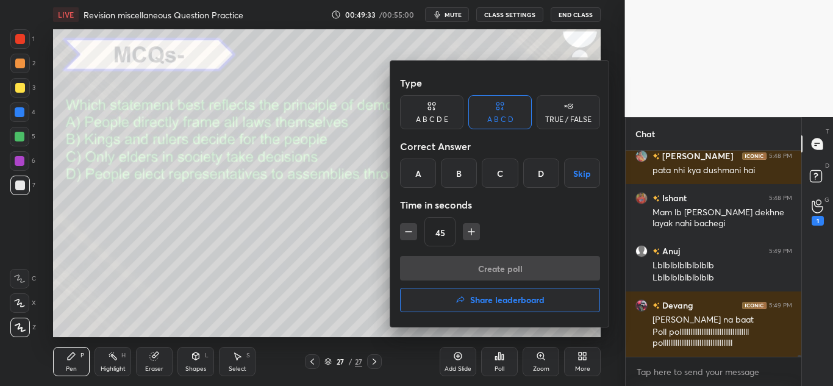
click at [529, 174] on div "D" at bounding box center [541, 172] width 36 height 29
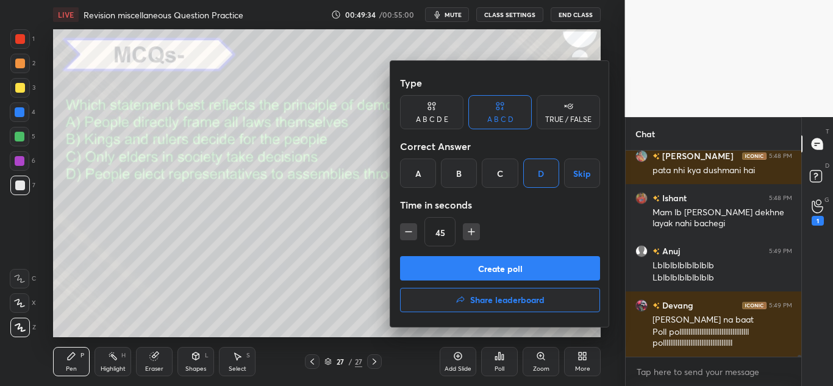
click at [407, 235] on icon "button" at bounding box center [408, 232] width 12 height 12
type input "30"
click at [421, 272] on button "Create poll" at bounding box center [500, 268] width 200 height 24
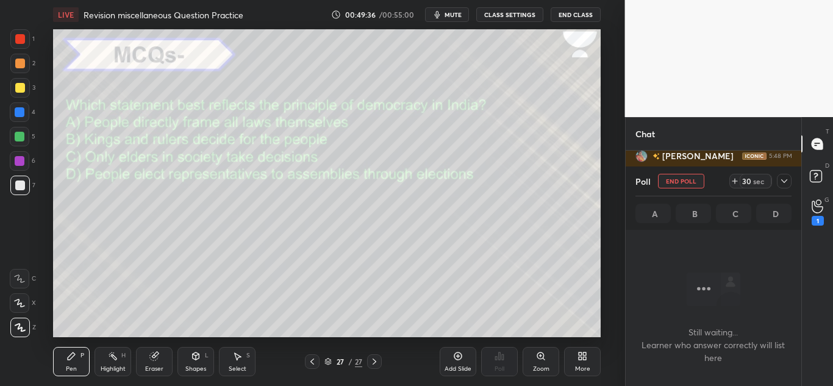
scroll to position [168, 172]
click at [783, 177] on icon at bounding box center [784, 181] width 10 height 10
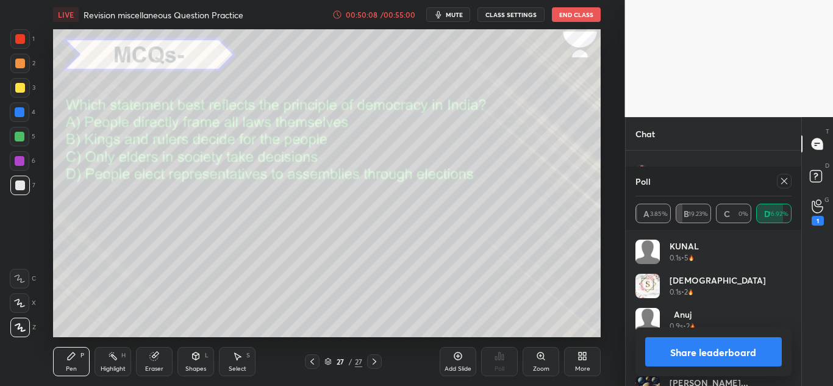
scroll to position [24136, 0]
click at [782, 183] on icon at bounding box center [784, 181] width 10 height 10
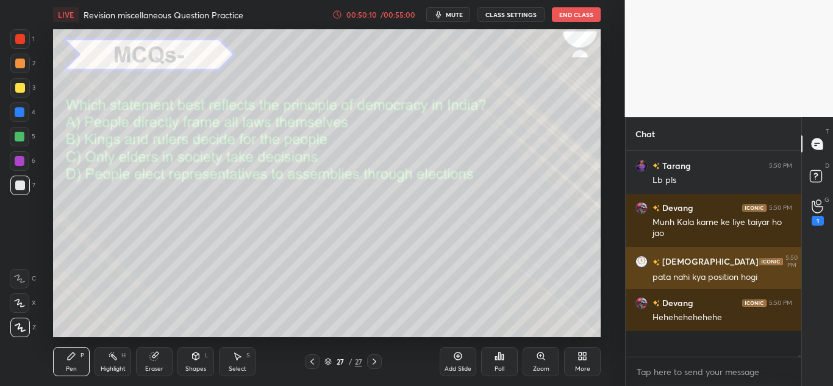
scroll to position [24075, 0]
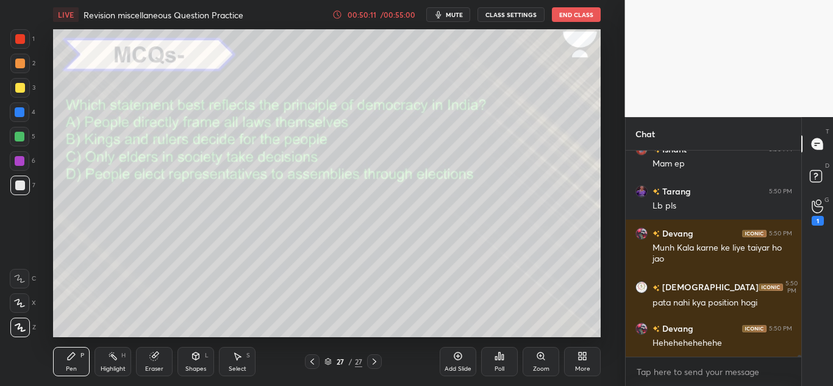
click at [506, 357] on div "Poll" at bounding box center [499, 361] width 37 height 29
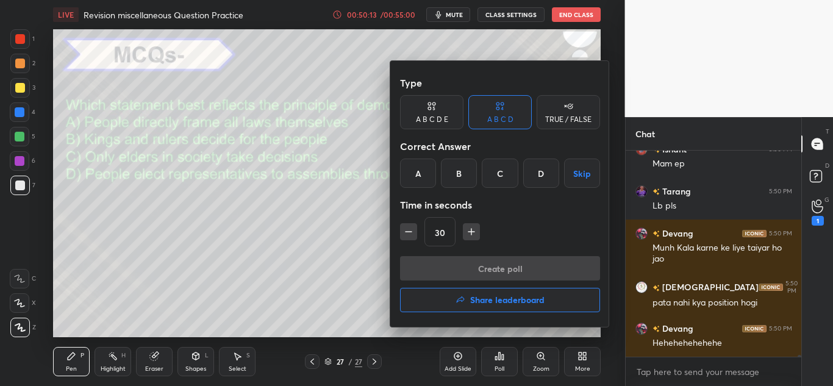
click at [482, 299] on h4 "Share leaderboard" at bounding box center [507, 300] width 74 height 9
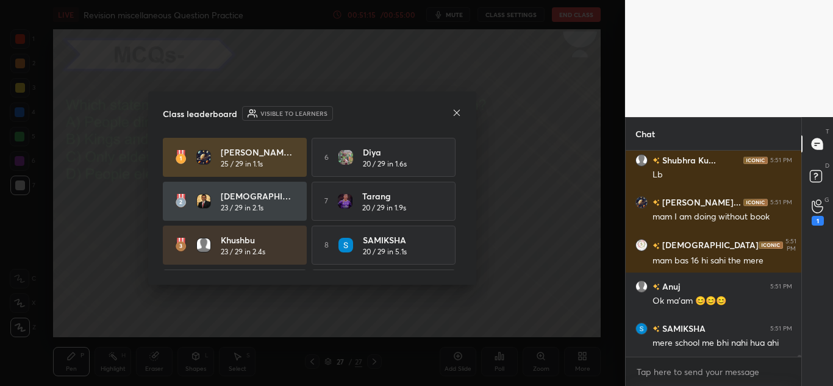
scroll to position [24536, 0]
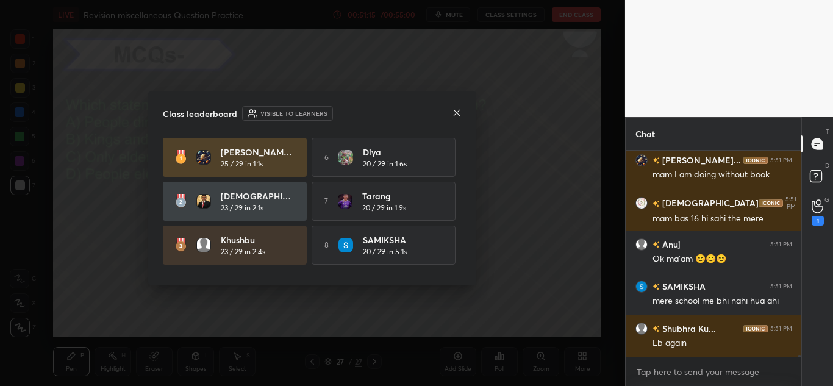
click at [455, 115] on icon at bounding box center [457, 113] width 10 height 10
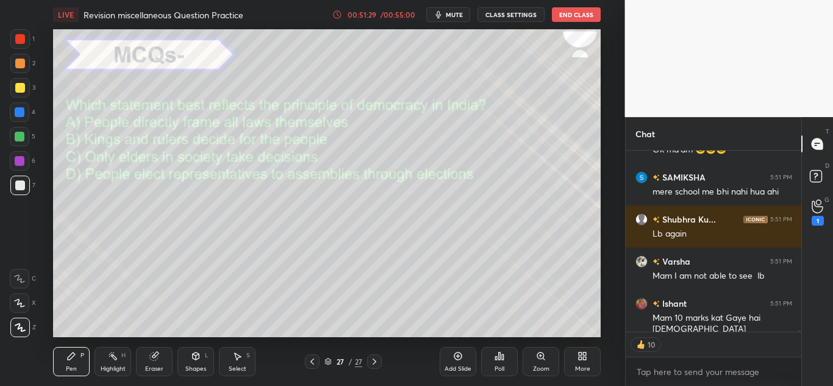
scroll to position [24687, 0]
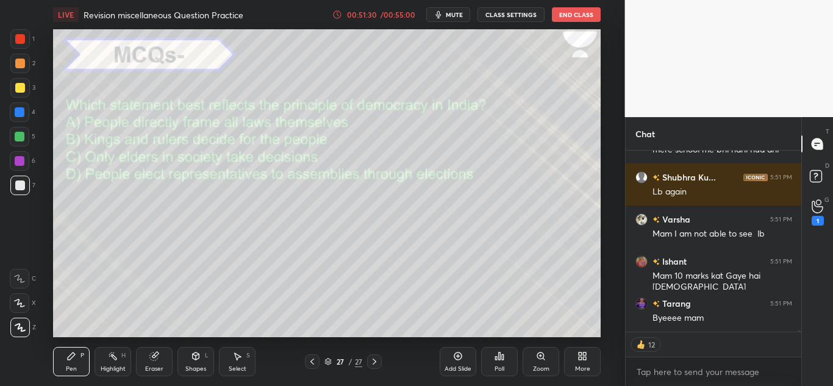
click at [500, 344] on div "Poll" at bounding box center [499, 361] width 37 height 68
click at [500, 353] on icon at bounding box center [500, 355] width 2 height 7
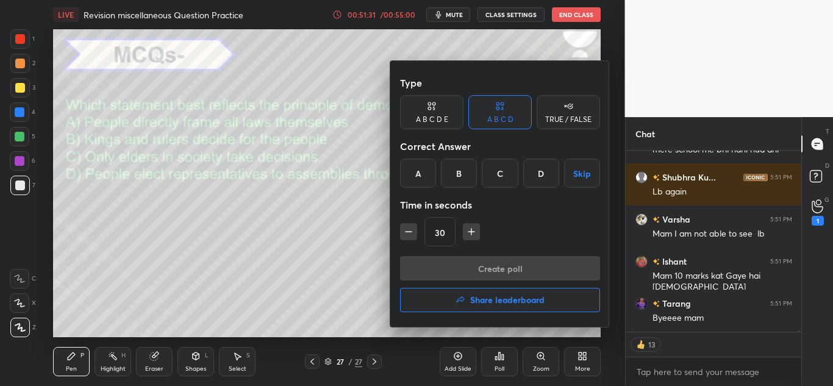
scroll to position [24729, 0]
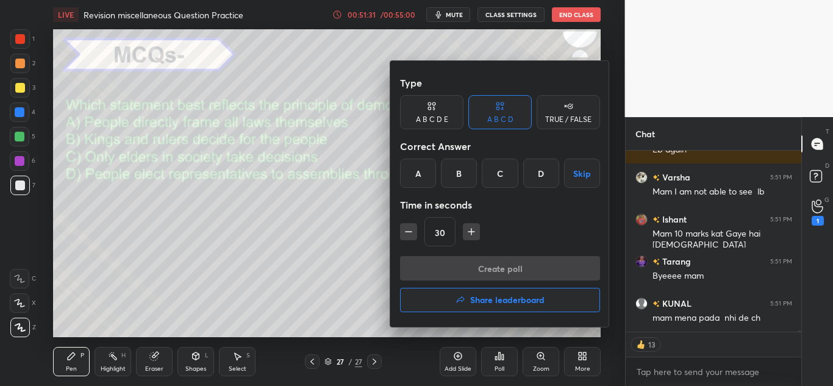
click at [489, 296] on h4 "Share leaderboard" at bounding box center [507, 300] width 74 height 9
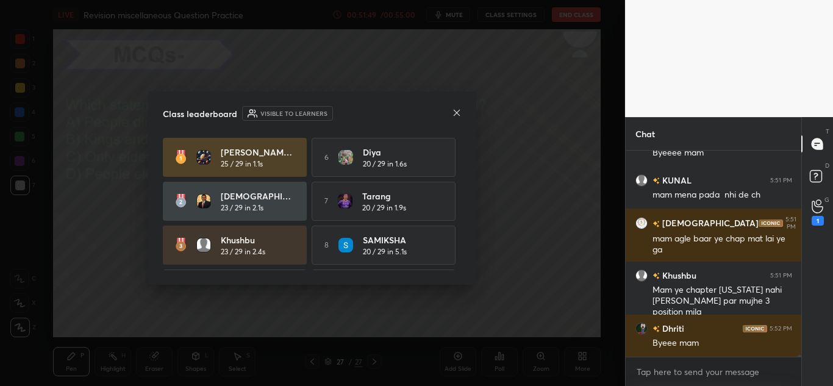
scroll to position [24894, 0]
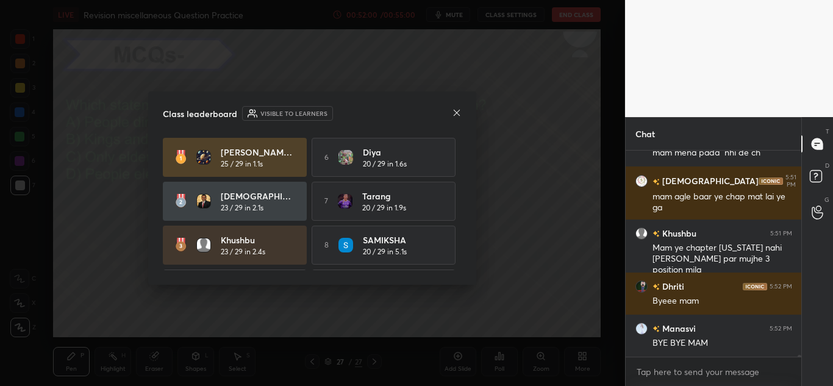
click at [454, 110] on icon at bounding box center [456, 113] width 6 height 6
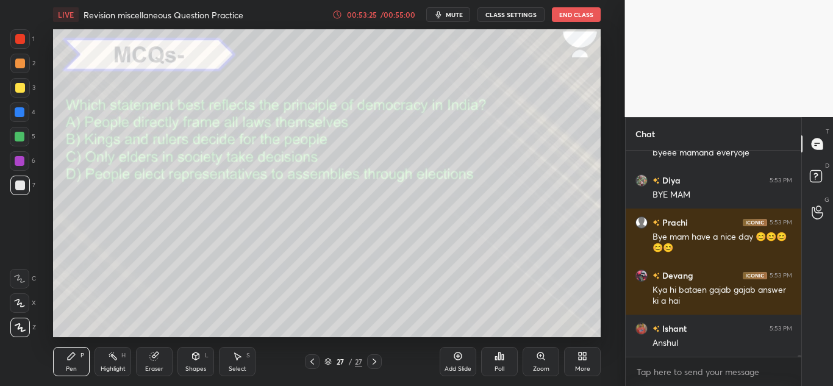
scroll to position [26254, 0]
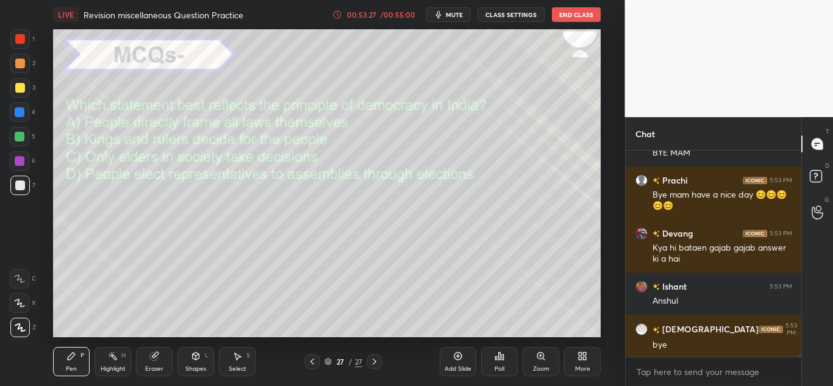
click at [584, 19] on button "End Class" at bounding box center [576, 14] width 49 height 15
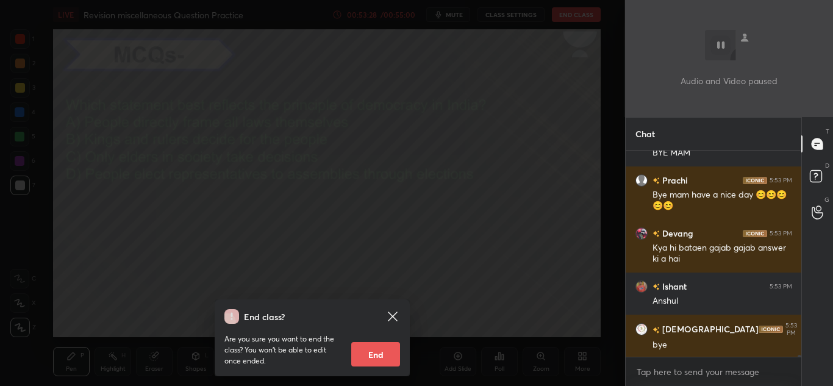
scroll to position [26296, 0]
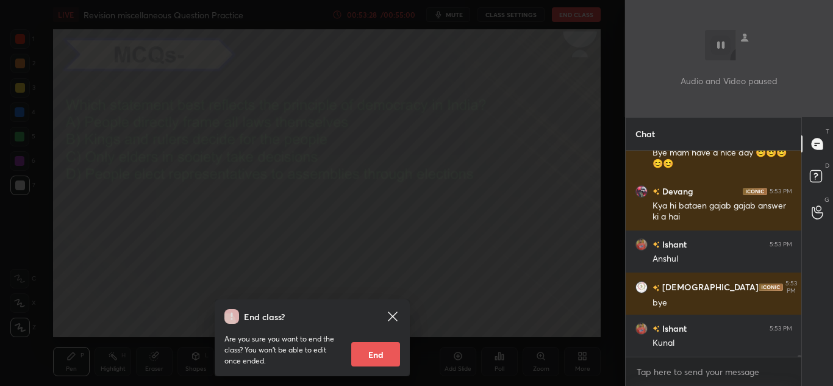
click at [383, 352] on button "End" at bounding box center [375, 354] width 49 height 24
type textarea "x"
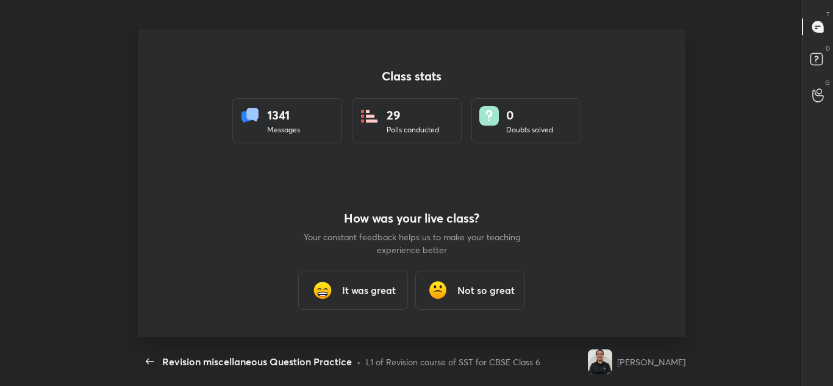
scroll to position [0, 0]
